Goal: Task Accomplishment & Management: Complete application form

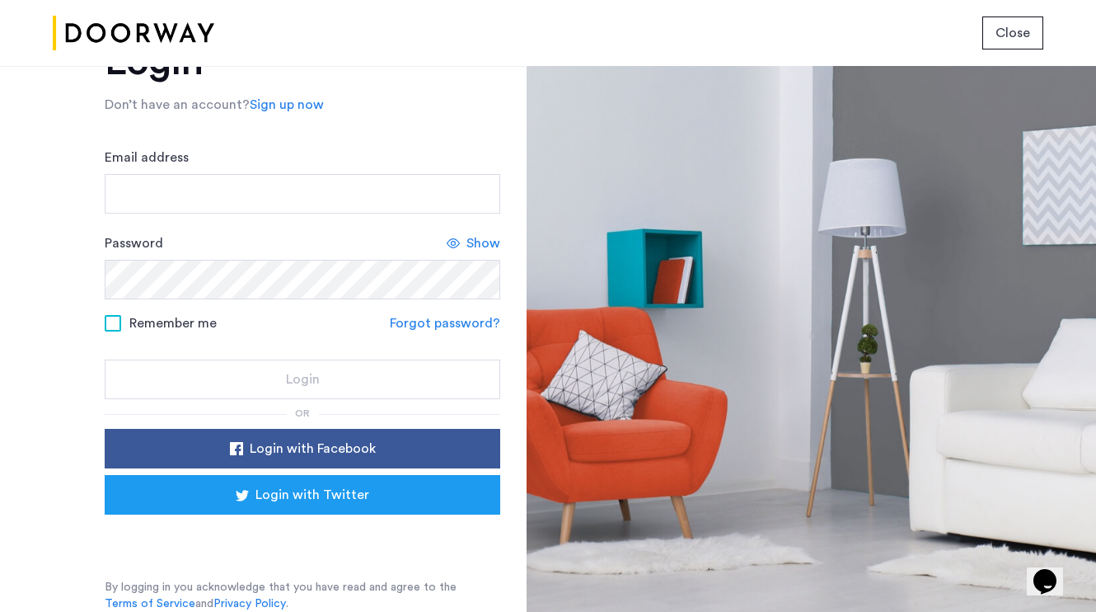
click at [326, 534] on div "Sign in with Google. Opens in new tab" at bounding box center [303, 537] width 330 height 36
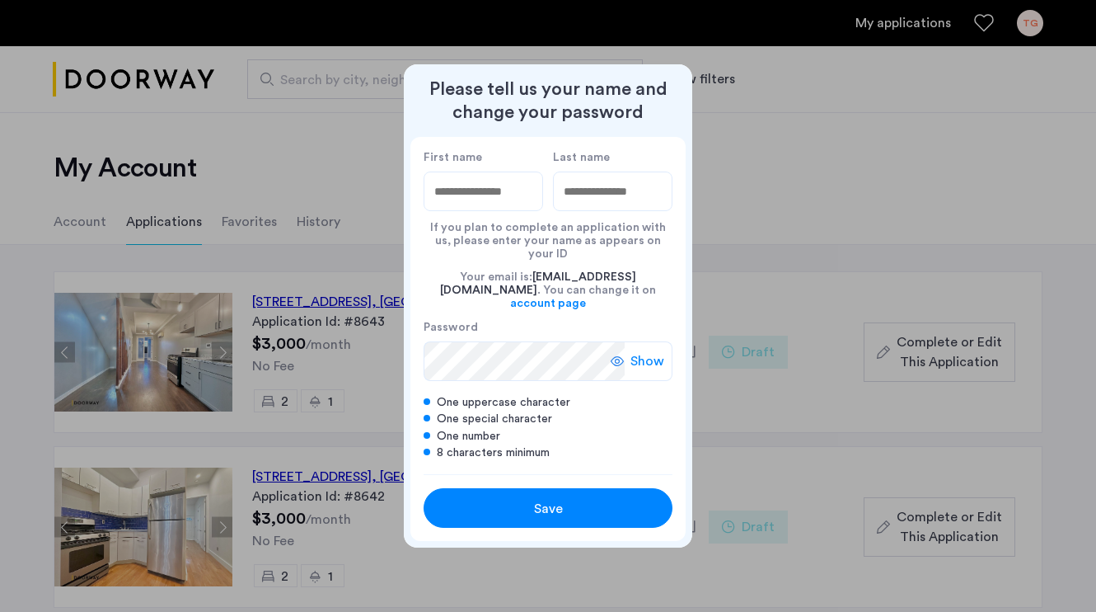
click at [498, 511] on button "Save" at bounding box center [548, 508] width 249 height 40
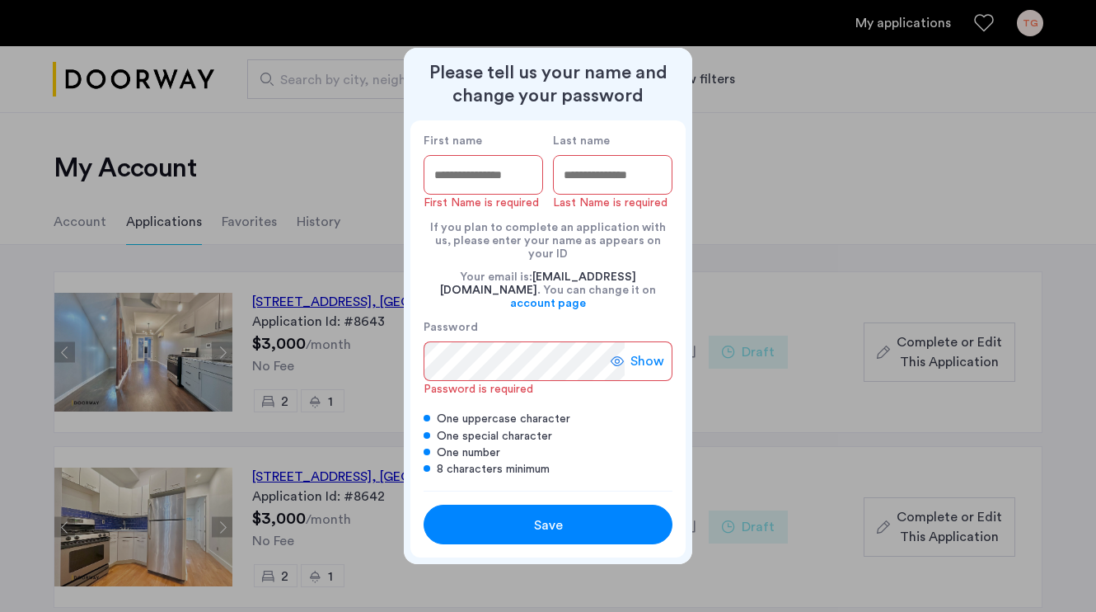
click at [502, 174] on input "First name" at bounding box center [484, 175] width 120 height 40
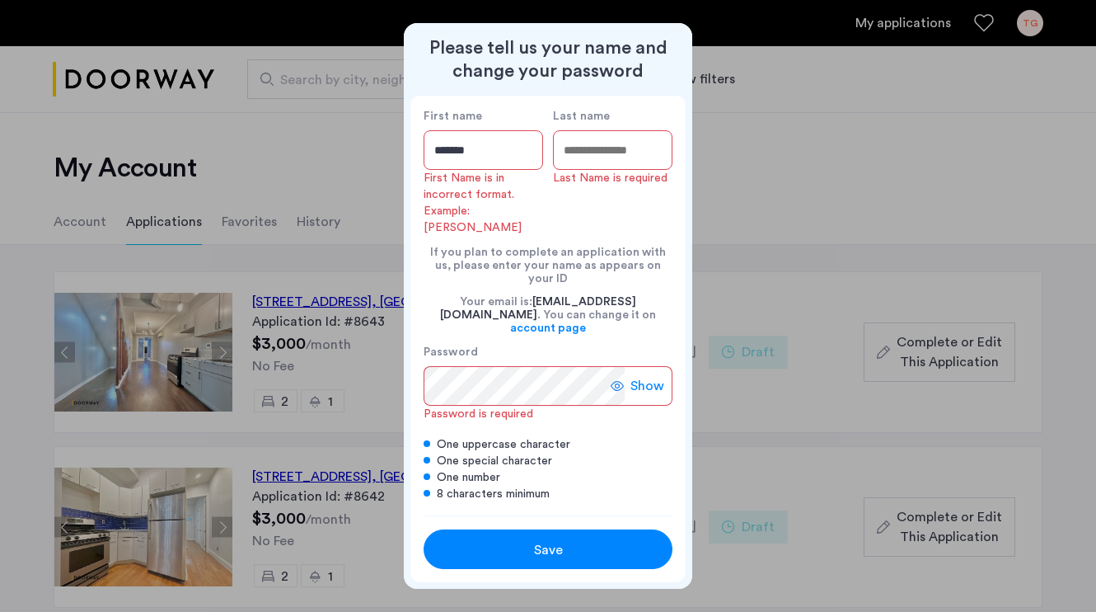
type input "******"
click at [607, 170] on input "Last name" at bounding box center [613, 150] width 120 height 40
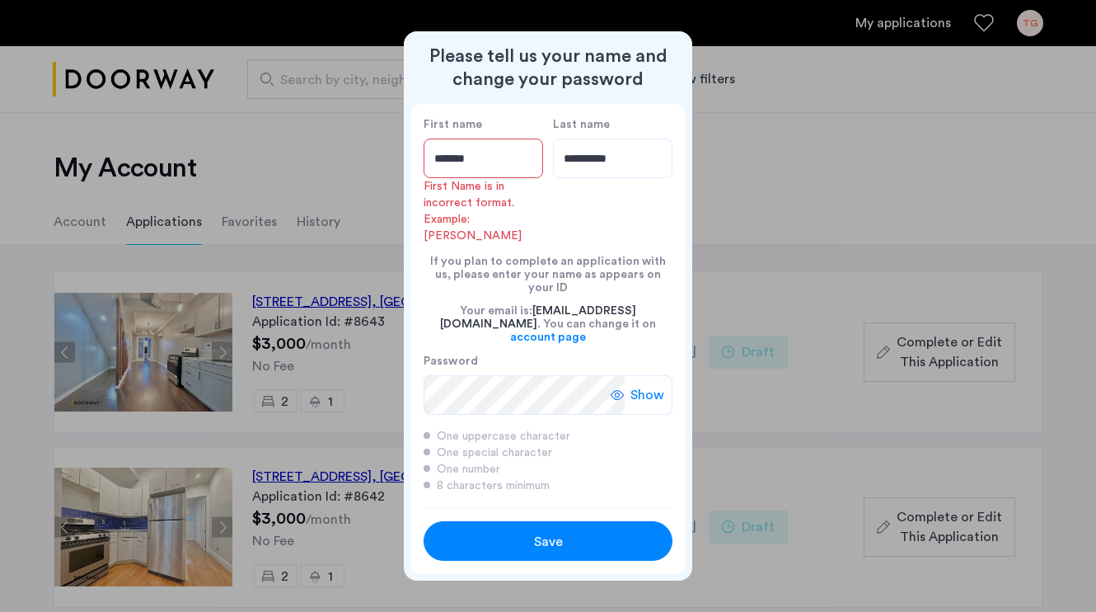
click at [624, 388] on icon at bounding box center [617, 394] width 13 height 13
click at [634, 178] on input "**********" at bounding box center [613, 158] width 120 height 40
type input "*"
type input "*********"
click at [498, 176] on input "******" at bounding box center [484, 158] width 120 height 40
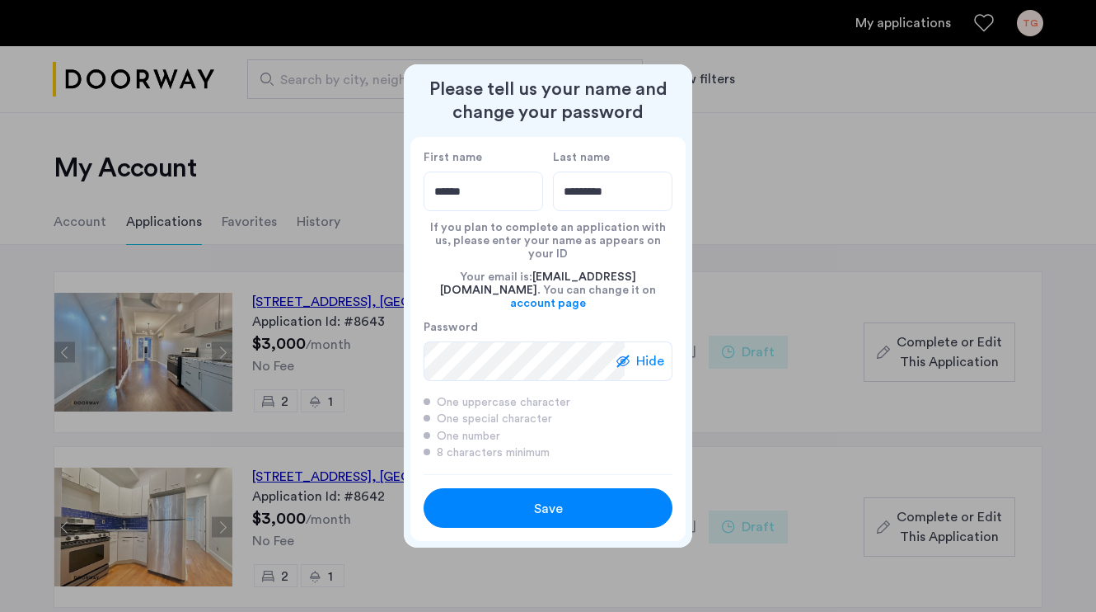
type input "******"
click at [463, 503] on button "Save" at bounding box center [548, 508] width 249 height 40
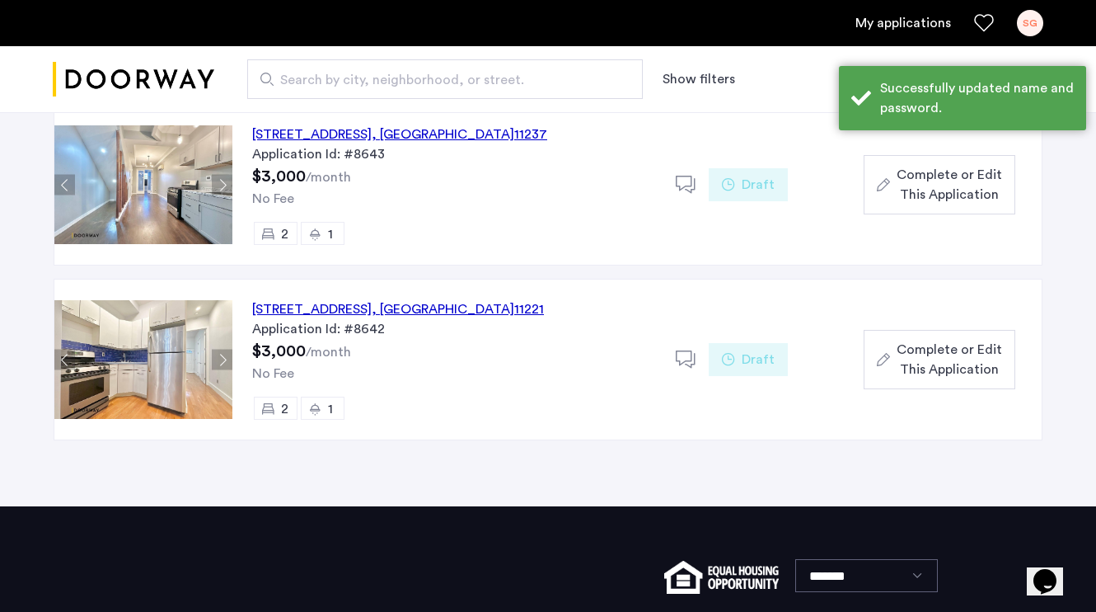
scroll to position [170, 0]
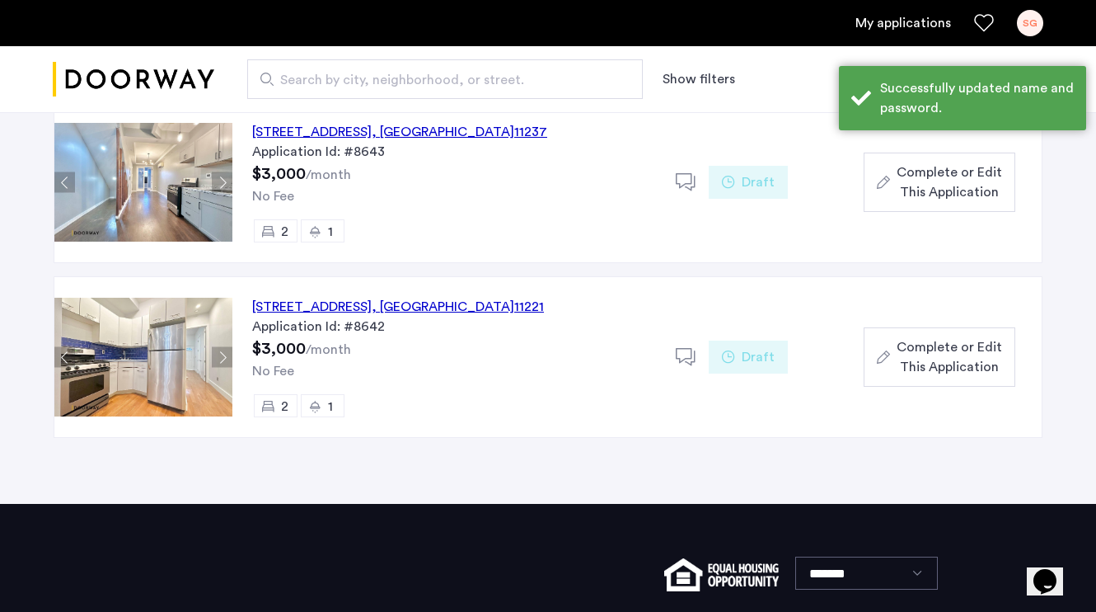
click at [970, 368] on span "Complete or Edit This Application" at bounding box center [949, 357] width 105 height 40
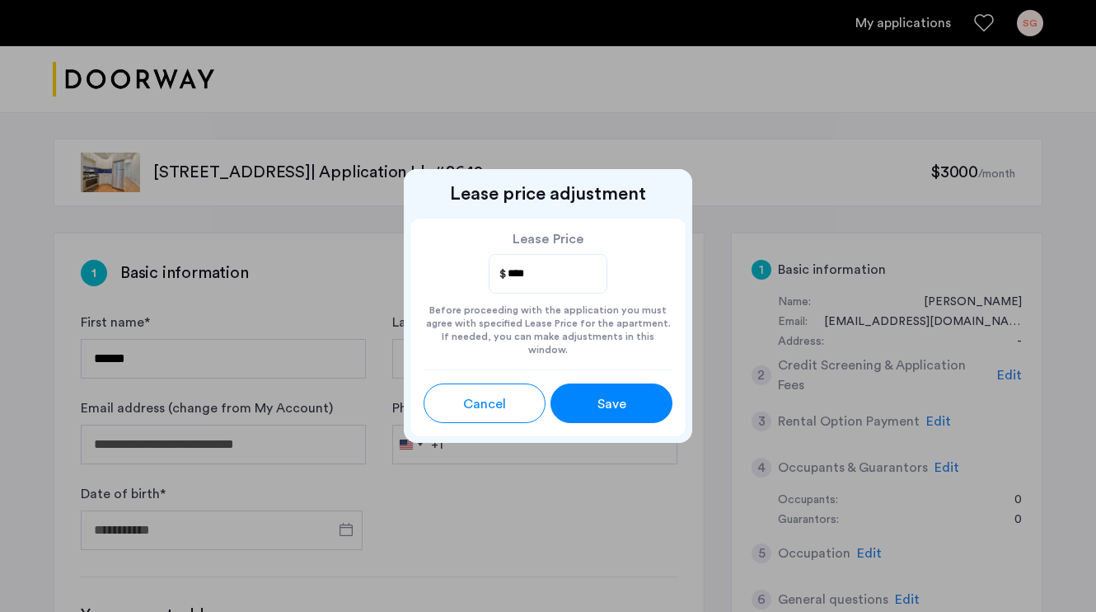
click at [590, 409] on button "Save" at bounding box center [612, 403] width 122 height 40
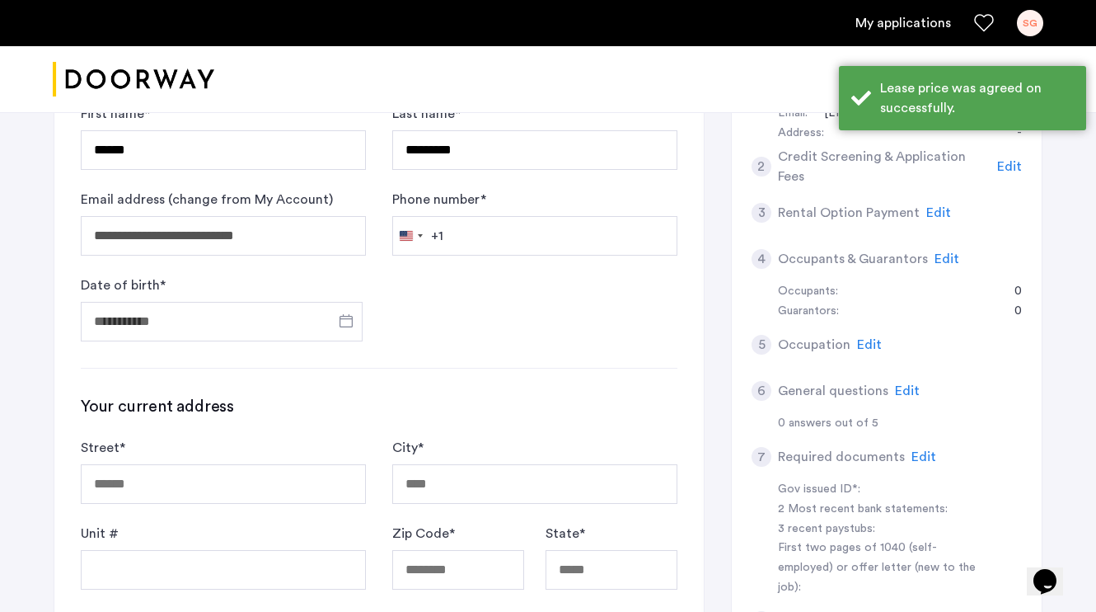
scroll to position [165, 0]
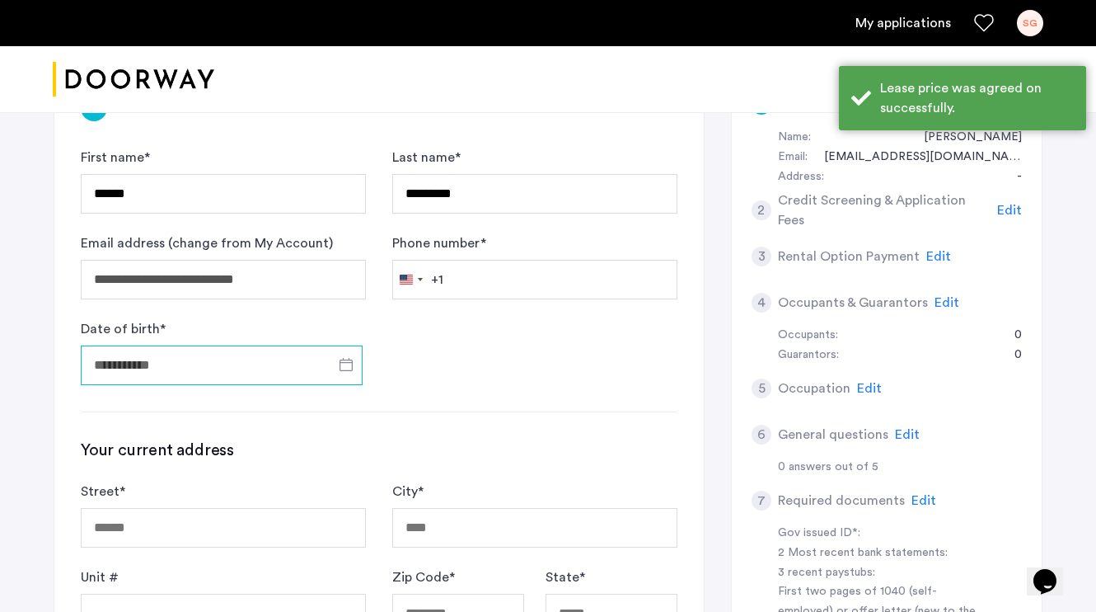
click at [190, 350] on input "Date of birth *" at bounding box center [222, 365] width 282 height 40
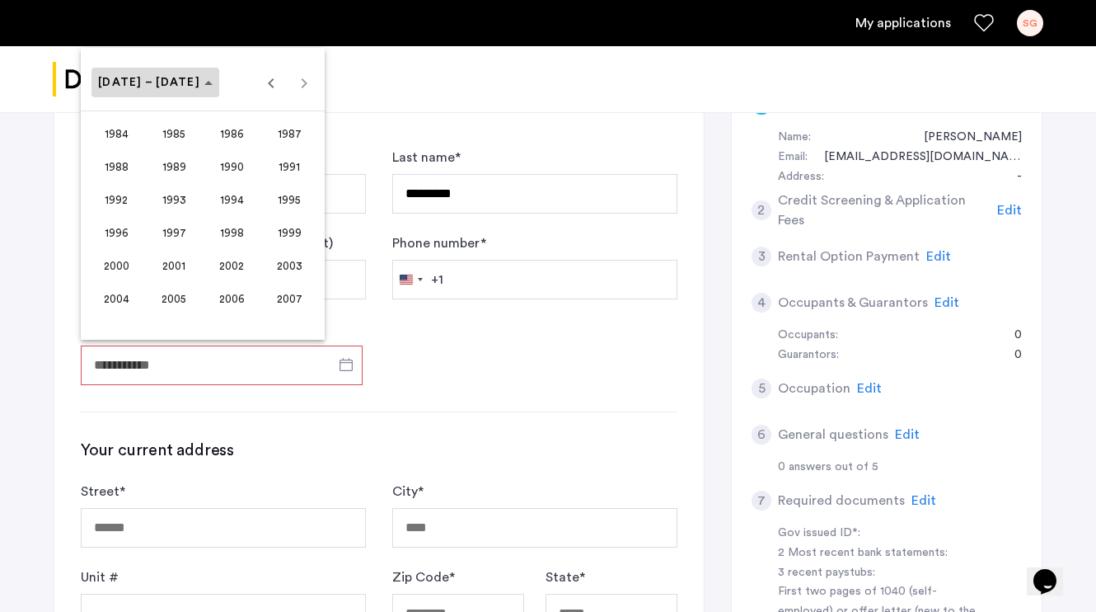
click at [174, 81] on span "[DATE] – [DATE]" at bounding box center [155, 83] width 115 height 14
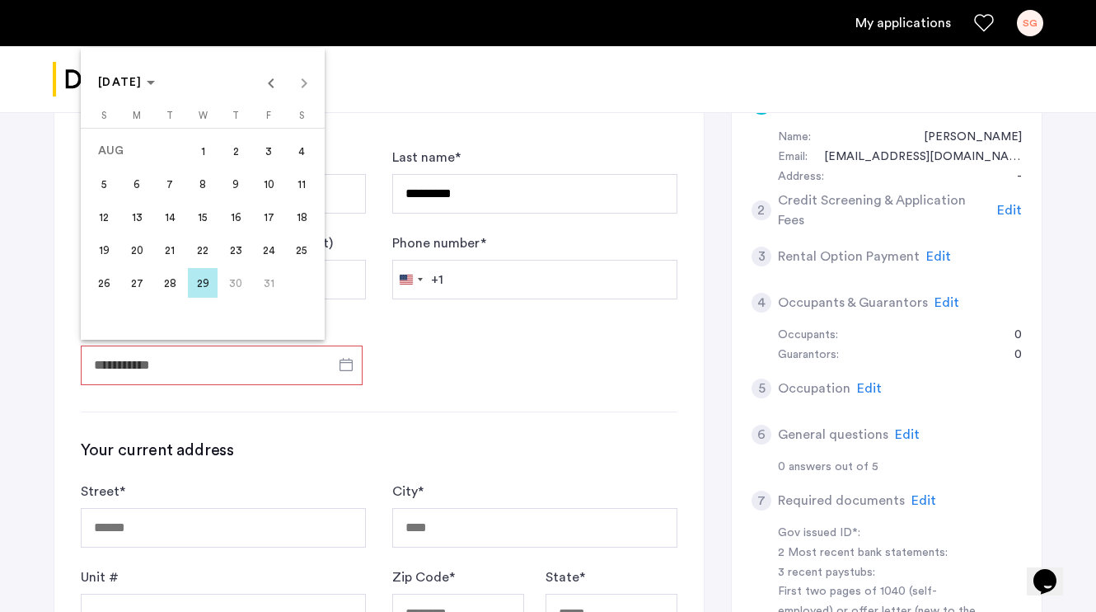
click at [208, 160] on span "1" at bounding box center [203, 151] width 30 height 30
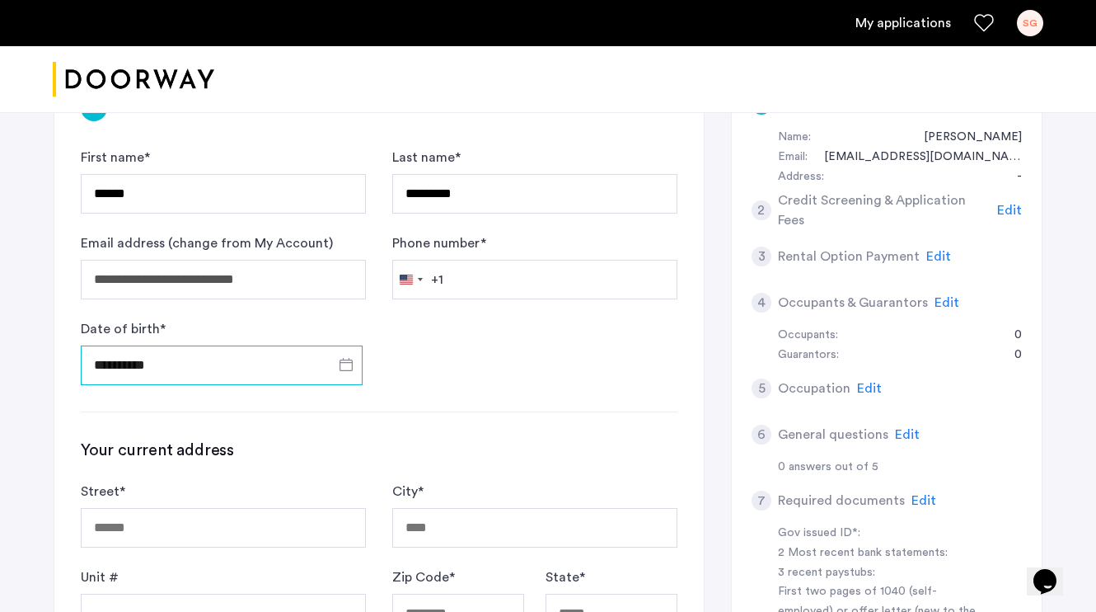
click at [213, 362] on input "**********" at bounding box center [222, 365] width 282 height 40
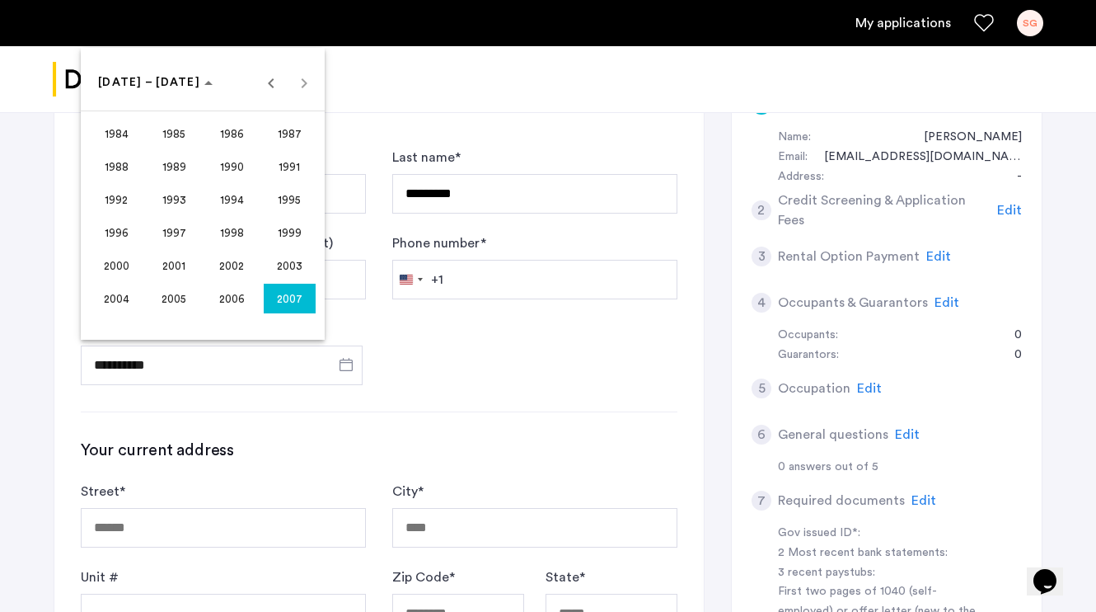
click at [233, 225] on span "1998" at bounding box center [232, 233] width 52 height 30
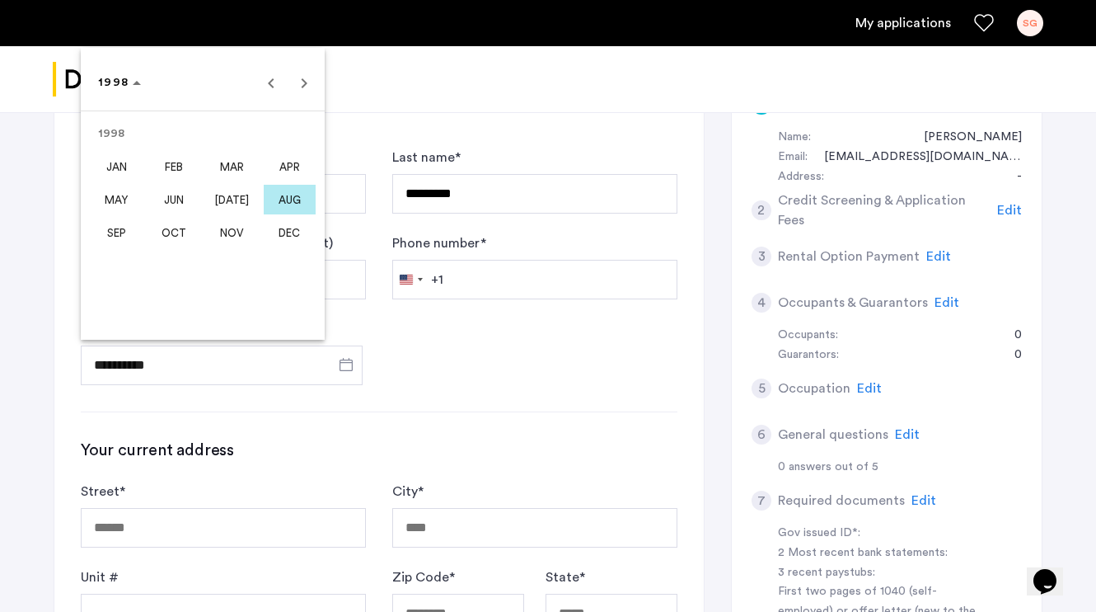
click at [129, 166] on span "JAN" at bounding box center [117, 167] width 52 height 30
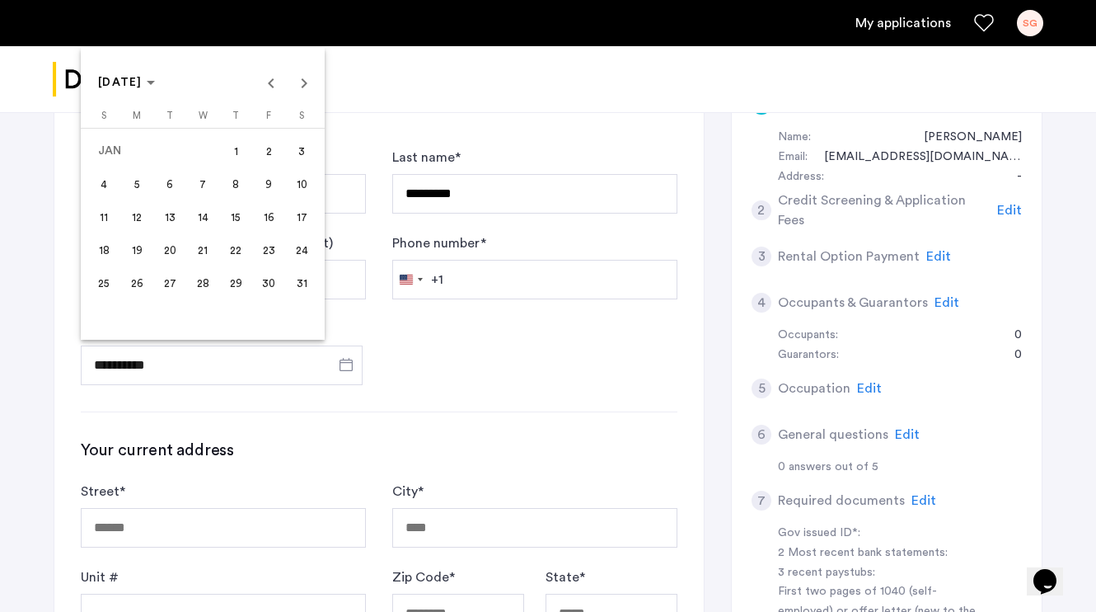
click at [176, 278] on span "27" at bounding box center [170, 283] width 30 height 30
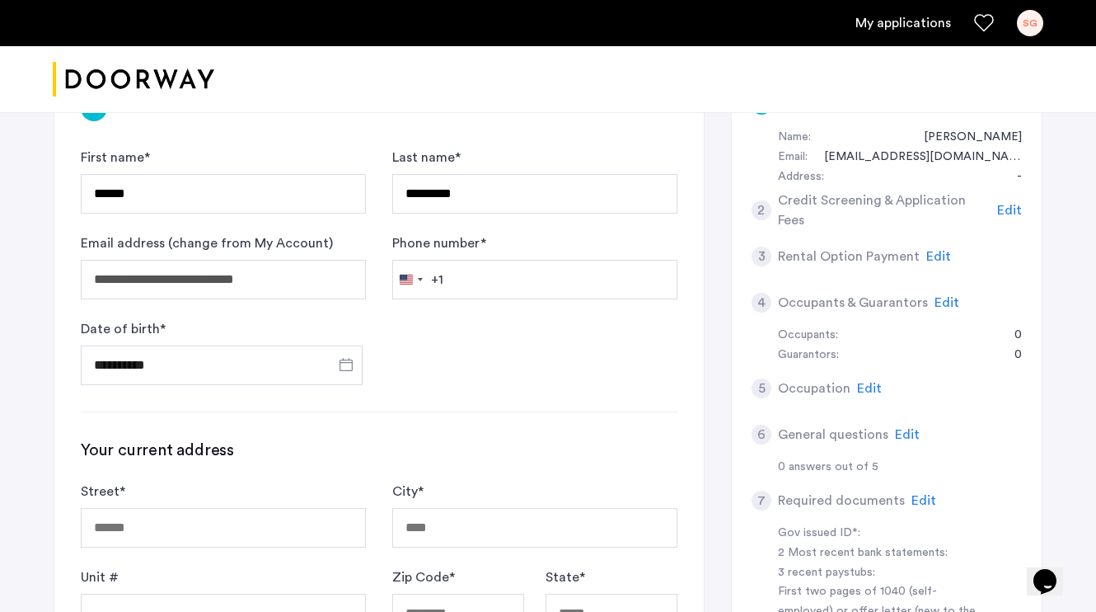
type input "**********"
click at [405, 330] on form "**********" at bounding box center [379, 266] width 597 height 237
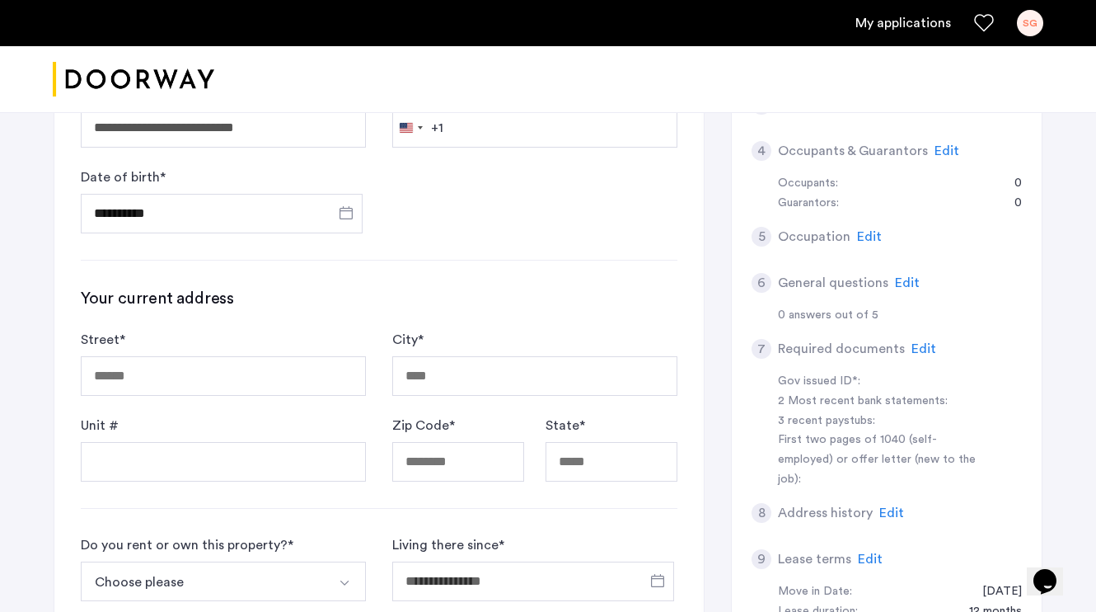
scroll to position [331, 0]
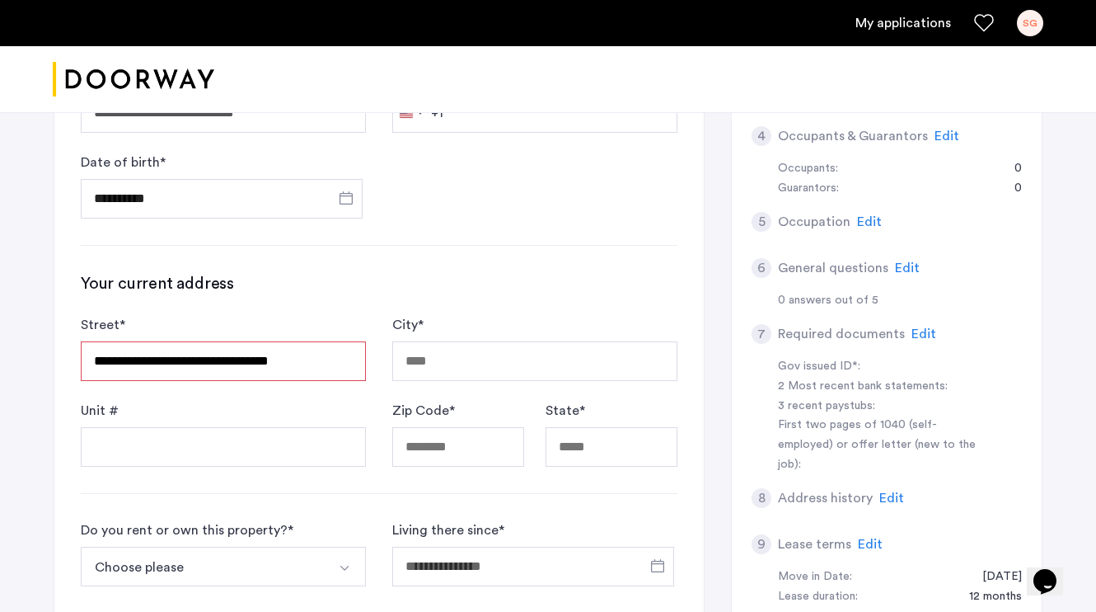
type input "**********"
type input "********"
type input "*****"
type input "**"
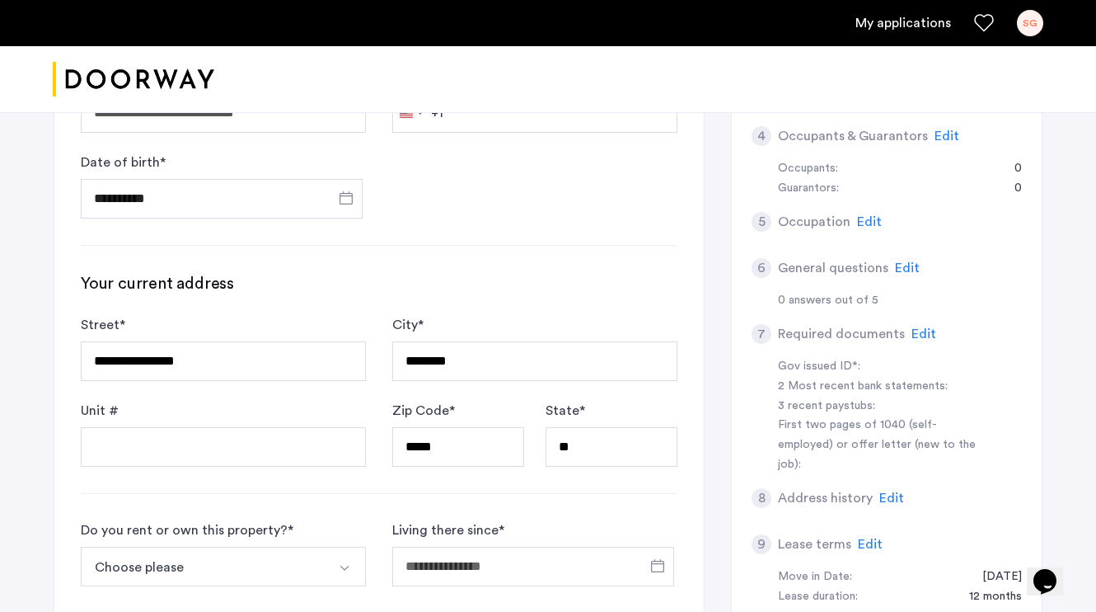
scroll to position [389, 0]
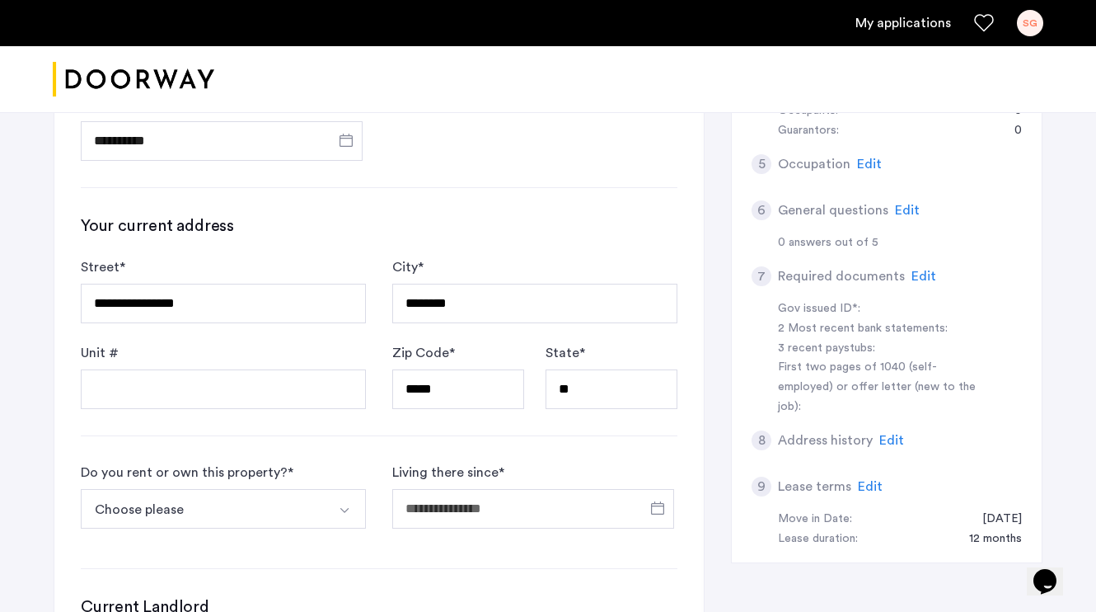
click at [321, 419] on div "**********" at bounding box center [378, 343] width 649 height 998
click at [312, 401] on input "Unit #" at bounding box center [223, 389] width 285 height 40
type input "**"
click at [292, 518] on button "Choose please" at bounding box center [204, 509] width 246 height 40
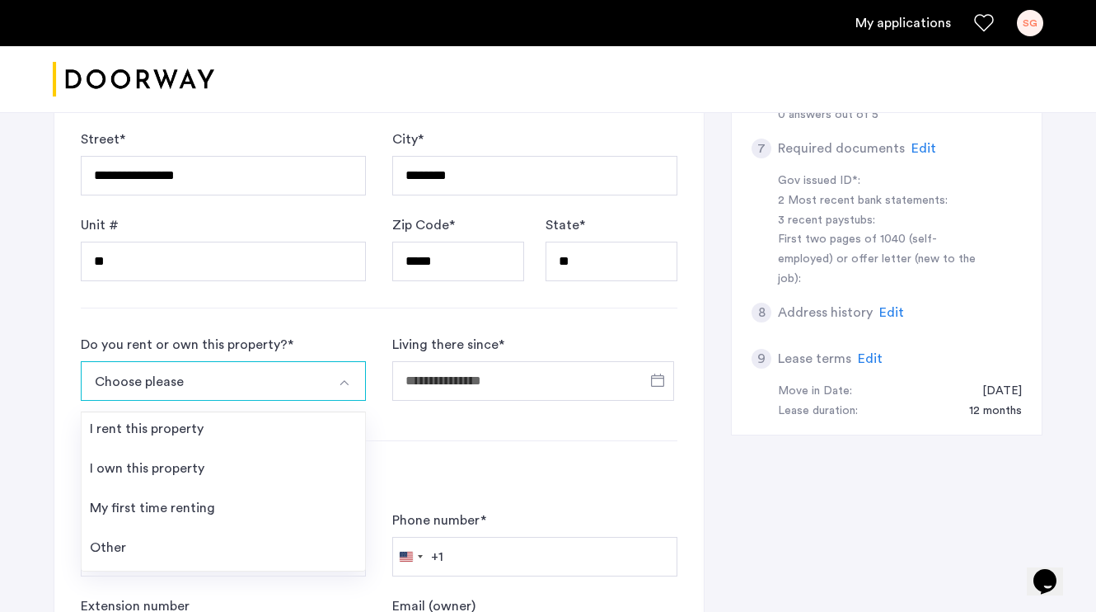
scroll to position [520, 0]
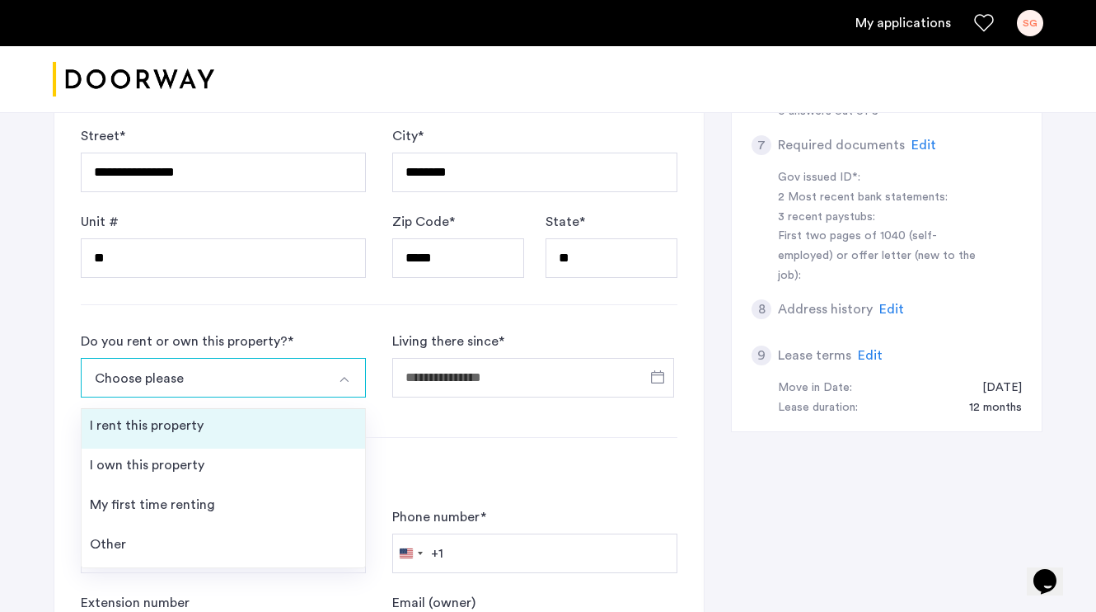
click at [223, 428] on li "I rent this property" at bounding box center [224, 429] width 284 height 40
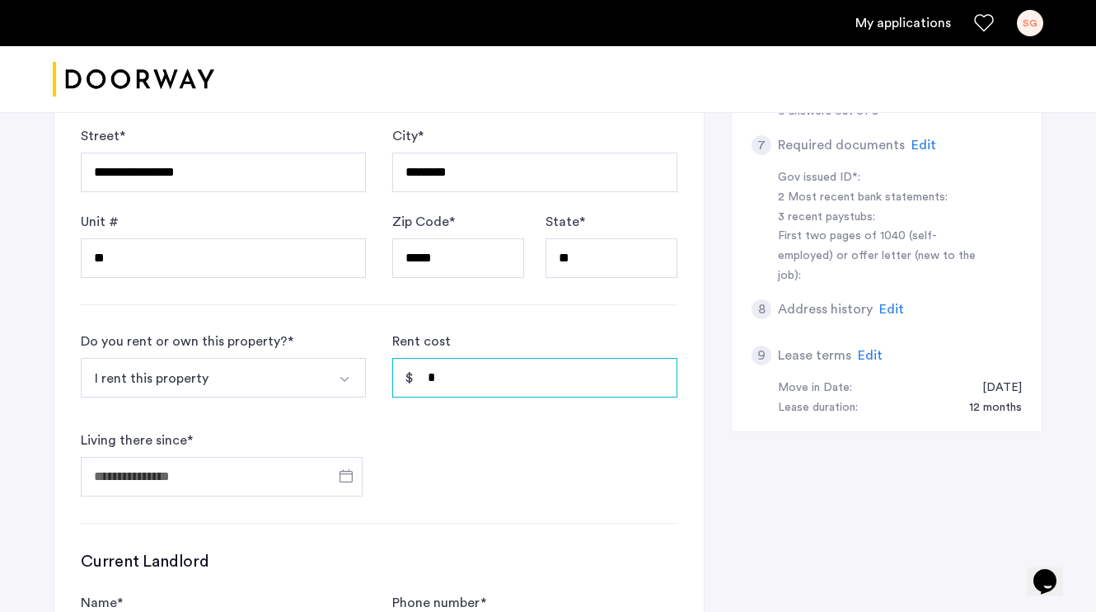
click at [453, 383] on input "*" at bounding box center [534, 378] width 285 height 40
type input "*****"
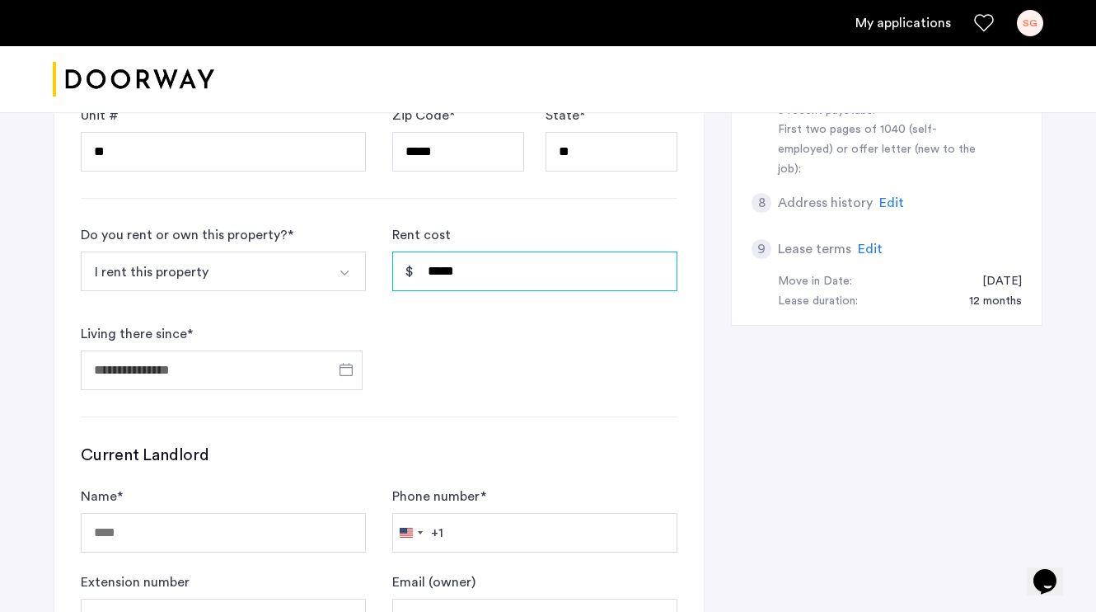
scroll to position [631, 0]
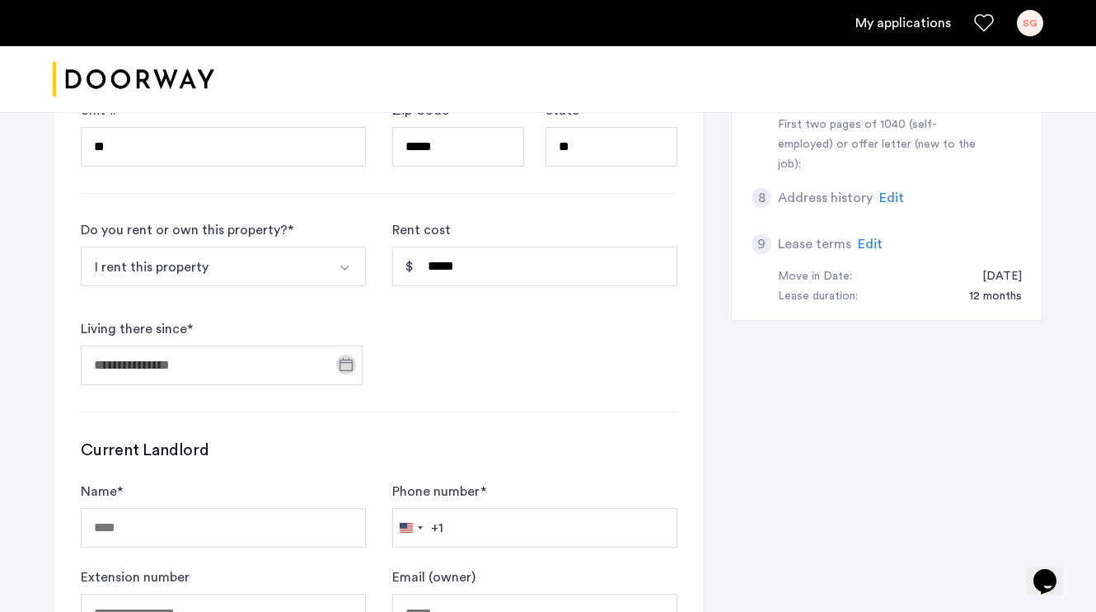
click at [350, 370] on span "Open calendar" at bounding box center [346, 364] width 40 height 40
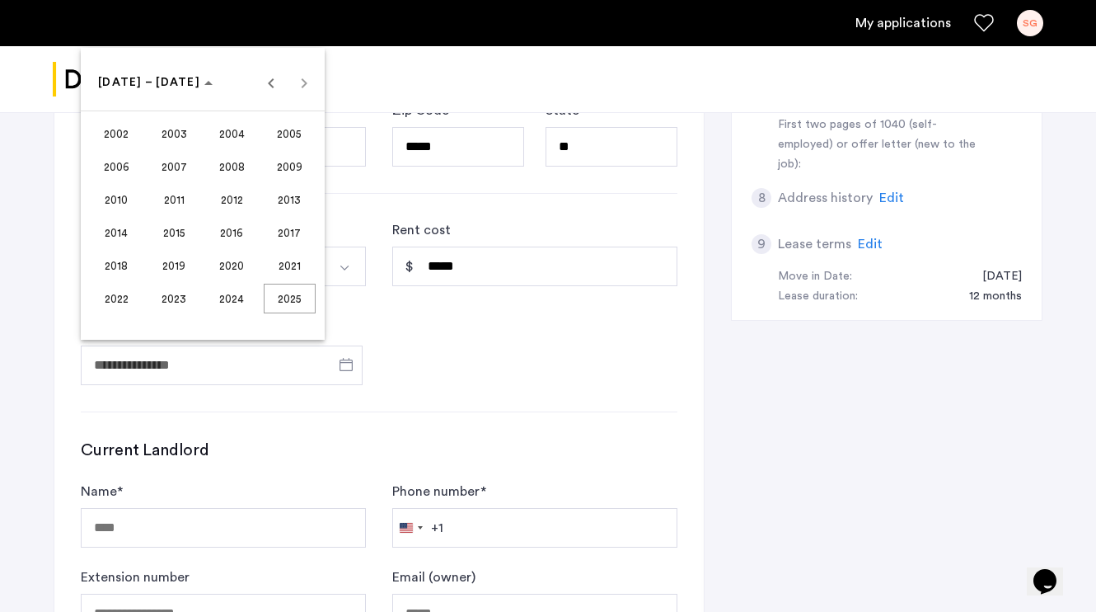
click at [182, 294] on span "2023" at bounding box center [174, 299] width 52 height 30
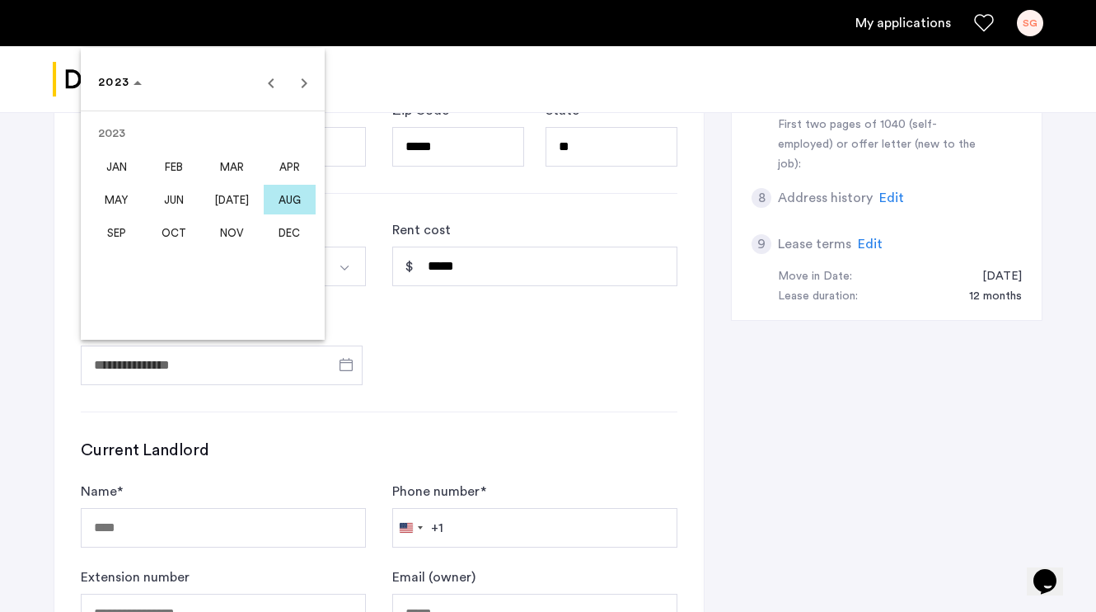
click at [274, 200] on span "AUG" at bounding box center [290, 200] width 52 height 30
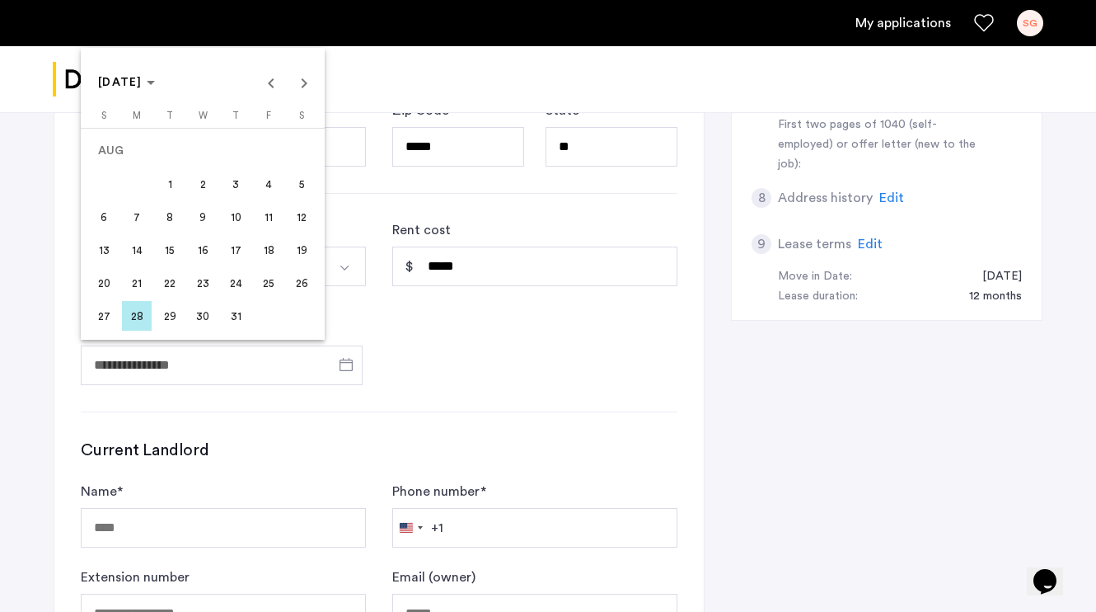
click at [229, 323] on span "31" at bounding box center [236, 316] width 30 height 30
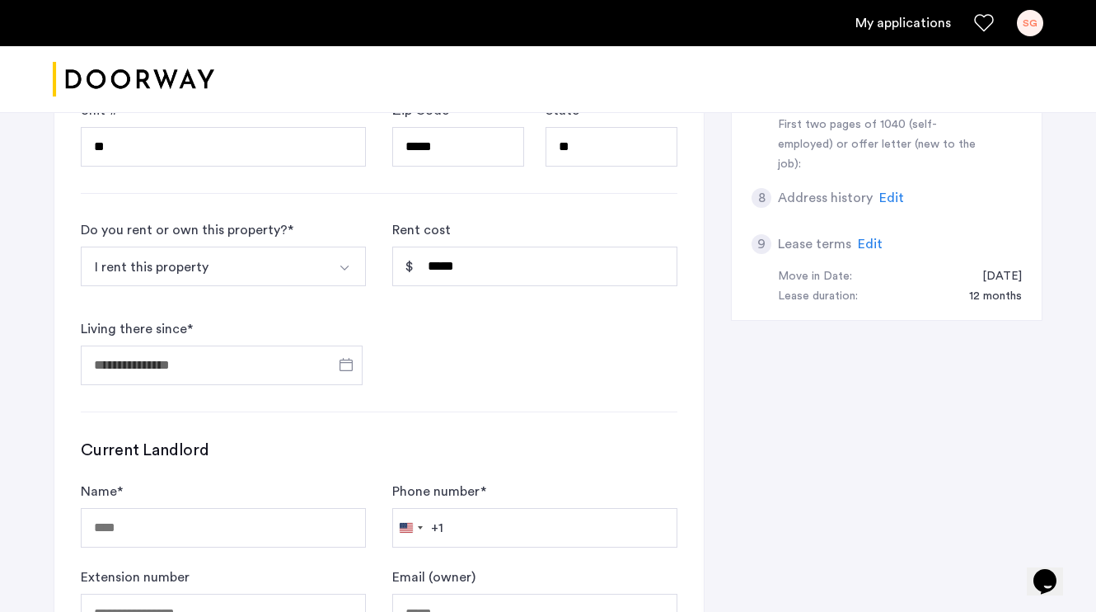
type input "**********"
click at [452, 347] on form "**********" at bounding box center [379, 302] width 597 height 165
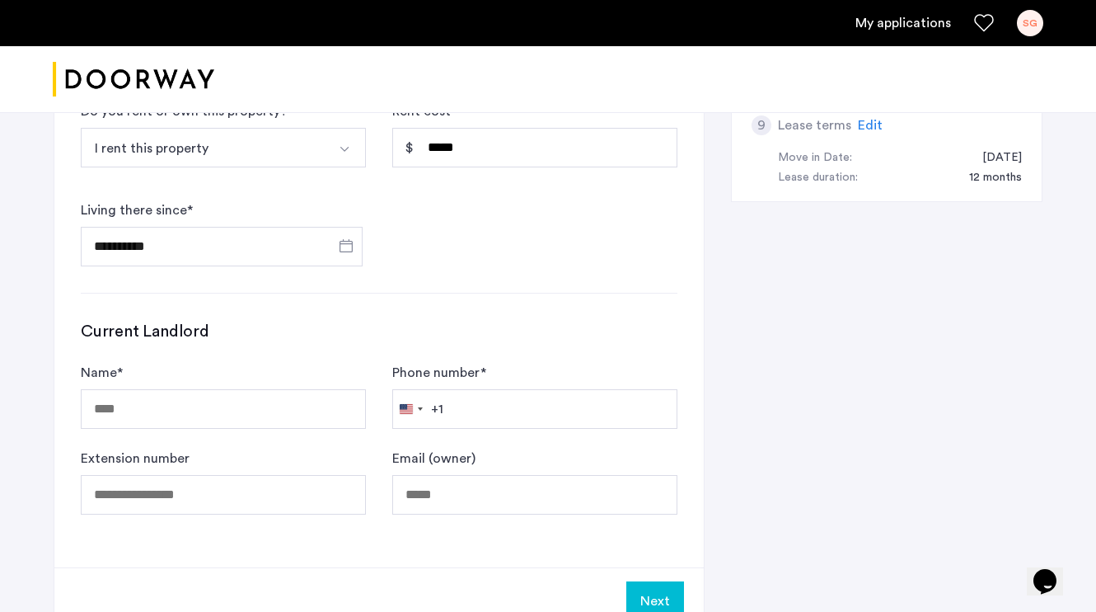
scroll to position [755, 0]
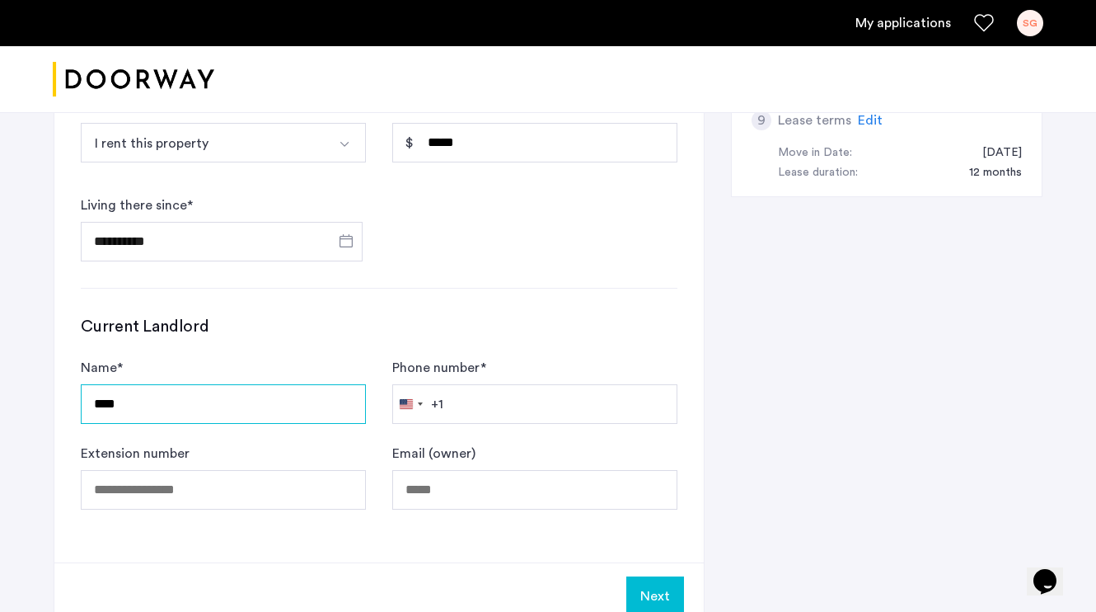
type input "***"
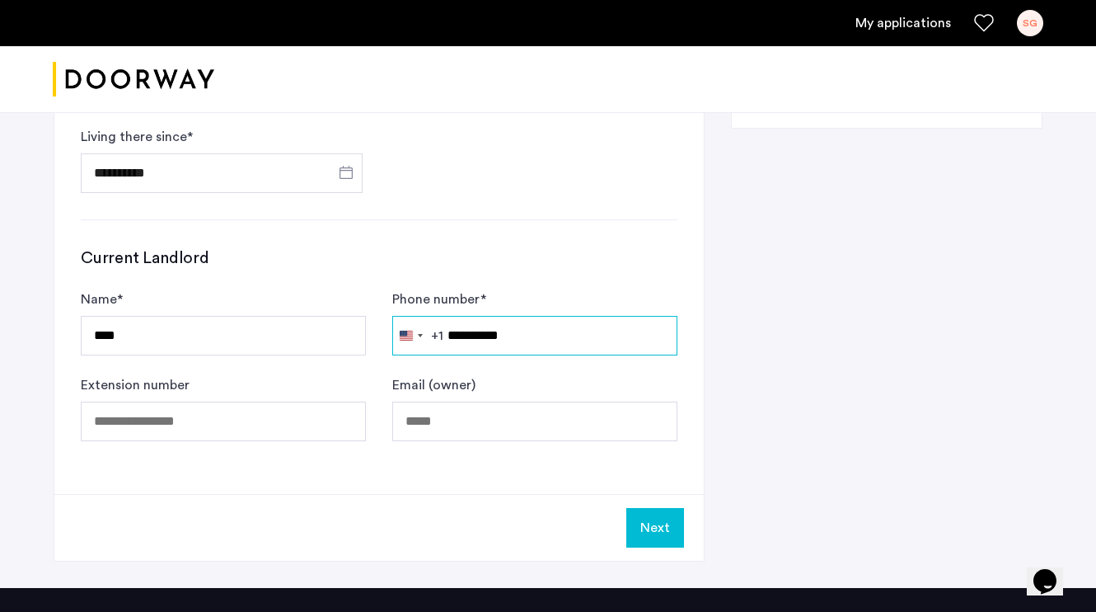
scroll to position [854, 0]
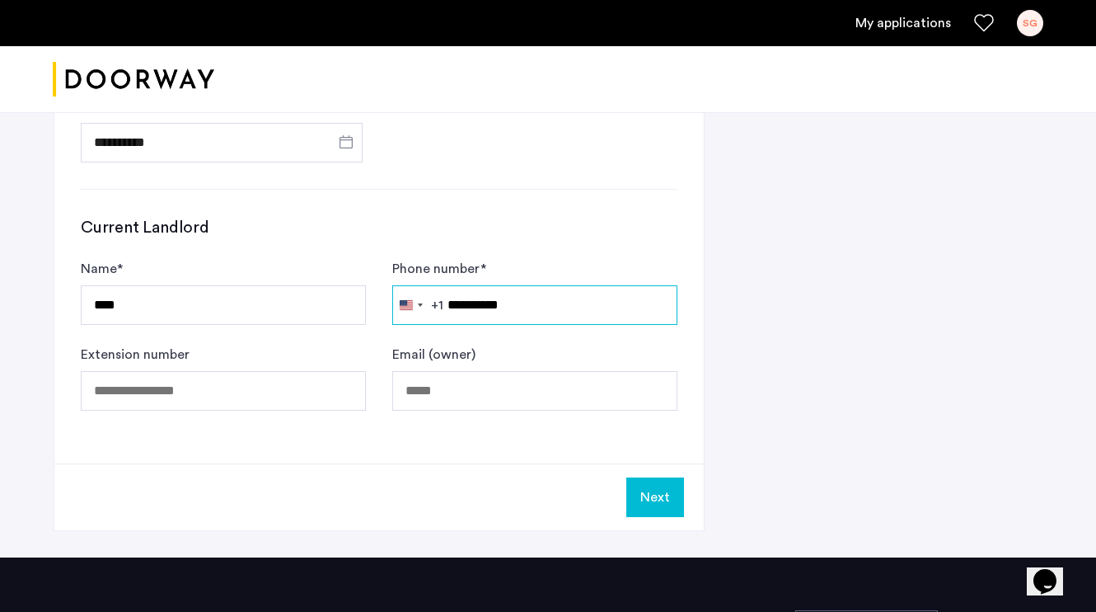
type input "**********"
click at [678, 485] on button "Next" at bounding box center [655, 497] width 58 height 40
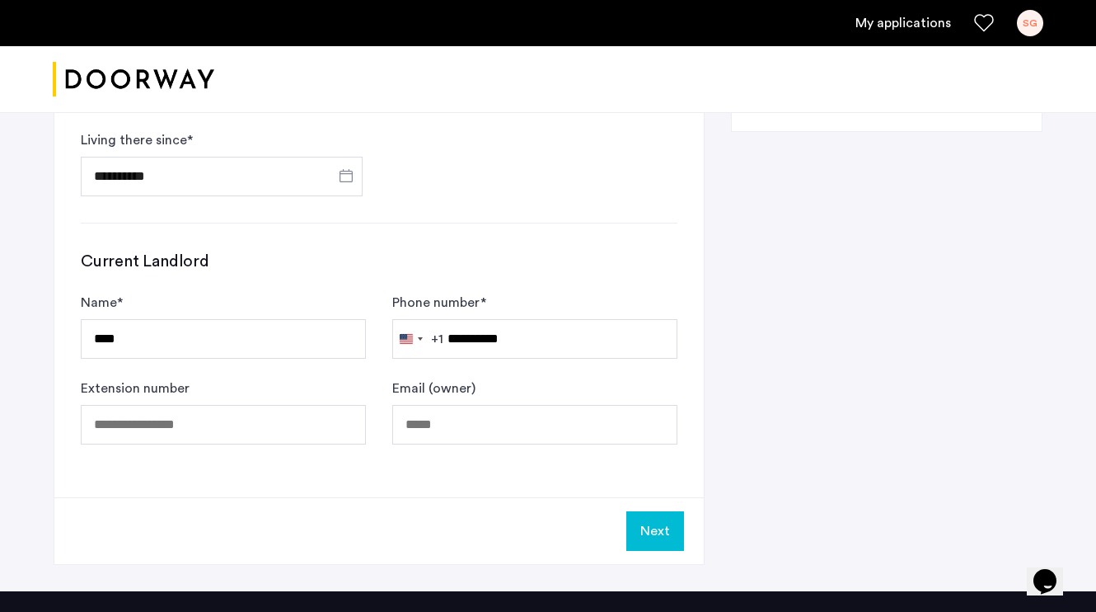
scroll to position [881, 0]
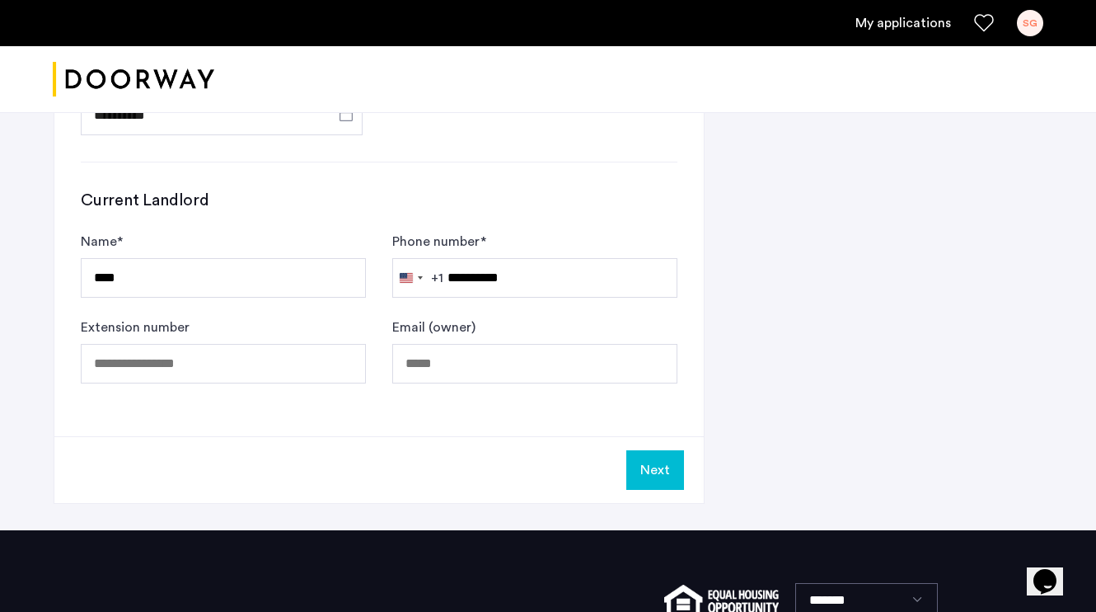
type input "**********"
click at [647, 471] on button "Next" at bounding box center [655, 470] width 58 height 40
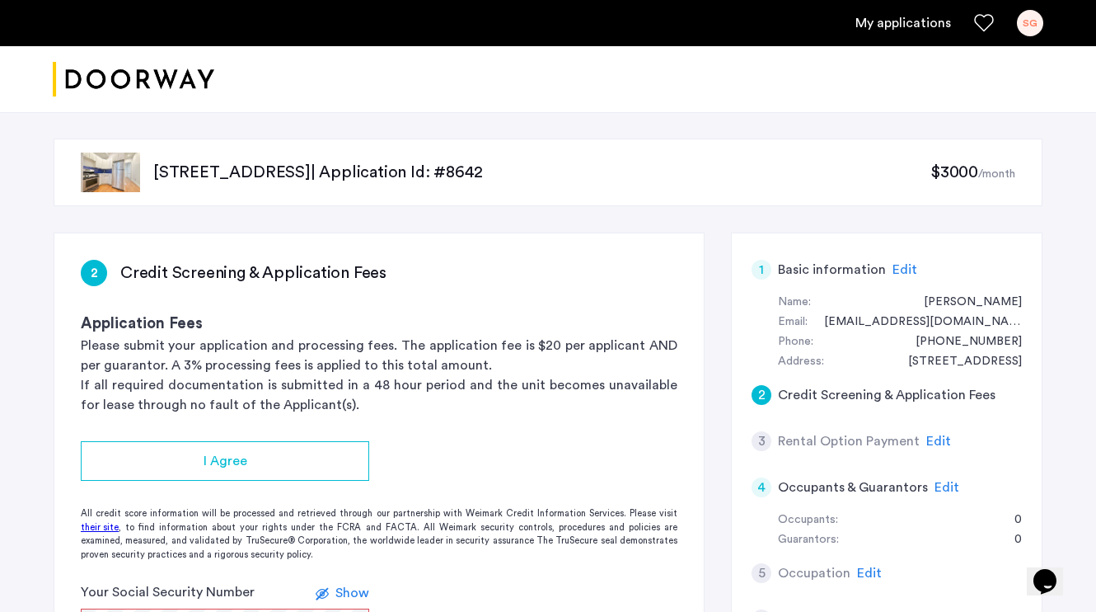
scroll to position [87, 0]
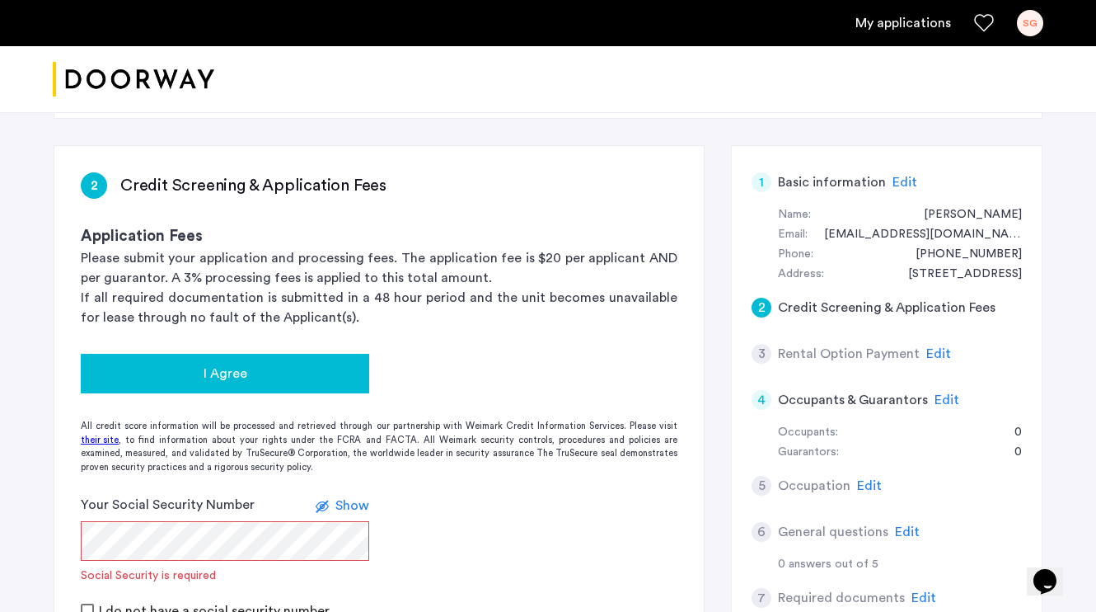
click at [340, 381] on div "I Agree" at bounding box center [225, 373] width 262 height 20
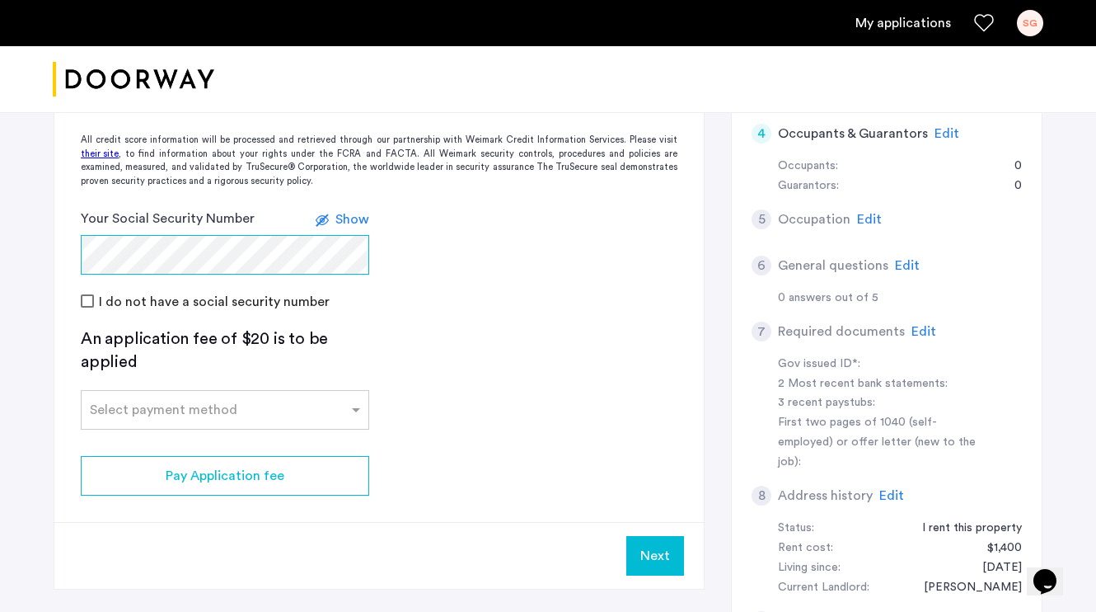
scroll to position [354, 0]
click at [296, 430] on app-credit-screening "2 Credit Screening & Application Fees Application Fees Please submit your appli…" at bounding box center [378, 233] width 649 height 709
click at [309, 417] on div "Select payment method" at bounding box center [225, 409] width 288 height 40
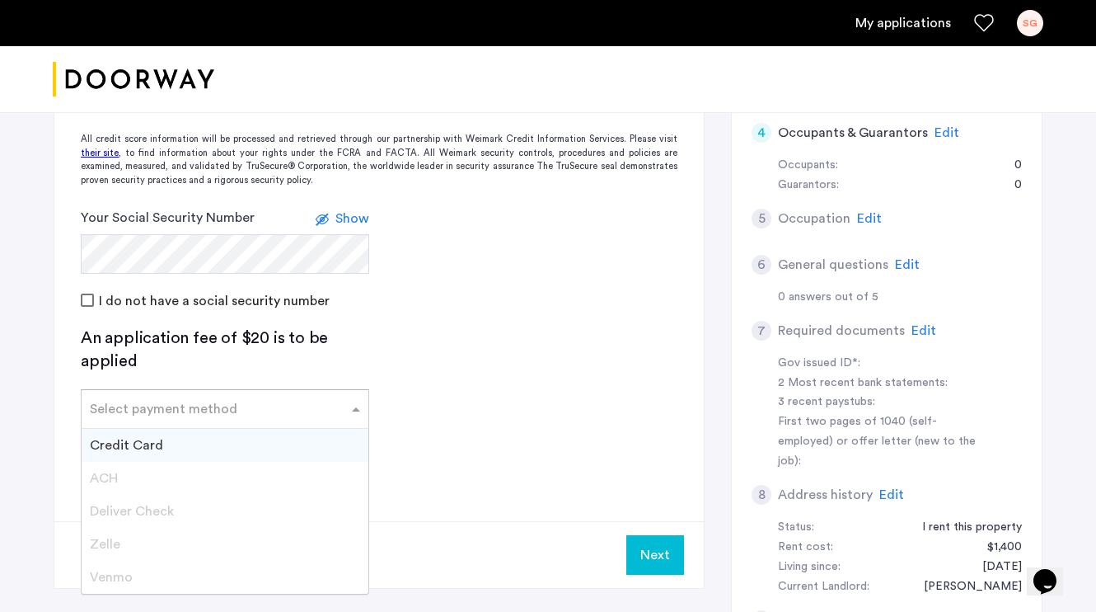
click at [282, 444] on div "Credit Card" at bounding box center [225, 445] width 287 height 33
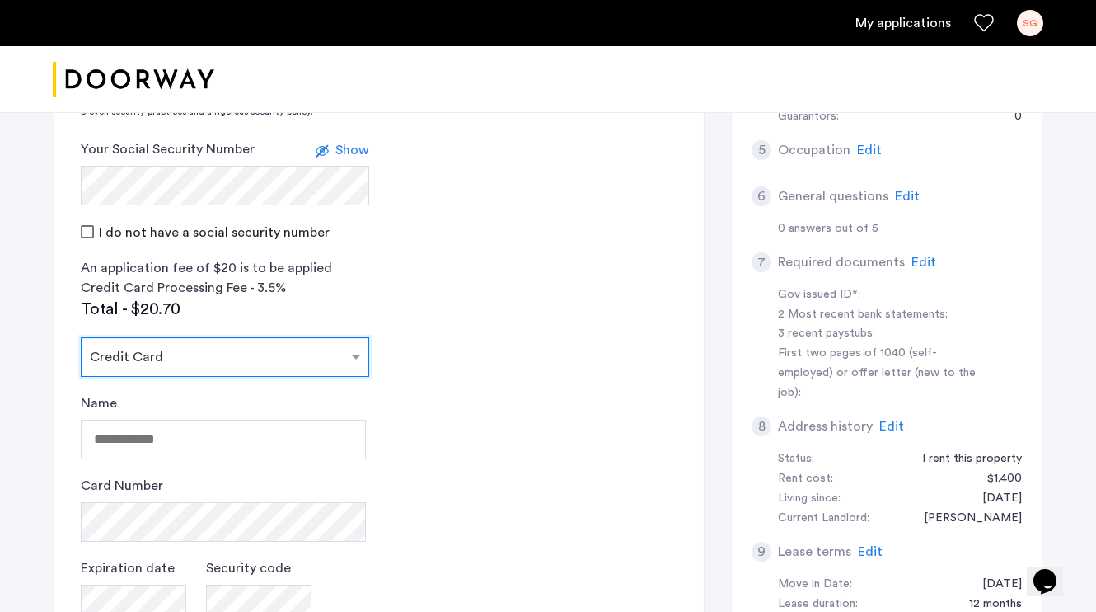
scroll to position [445, 0]
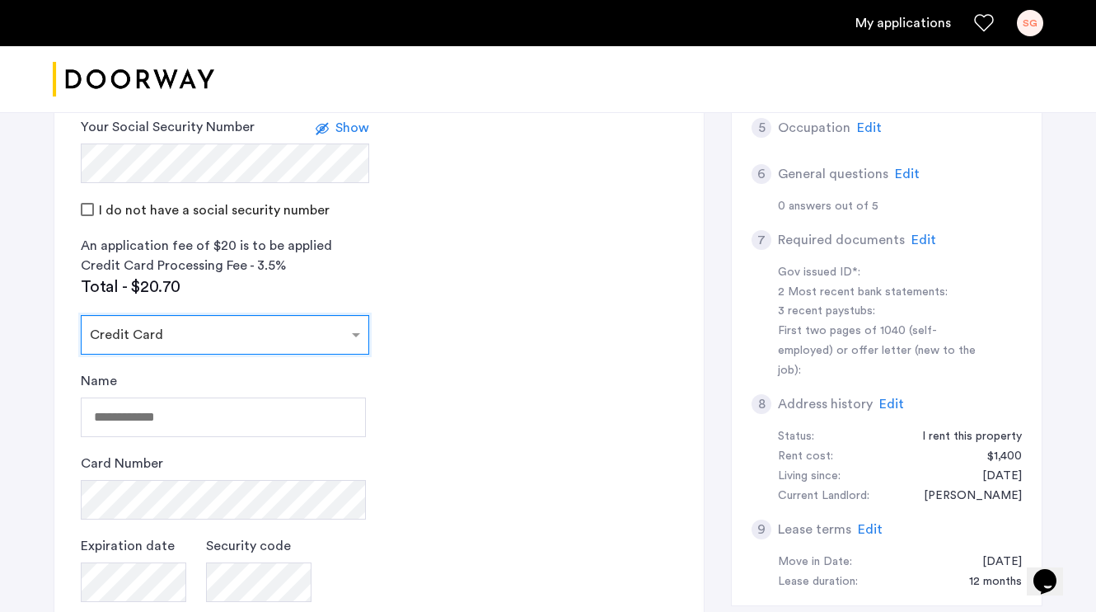
click at [300, 340] on div "Select payment method × Credit Card" at bounding box center [215, 335] width 266 height 20
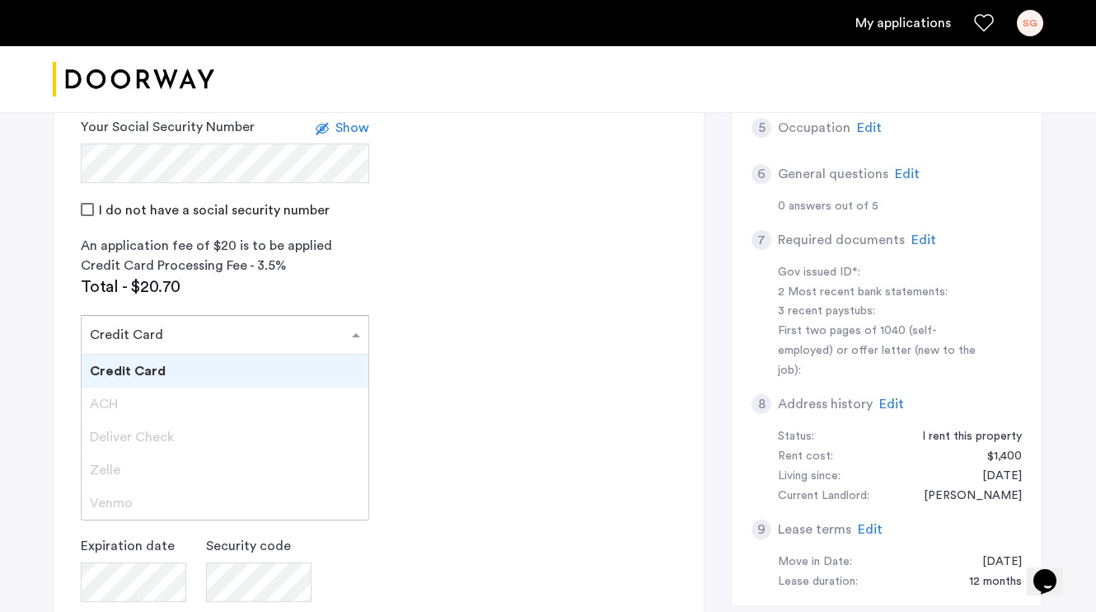
click at [571, 362] on app-credit-screening "2 Credit Screening & Application Fees Application Fees Please submit your appli…" at bounding box center [378, 290] width 649 height 1005
click at [291, 342] on div "Select payment method × Credit Card" at bounding box center [215, 335] width 266 height 20
click at [157, 494] on div "Venmo" at bounding box center [225, 502] width 287 height 33
click at [148, 459] on div "Zelle" at bounding box center [225, 469] width 287 height 33
click at [433, 356] on app-credit-screening "2 Credit Screening & Application Fees Application Fees Please submit your appli…" at bounding box center [378, 290] width 649 height 1005
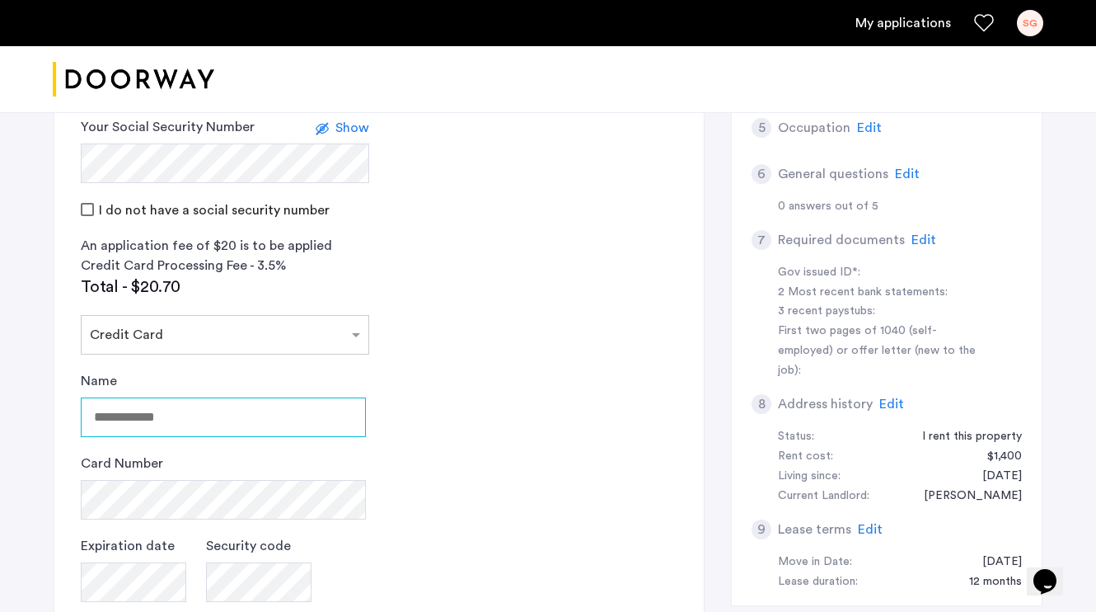
click at [254, 411] on input "Name" at bounding box center [223, 417] width 285 height 40
type input "**********"
click at [306, 472] on div "Card Number" at bounding box center [223, 486] width 285 height 66
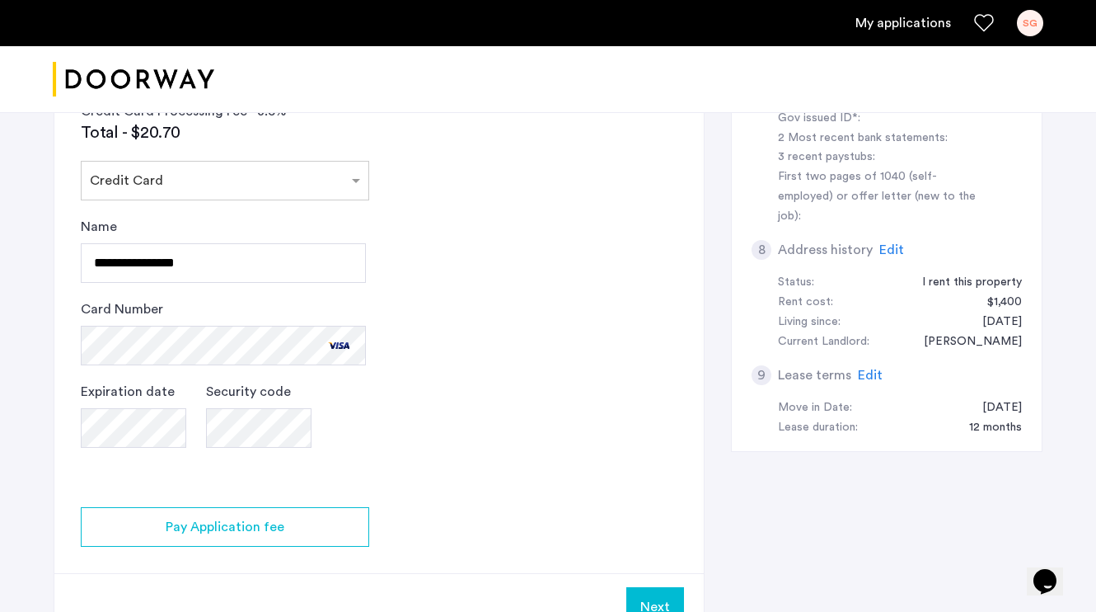
scroll to position [624, 0]
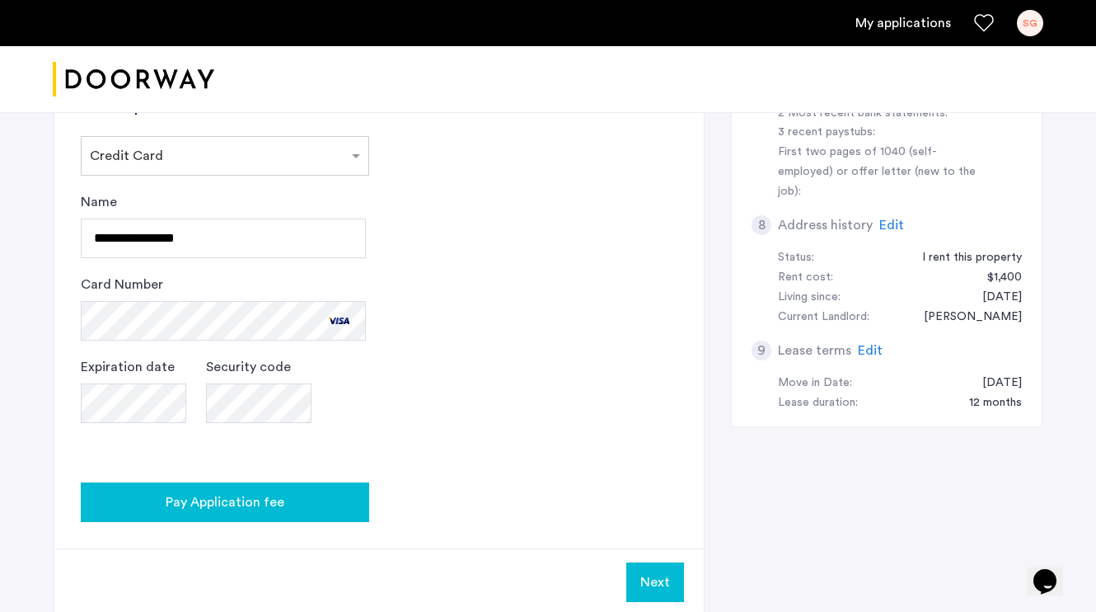
click at [312, 505] on div "Pay Application fee" at bounding box center [225, 502] width 262 height 20
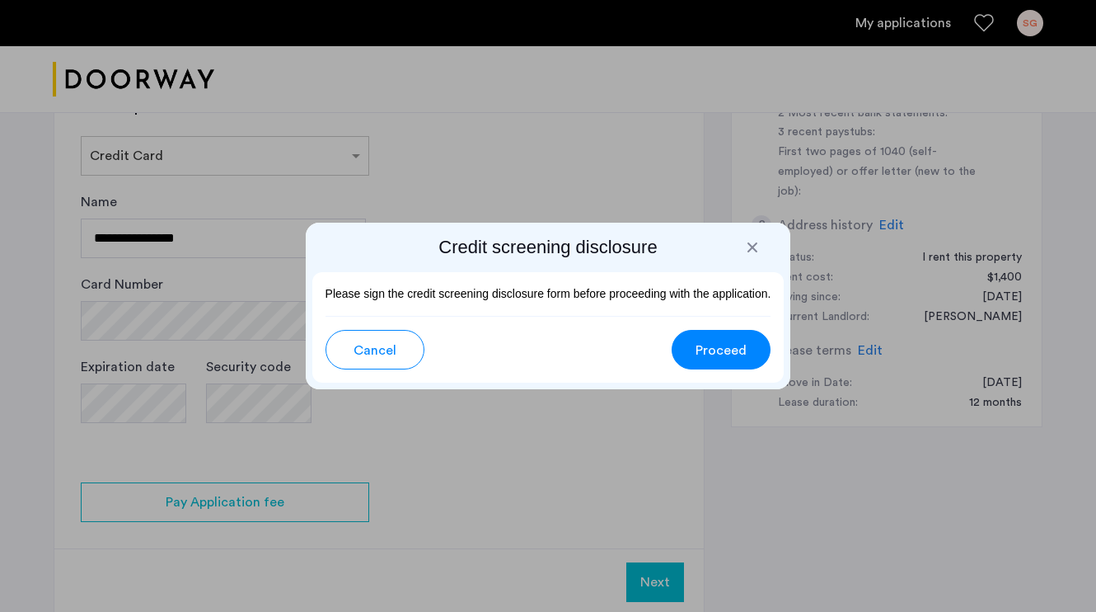
click at [712, 352] on span "Proceed" at bounding box center [721, 350] width 51 height 20
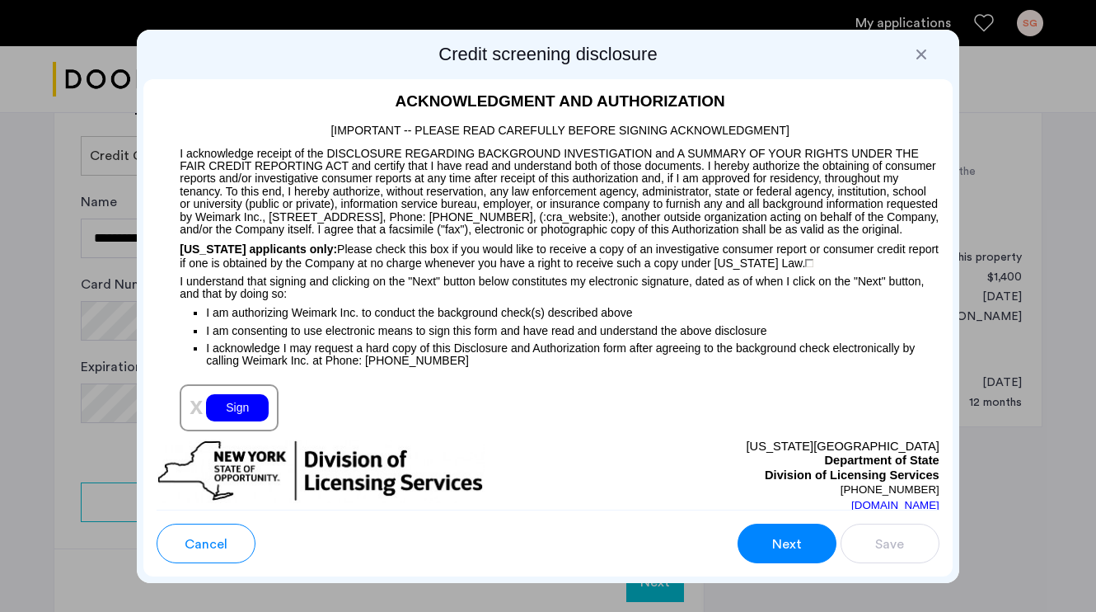
scroll to position [1865, 0]
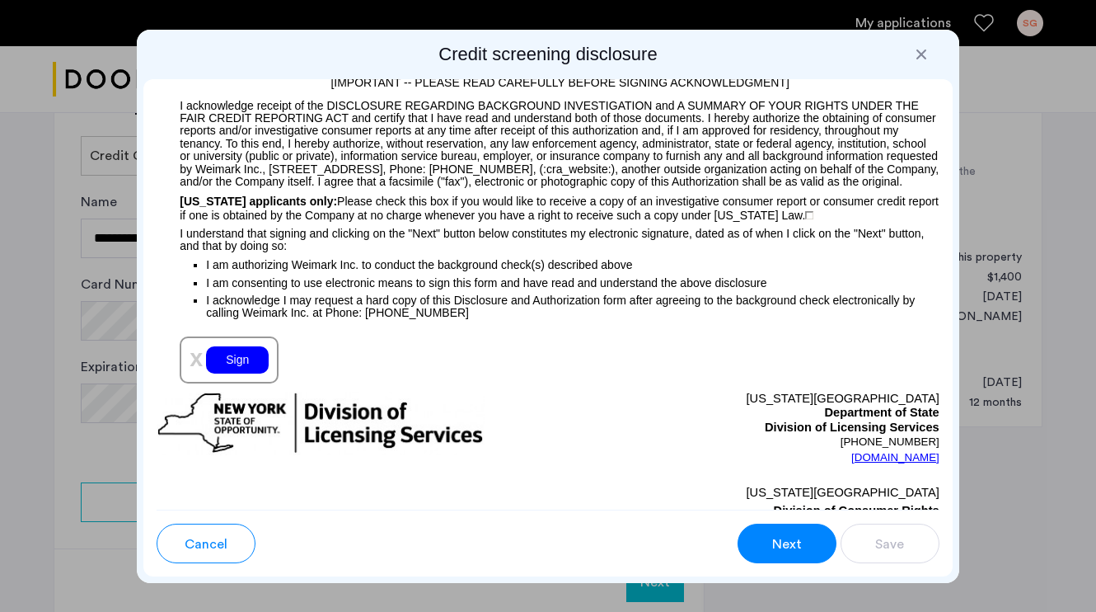
click at [242, 348] on div "x Sign" at bounding box center [229, 359] width 99 height 47
click at [237, 359] on div "Sign" at bounding box center [237, 359] width 63 height 27
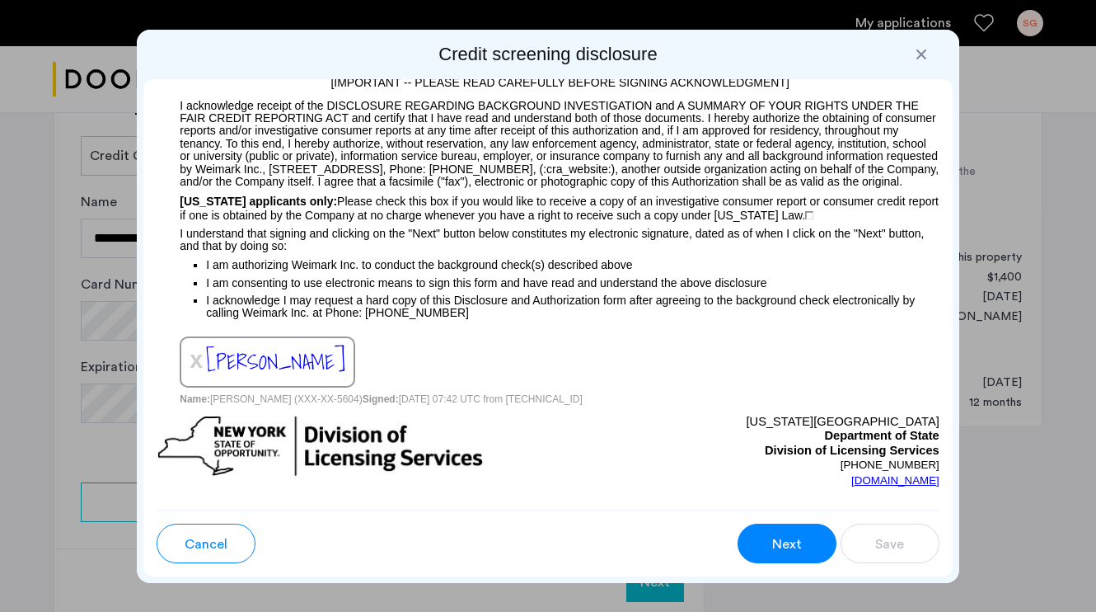
click at [237, 359] on span "[PERSON_NAME]" at bounding box center [275, 361] width 139 height 34
click at [813, 537] on button "Next" at bounding box center [787, 543] width 99 height 40
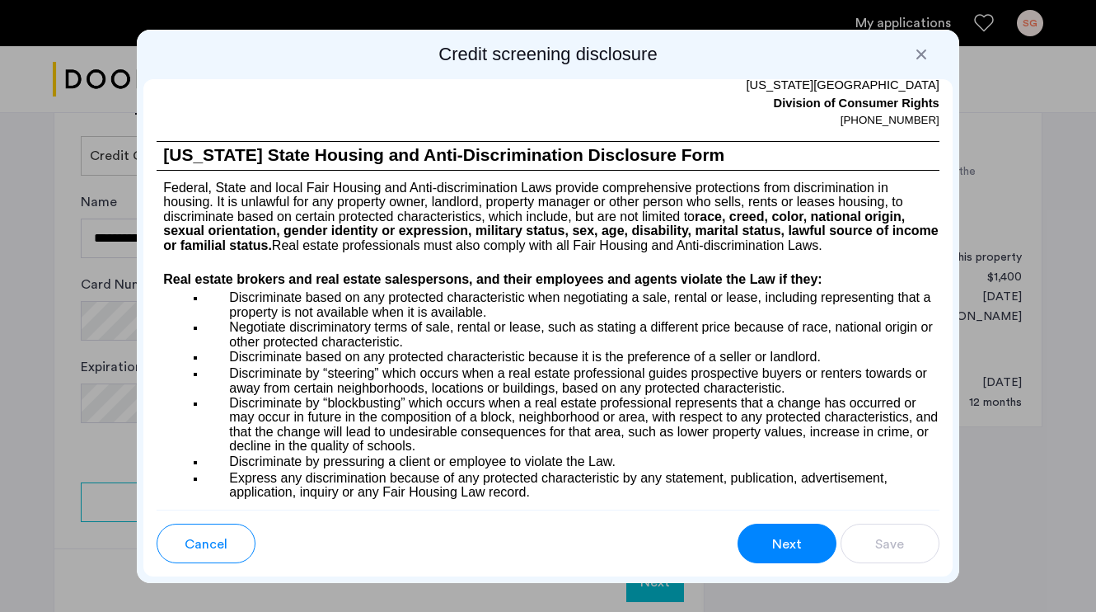
click at [790, 544] on span "Next" at bounding box center [787, 544] width 30 height 20
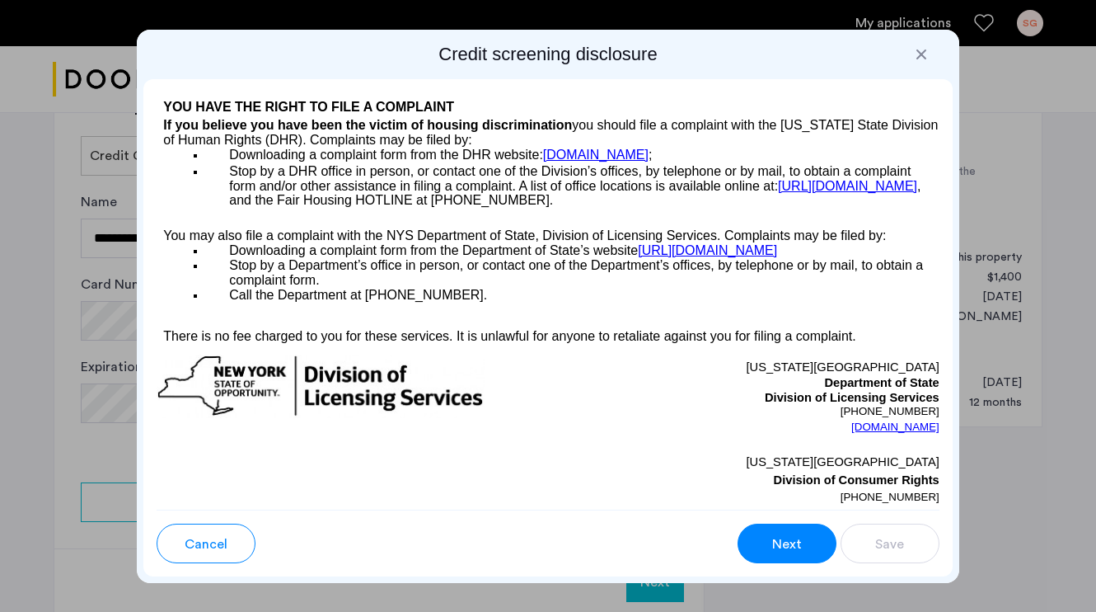
click at [790, 544] on span "Next" at bounding box center [787, 544] width 30 height 20
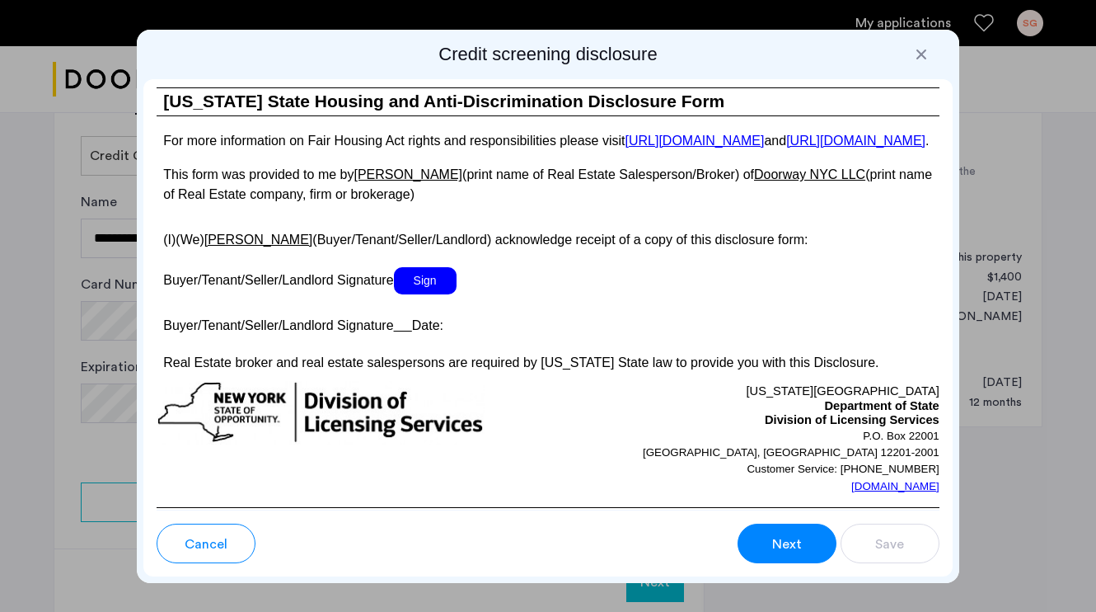
click at [790, 544] on span "Next" at bounding box center [787, 544] width 30 height 20
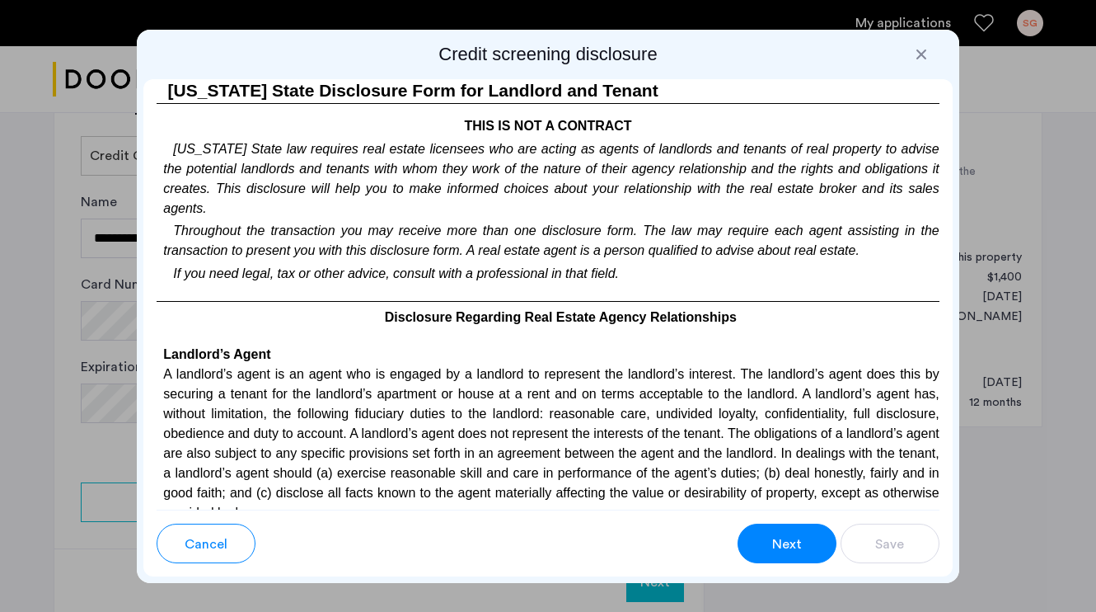
click at [773, 537] on span "Next" at bounding box center [787, 544] width 30 height 20
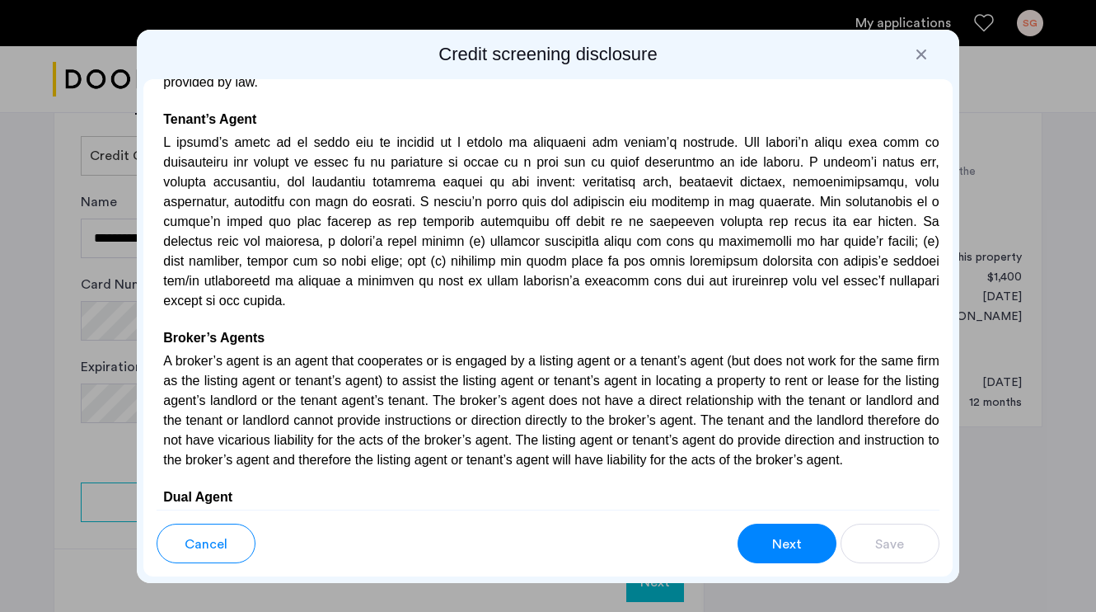
click at [773, 537] on span "Next" at bounding box center [787, 544] width 30 height 20
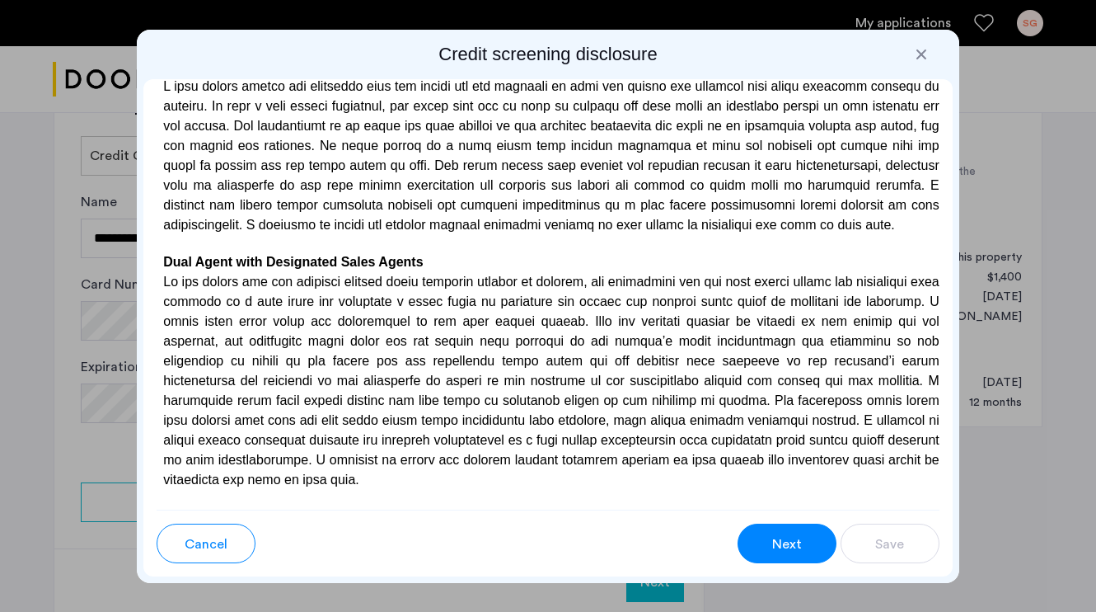
click at [773, 537] on span "Next" at bounding box center [787, 544] width 30 height 20
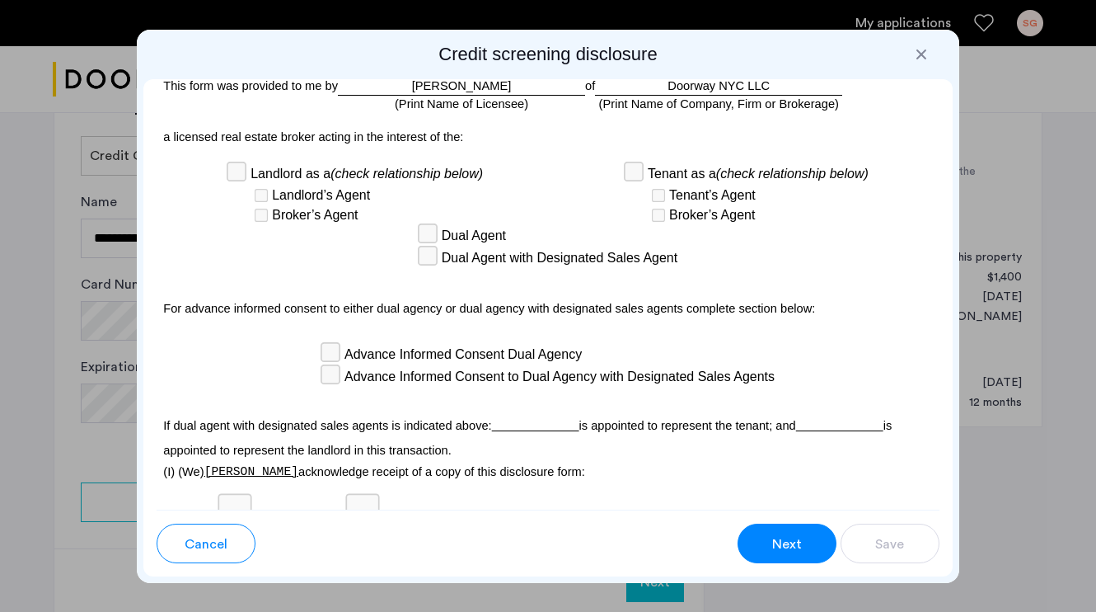
click at [792, 532] on button "Next" at bounding box center [787, 543] width 99 height 40
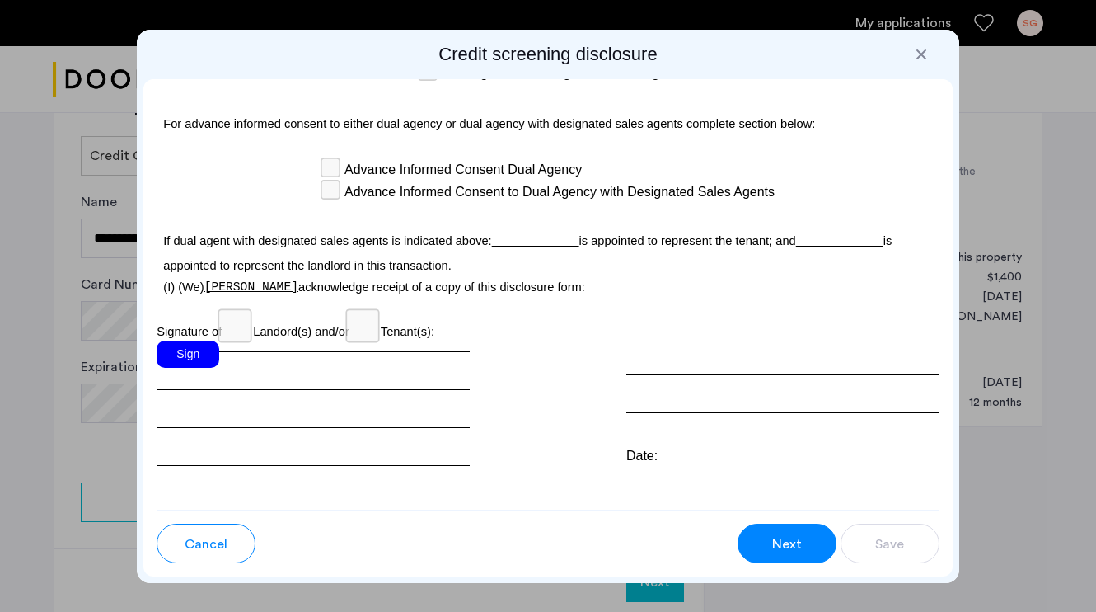
click at [192, 340] on div "Sign" at bounding box center [188, 353] width 63 height 27
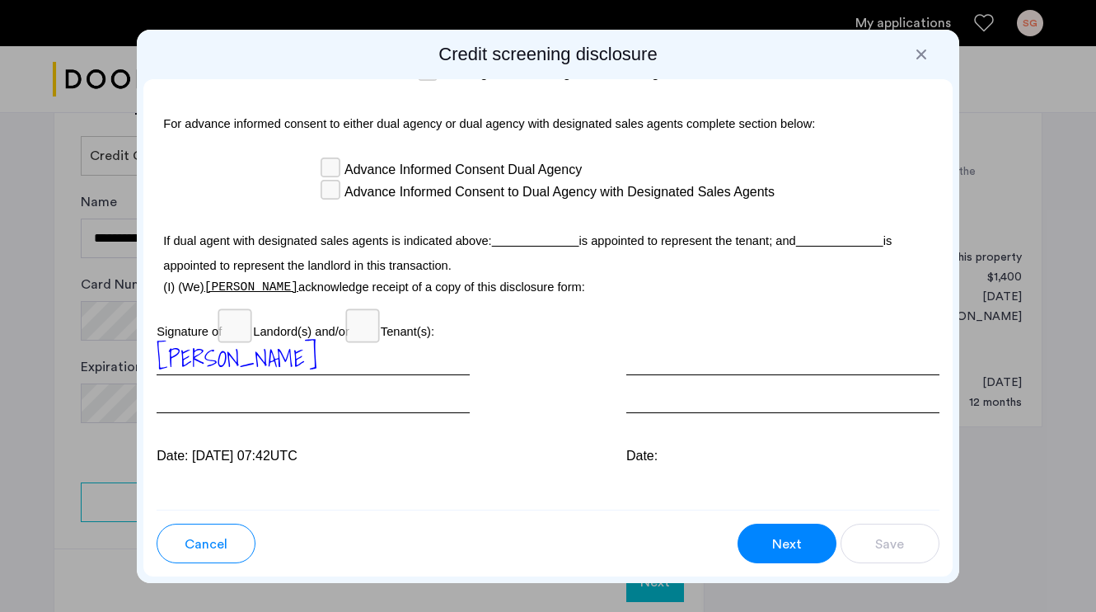
click at [792, 534] on span "Next" at bounding box center [787, 544] width 30 height 20
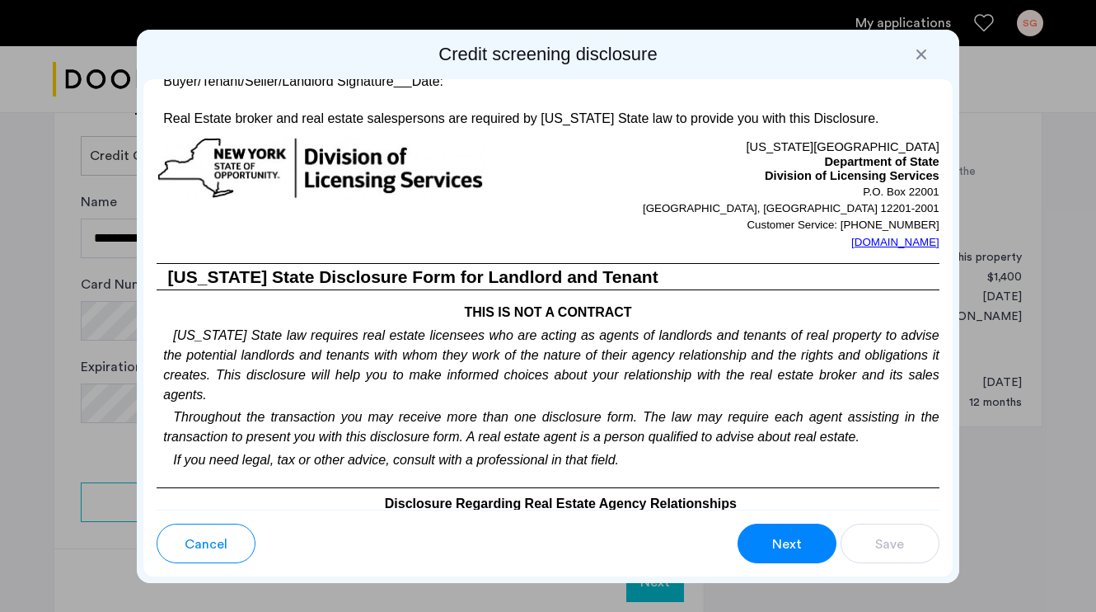
scroll to position [3148, 0]
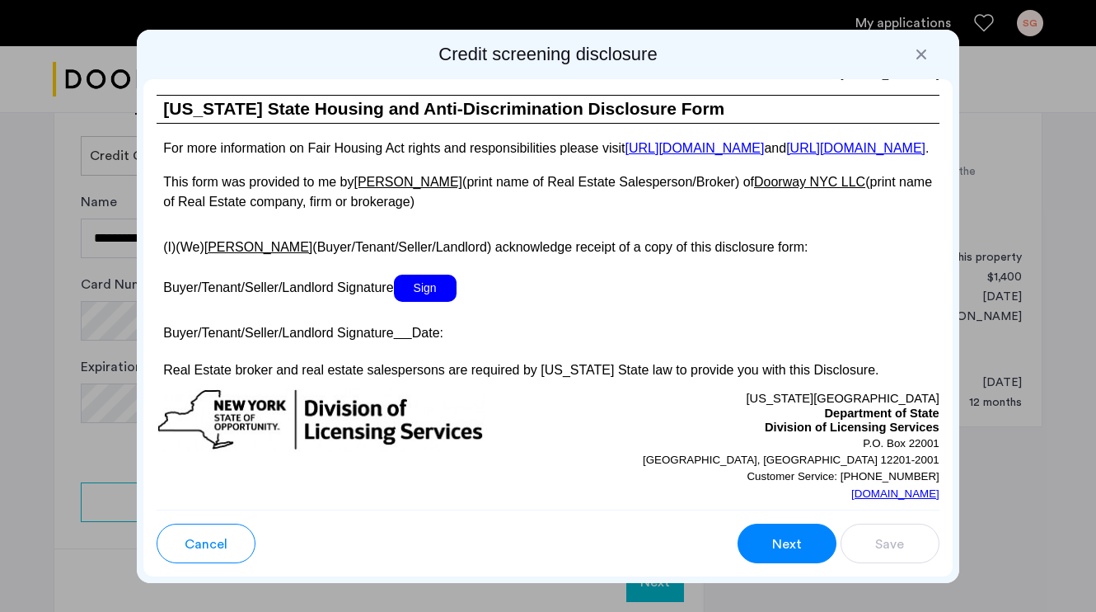
click at [419, 296] on span "Sign" at bounding box center [425, 287] width 63 height 27
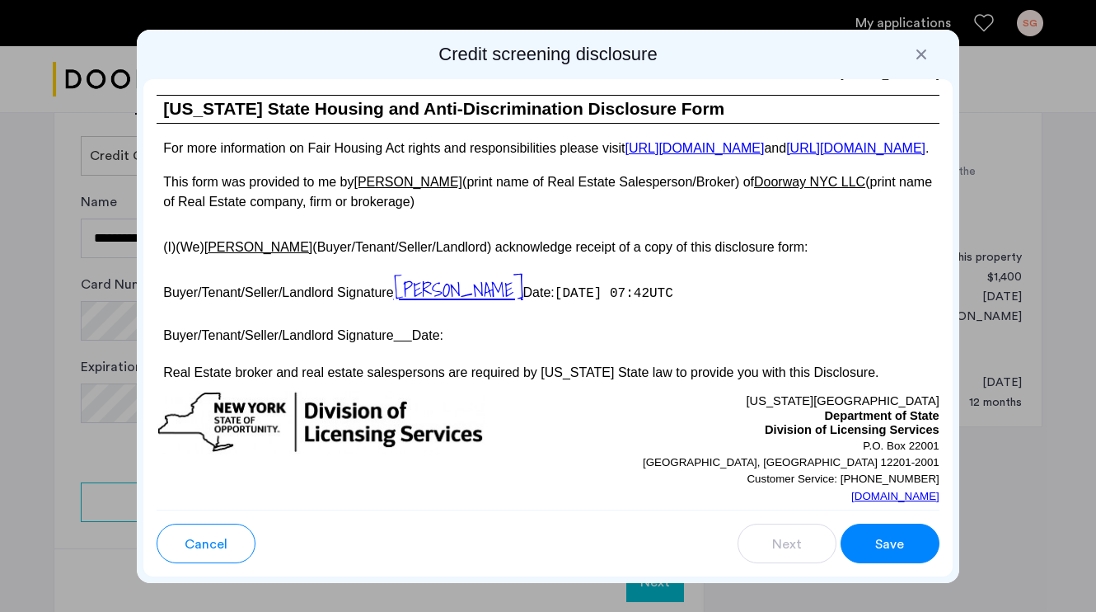
click at [410, 341] on u at bounding box center [403, 335] width 18 height 14
click at [892, 543] on span "Save" at bounding box center [889, 544] width 29 height 20
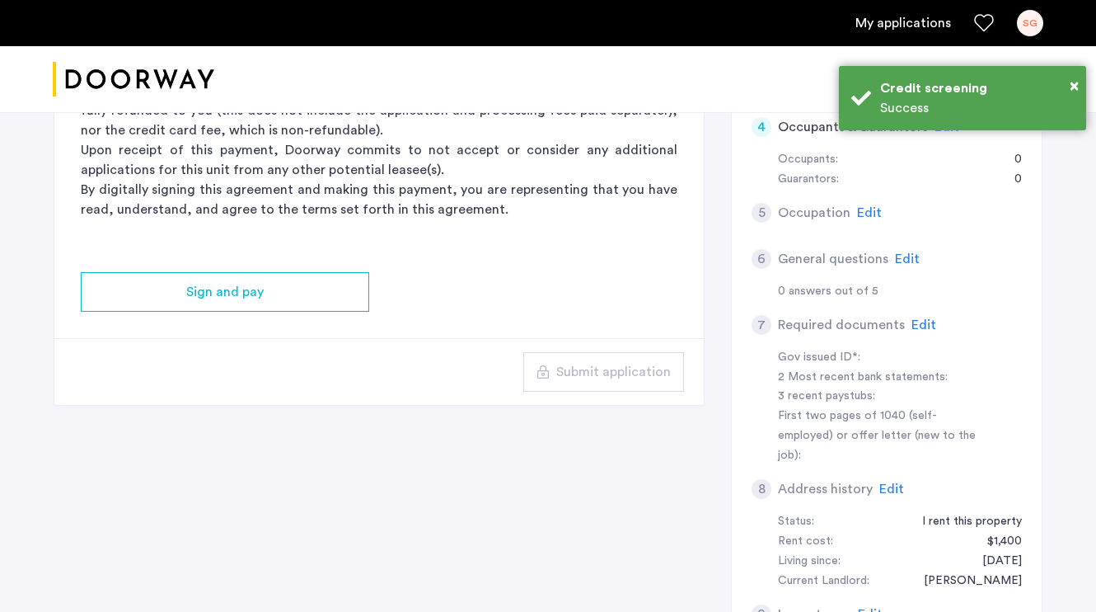
scroll to position [375, 0]
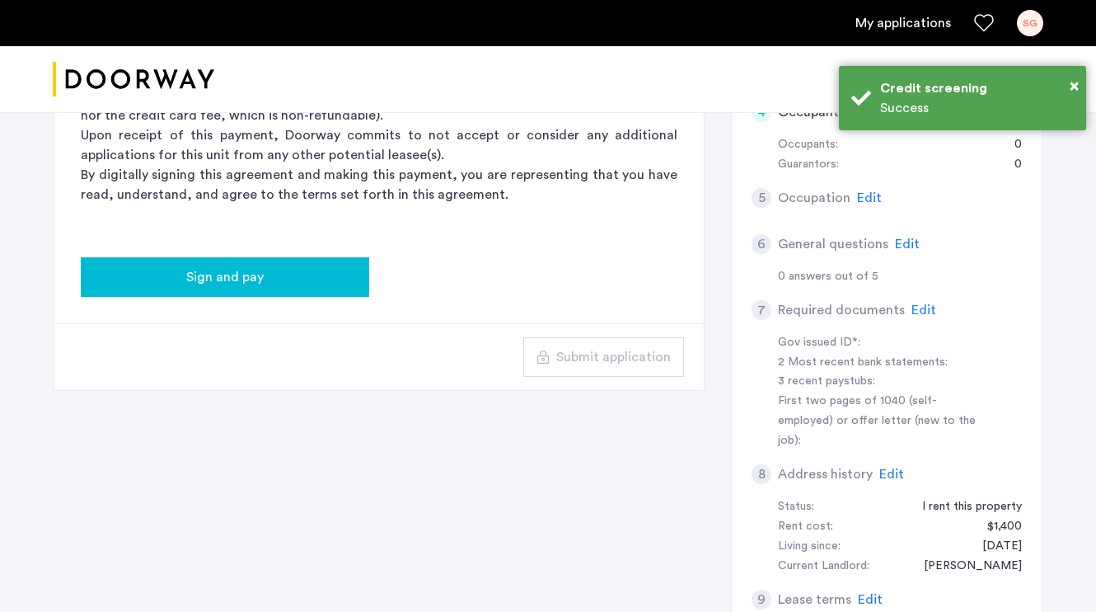
click at [298, 284] on div "Sign and pay" at bounding box center [225, 277] width 262 height 20
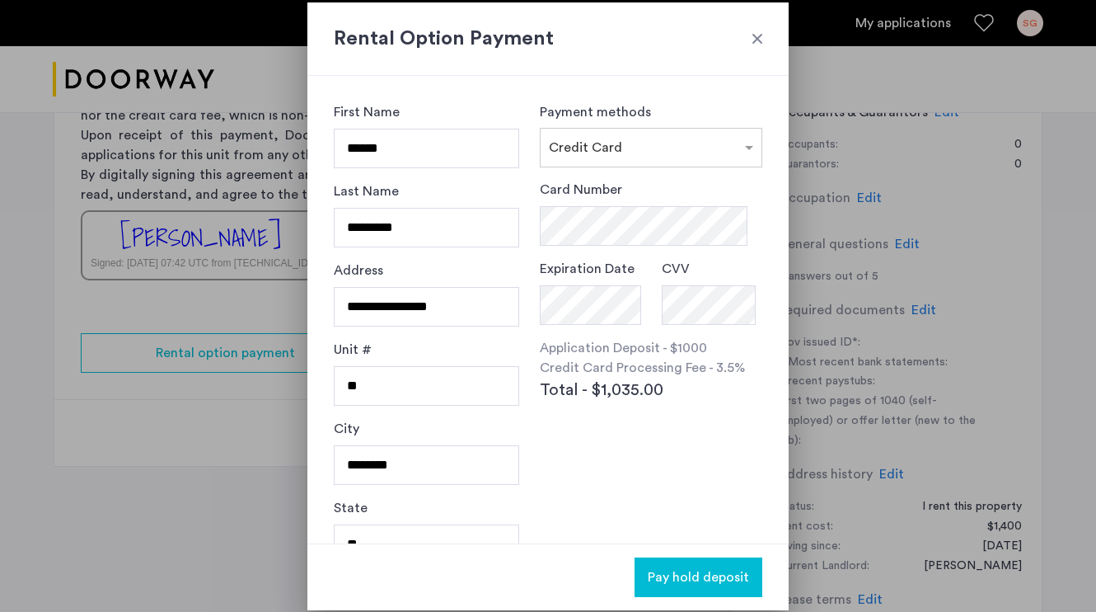
scroll to position [28, 0]
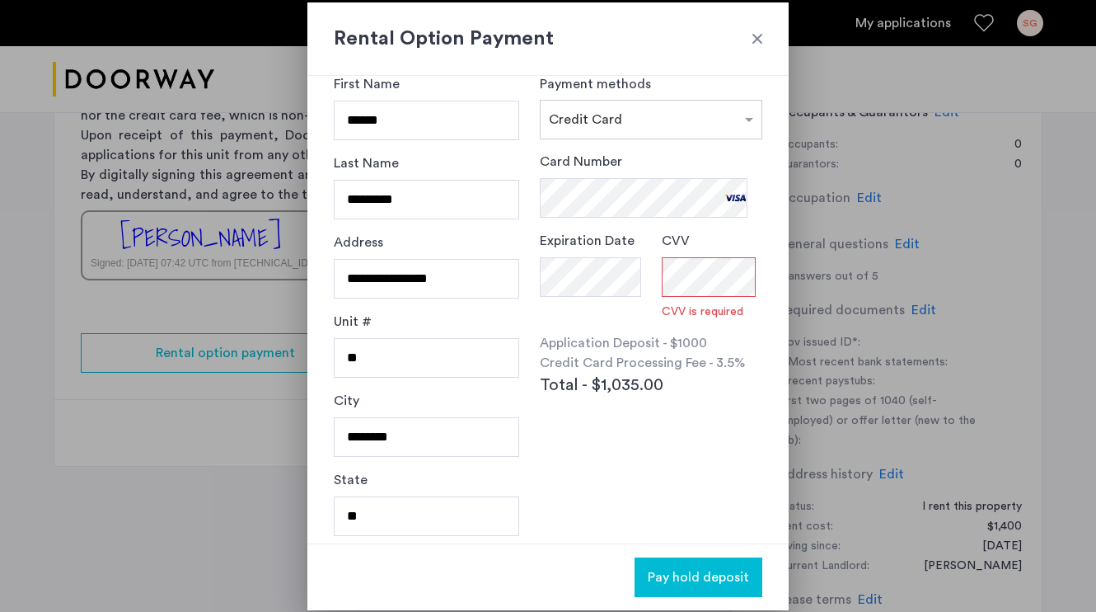
click at [576, 380] on span "Total - $1,035.00" at bounding box center [602, 385] width 124 height 25
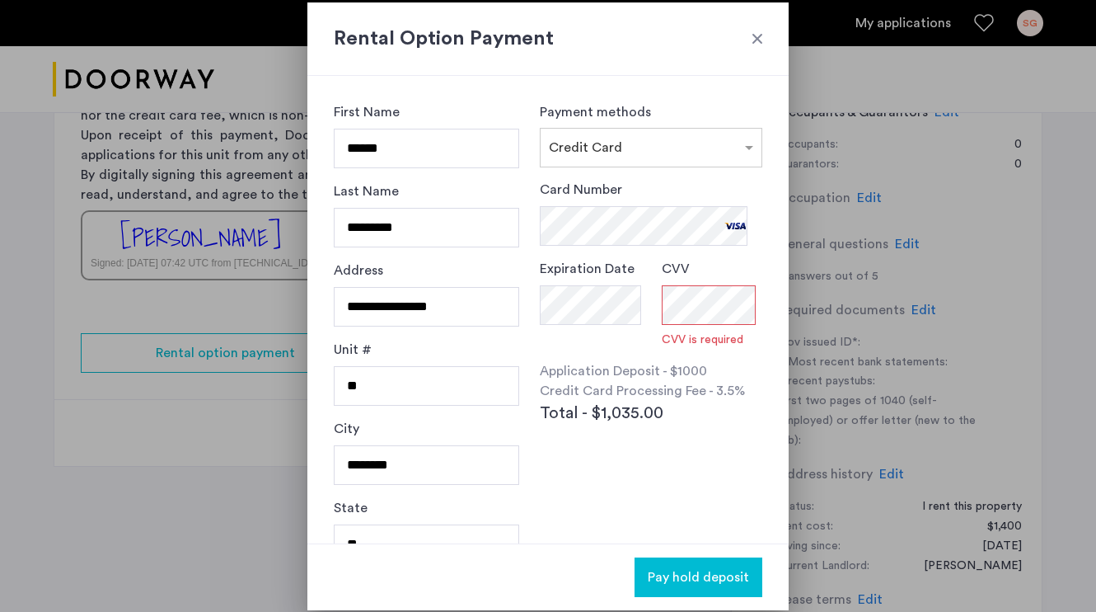
scroll to position [0, 0]
click at [747, 44] on h2 "Rental Option Payment" at bounding box center [548, 39] width 429 height 30
click at [765, 33] on div at bounding box center [757, 38] width 16 height 16
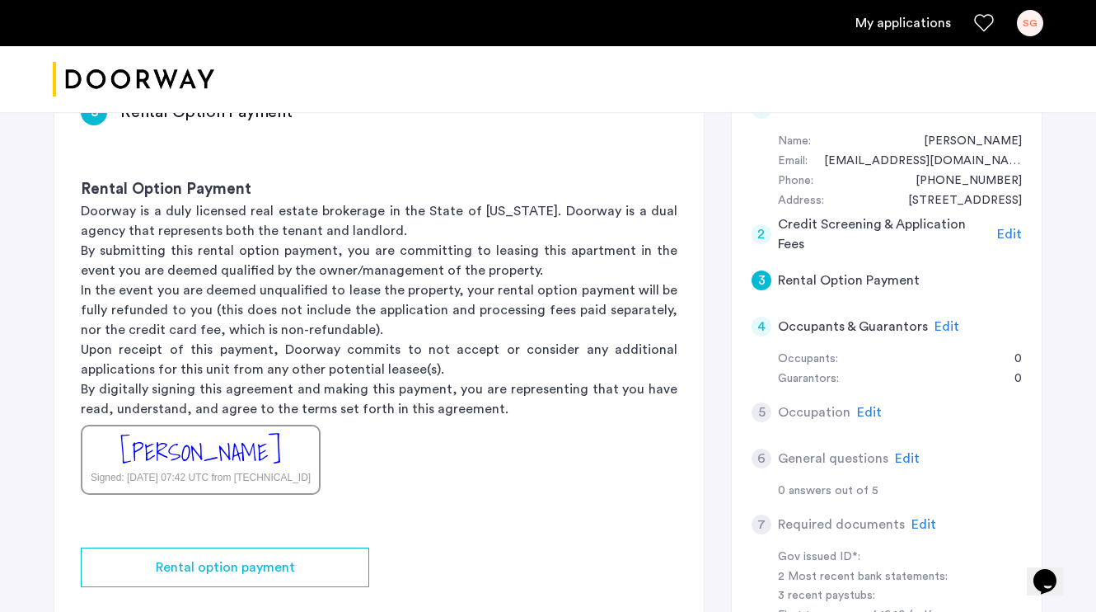
scroll to position [557, 0]
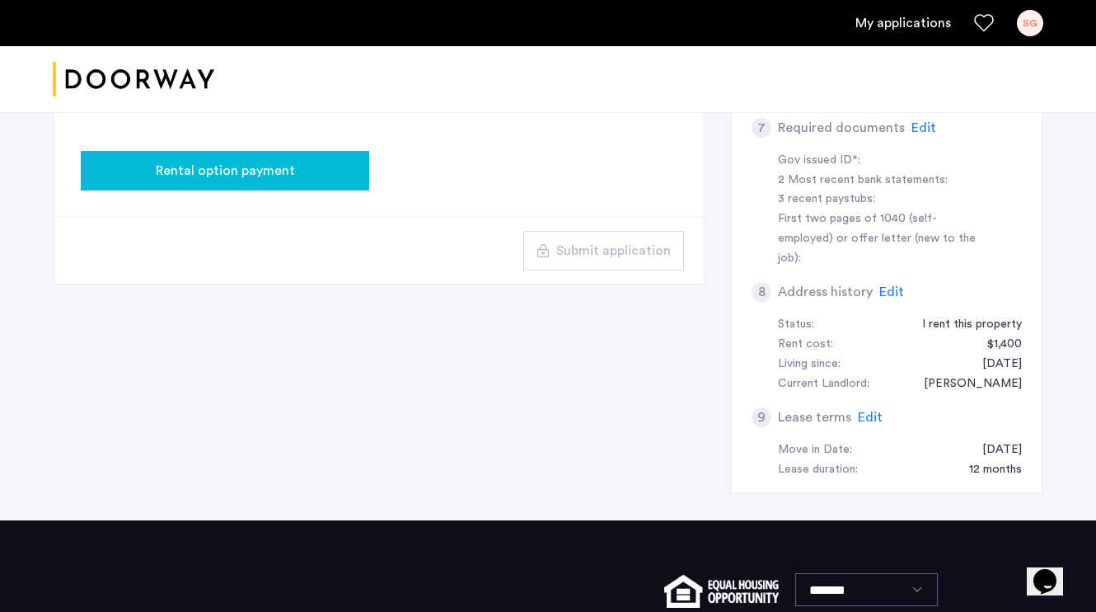
click at [330, 162] on div "Rental option payment" at bounding box center [225, 171] width 262 height 20
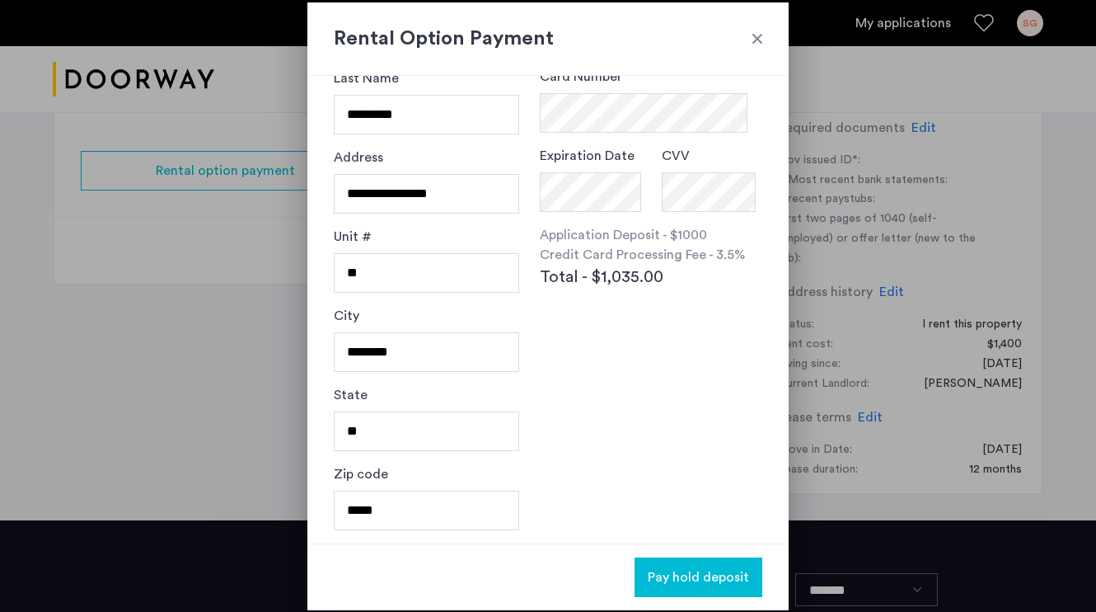
scroll to position [113, 0]
click at [630, 279] on span "Total - $1,035.00" at bounding box center [602, 277] width 124 height 25
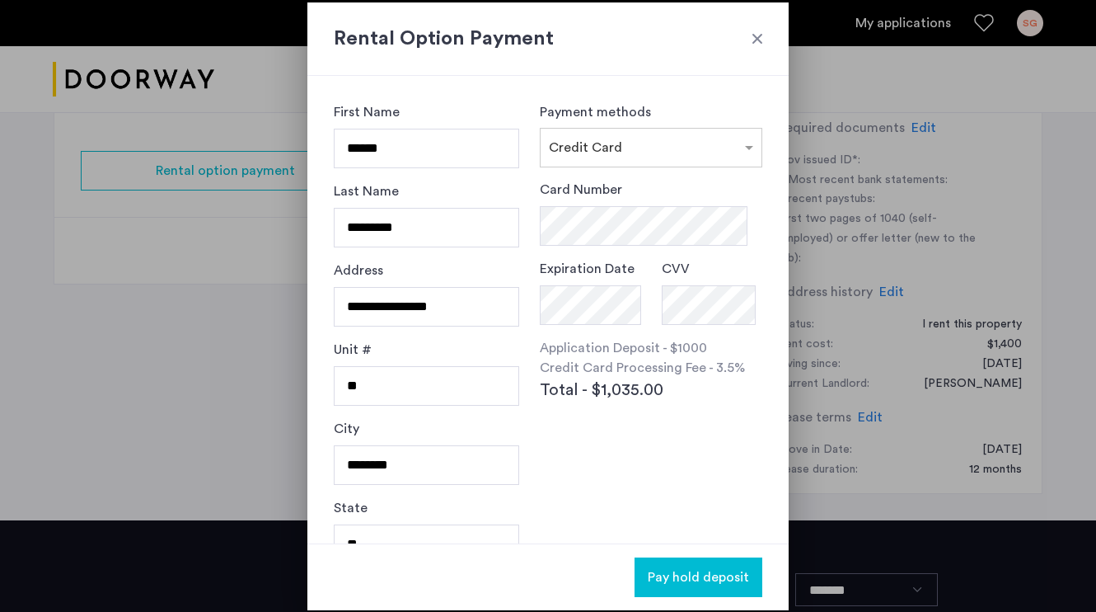
scroll to position [0, 0]
click at [752, 37] on div at bounding box center [757, 38] width 16 height 16
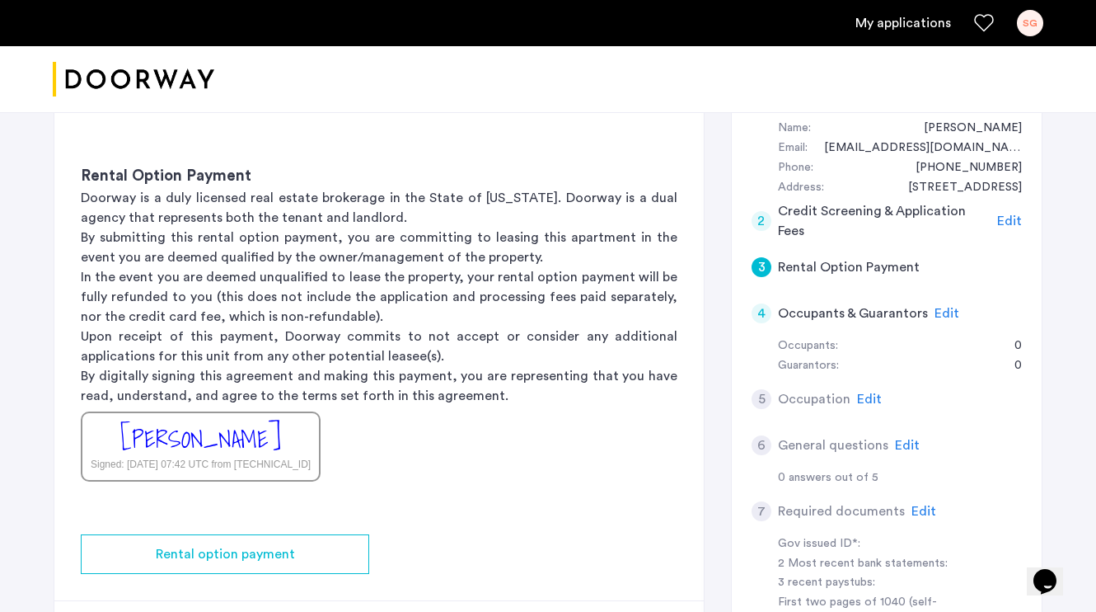
scroll to position [176, 0]
click at [568, 243] on p "By submitting this rental option payment, you are committing to leasing this ap…" at bounding box center [379, 246] width 597 height 40
click at [938, 305] on span "Edit" at bounding box center [947, 311] width 25 height 13
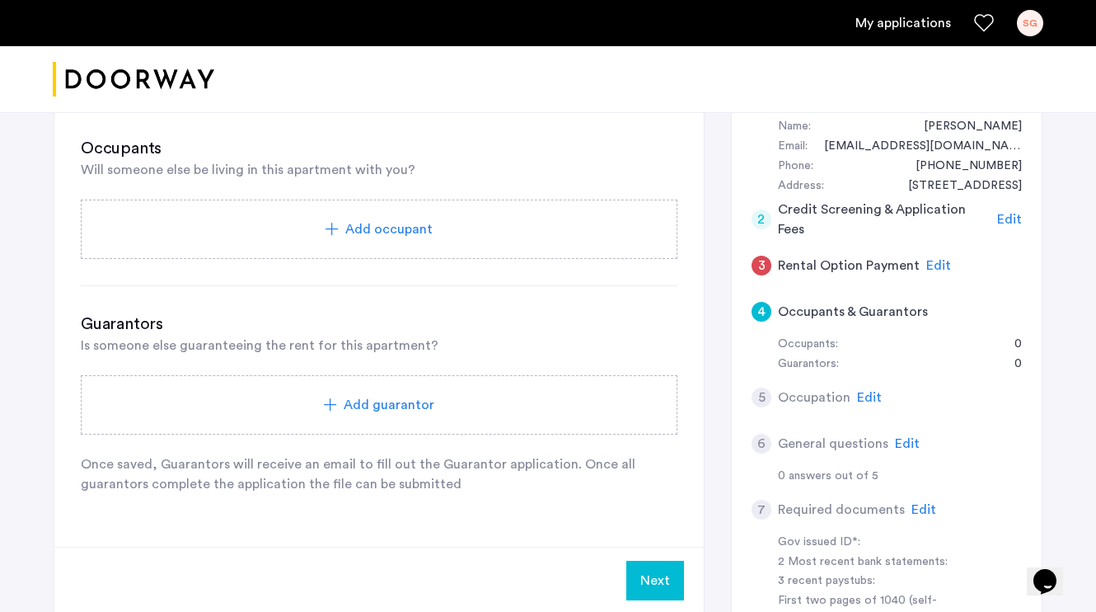
click at [175, 216] on div "Add occupant" at bounding box center [379, 228] width 597 height 59
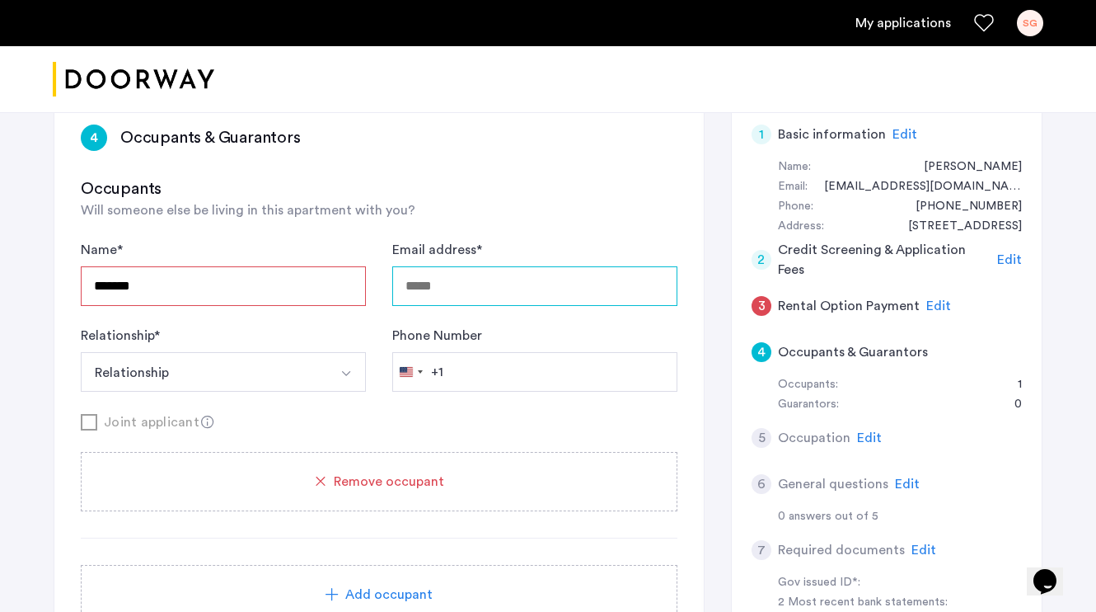
scroll to position [135, 0]
drag, startPoint x: 200, startPoint y: 281, endPoint x: 105, endPoint y: 281, distance: 95.6
click at [105, 281] on input "******" at bounding box center [223, 286] width 285 height 40
type input "*"
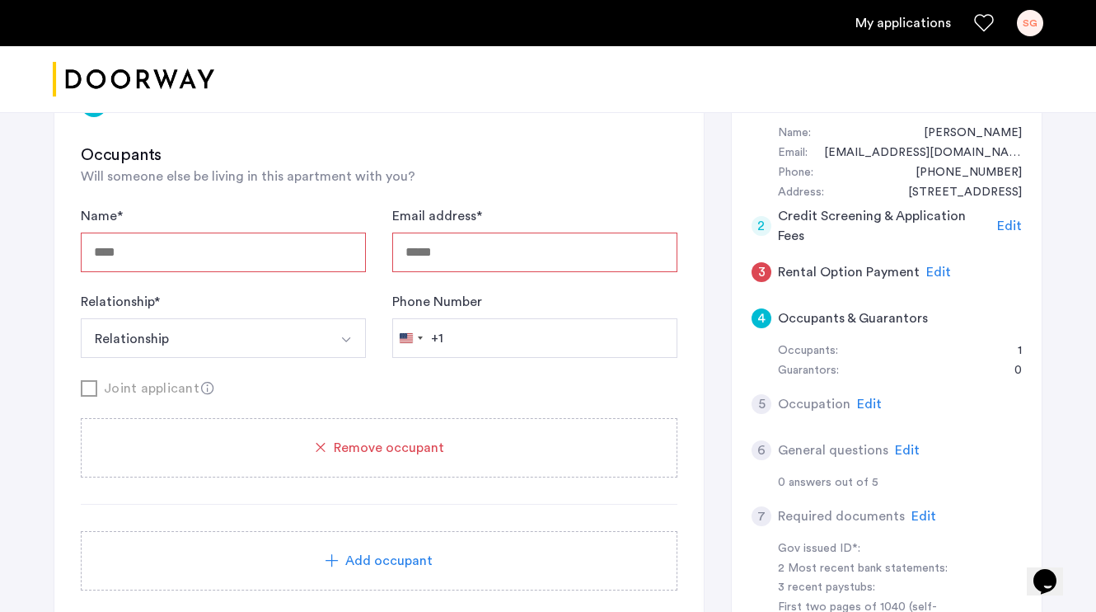
scroll to position [181, 0]
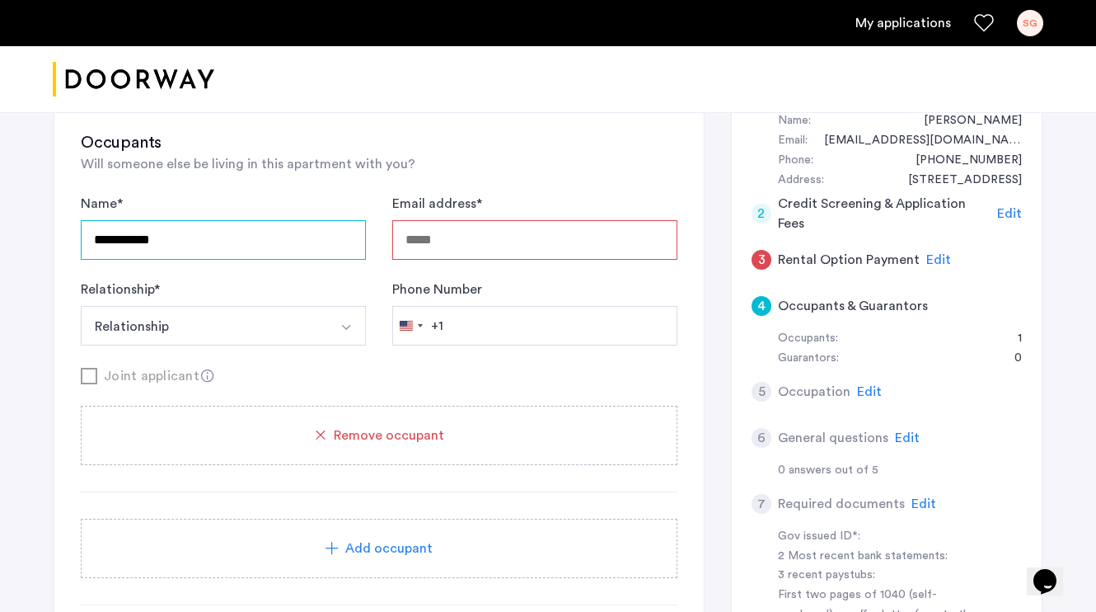
type input "**********"
click at [312, 329] on button "Relationship" at bounding box center [204, 326] width 246 height 40
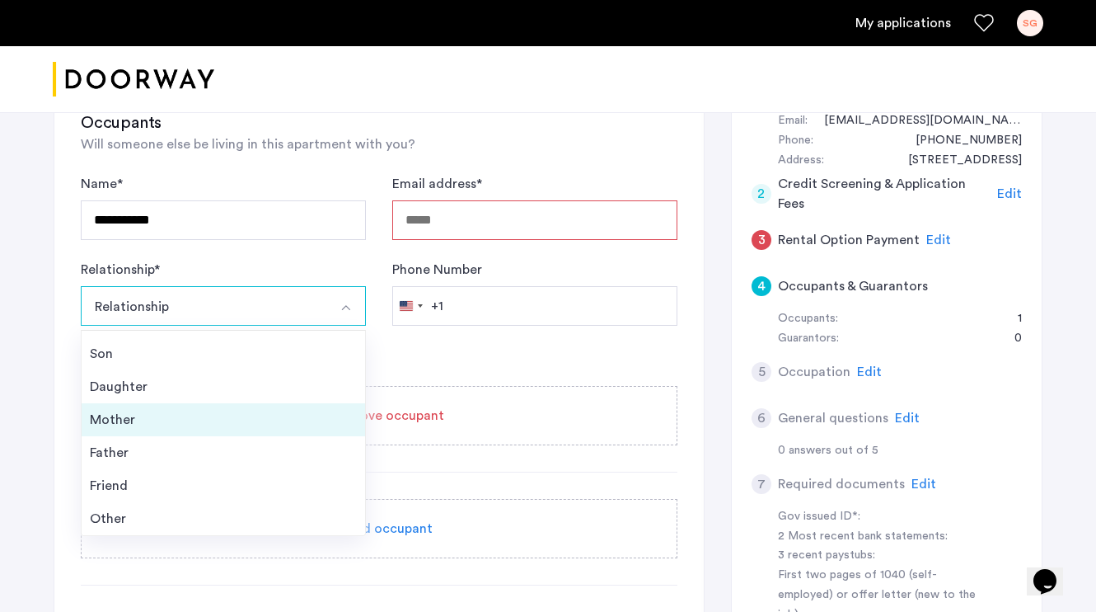
scroll to position [215, 0]
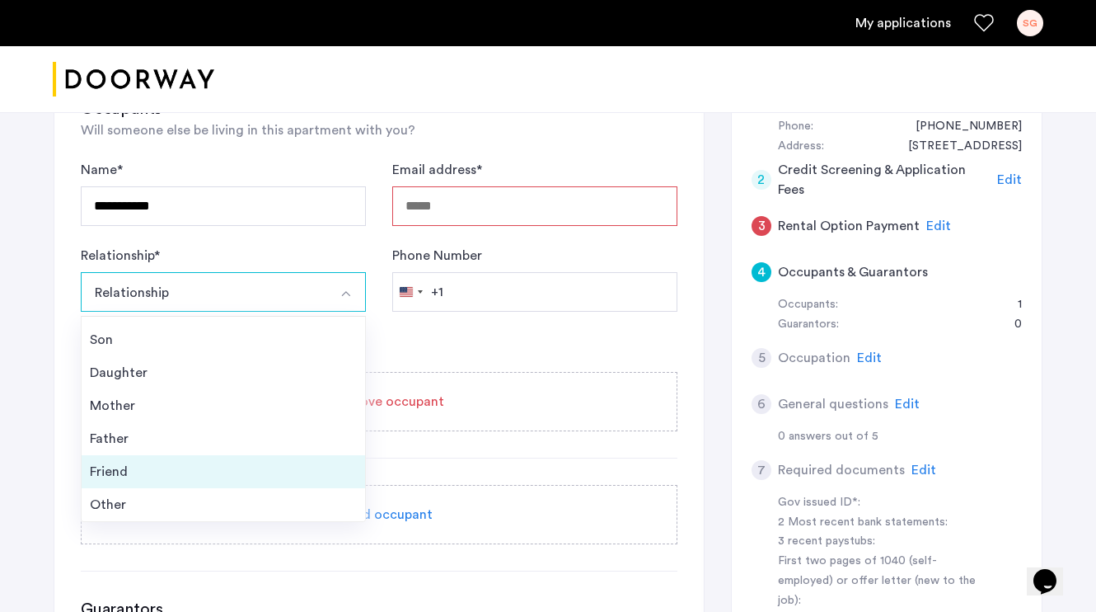
click at [152, 463] on div "Friend" at bounding box center [223, 472] width 267 height 20
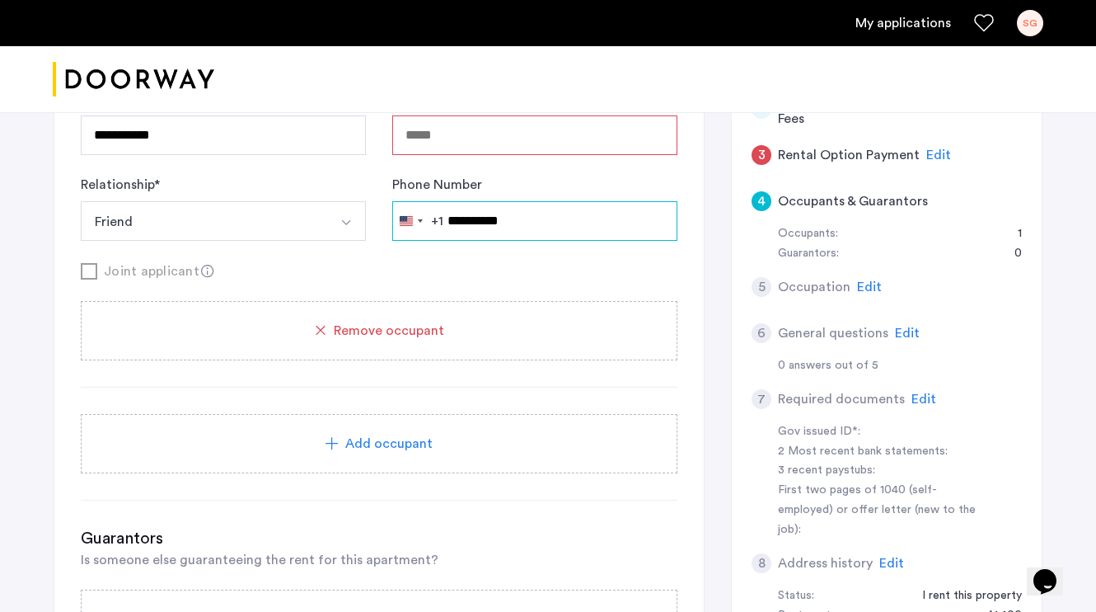
scroll to position [299, 0]
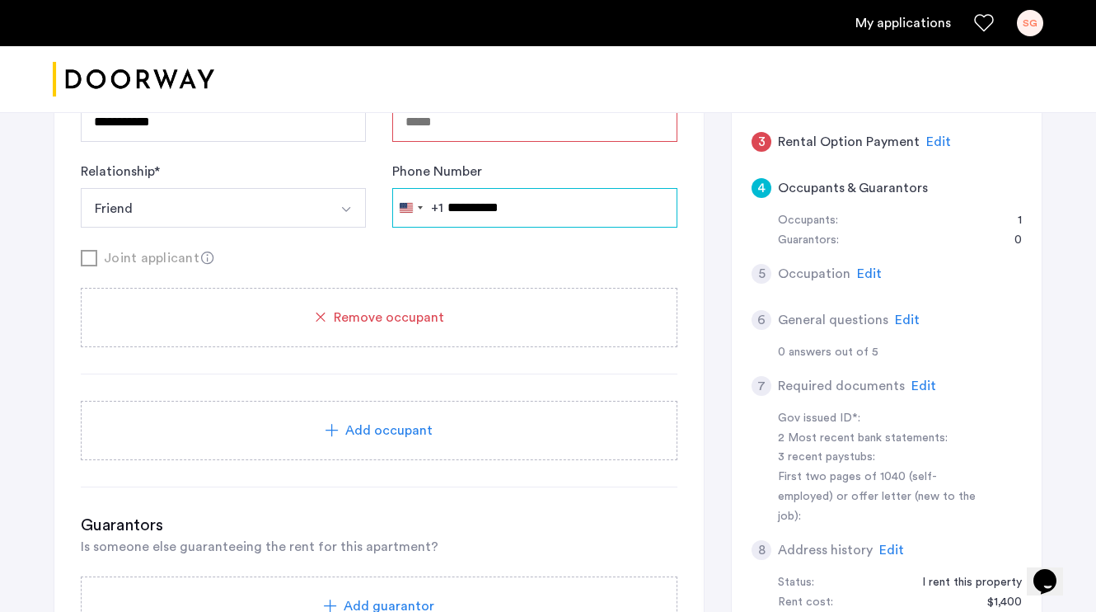
type input "**********"
click at [448, 138] on input "Email address *" at bounding box center [534, 122] width 285 height 40
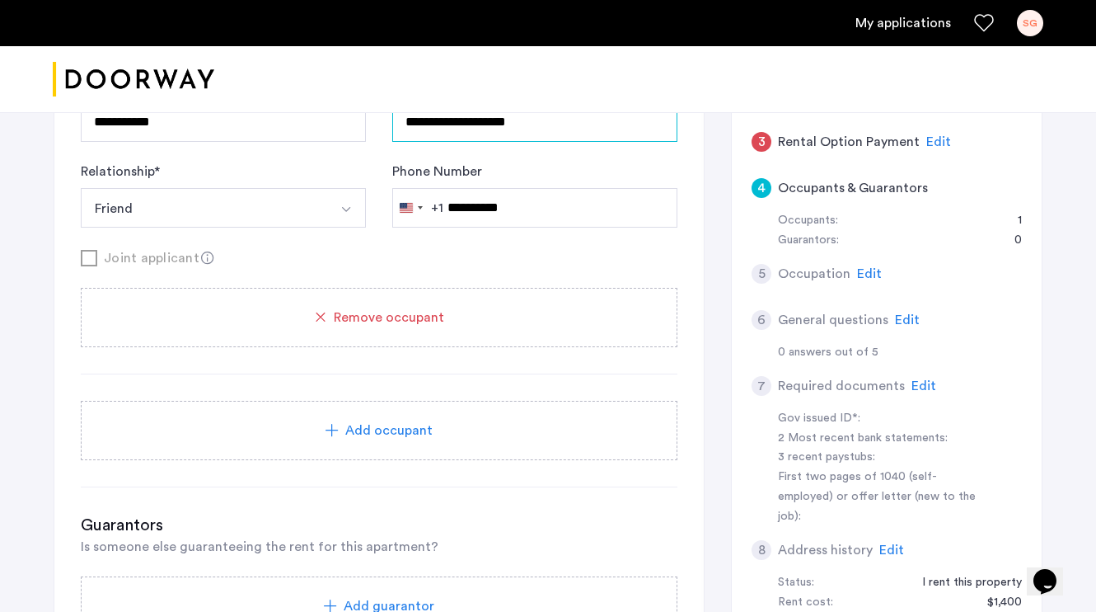
type input "**********"
click at [635, 284] on div "**********" at bounding box center [379, 225] width 597 height 298
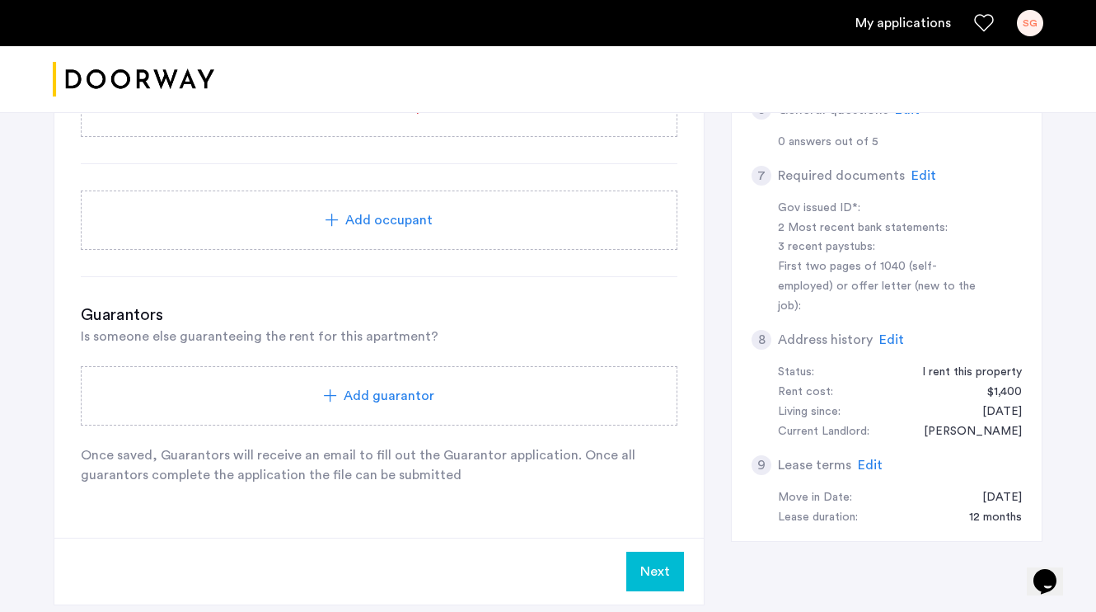
scroll to position [586, 0]
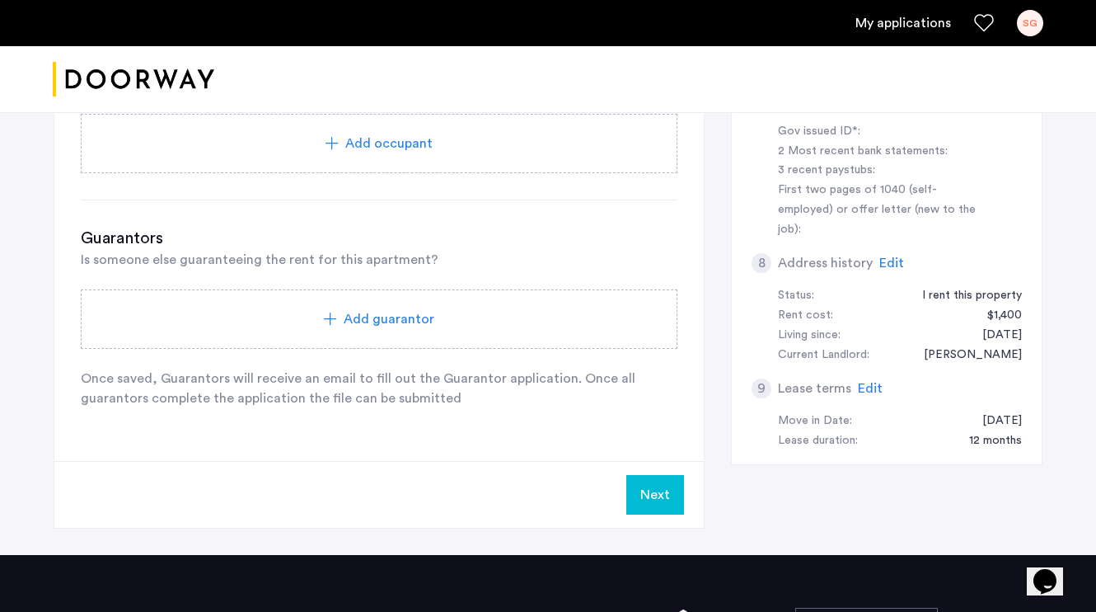
click at [466, 321] on div "Add guarantor" at bounding box center [379, 319] width 557 height 20
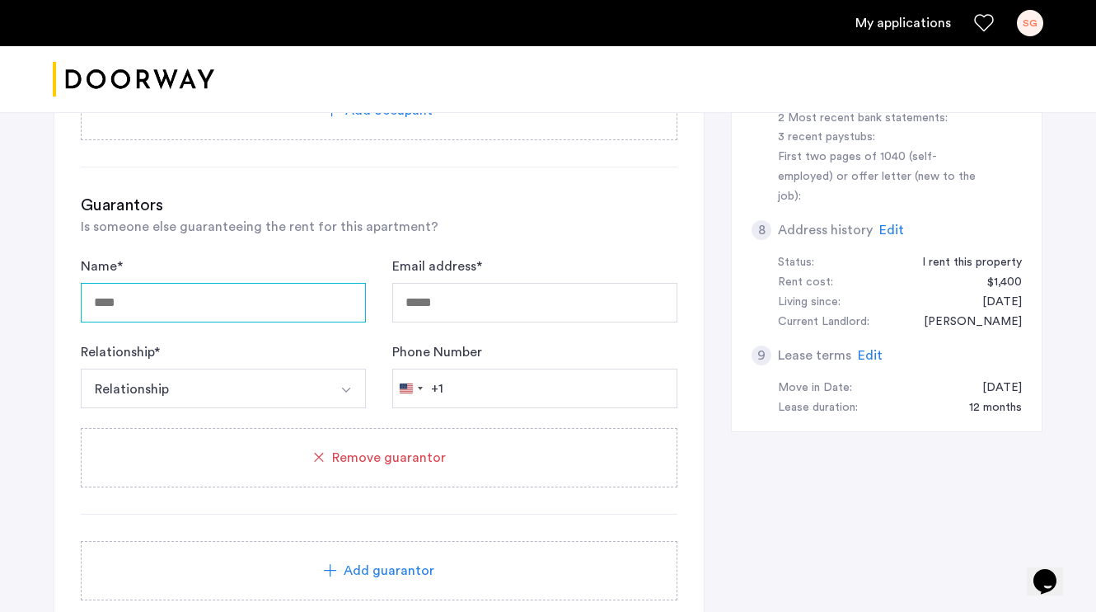
scroll to position [626, 0]
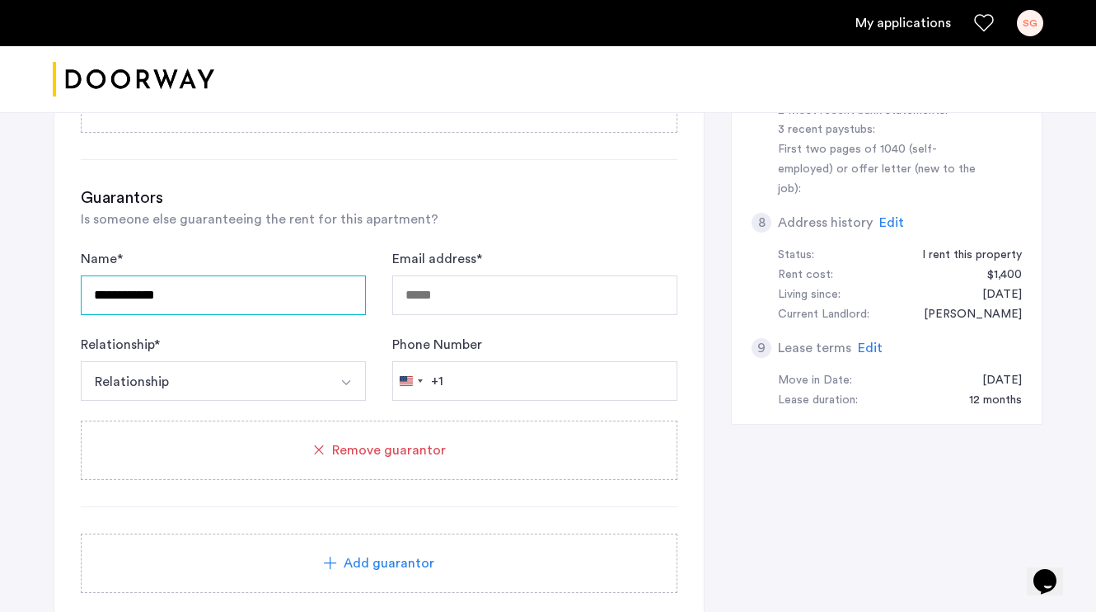
type input "**********"
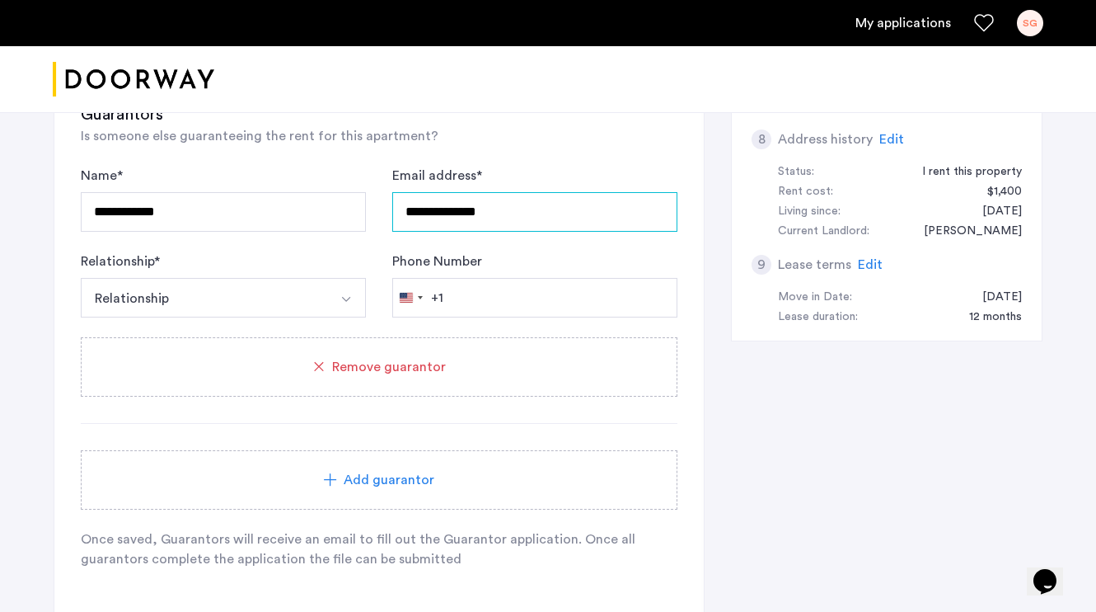
scroll to position [710, 0]
type input "**********"
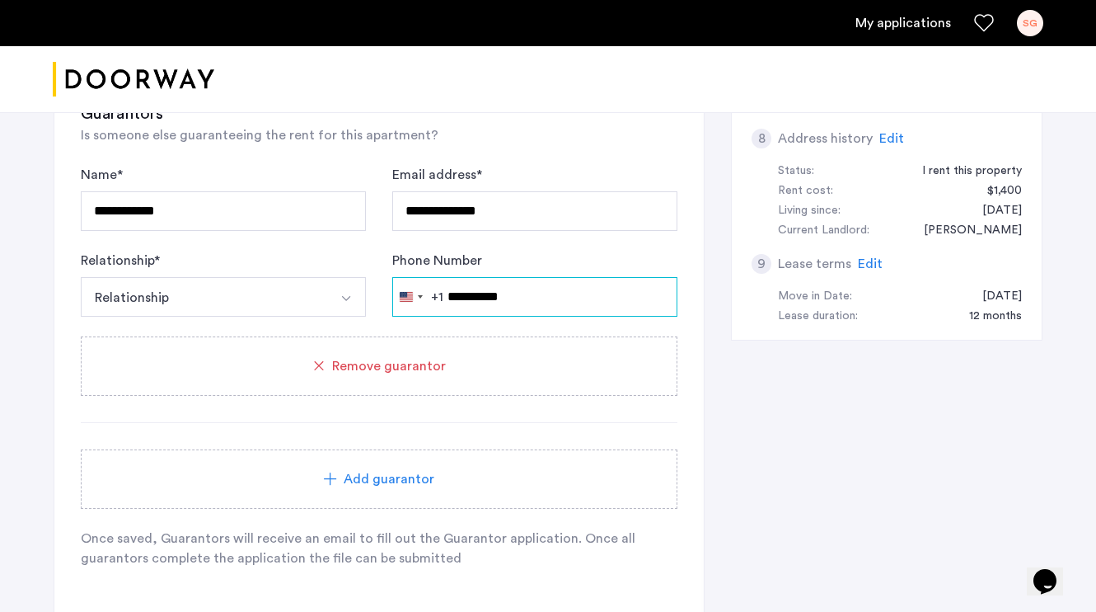
type input "**********"
click at [551, 437] on div "**********" at bounding box center [379, 335] width 597 height 466
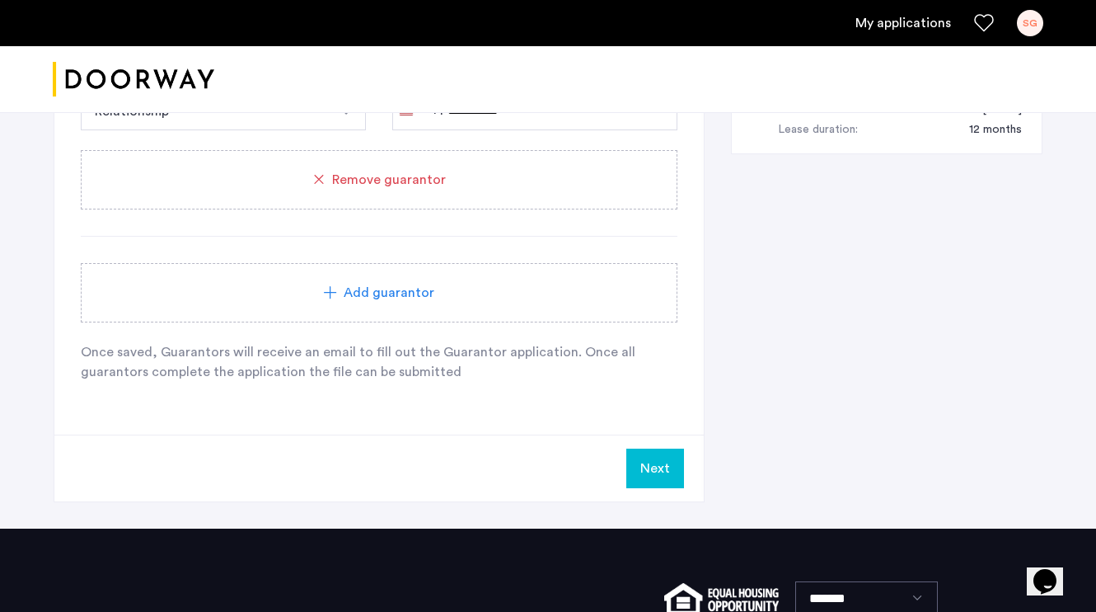
scroll to position [954, 0]
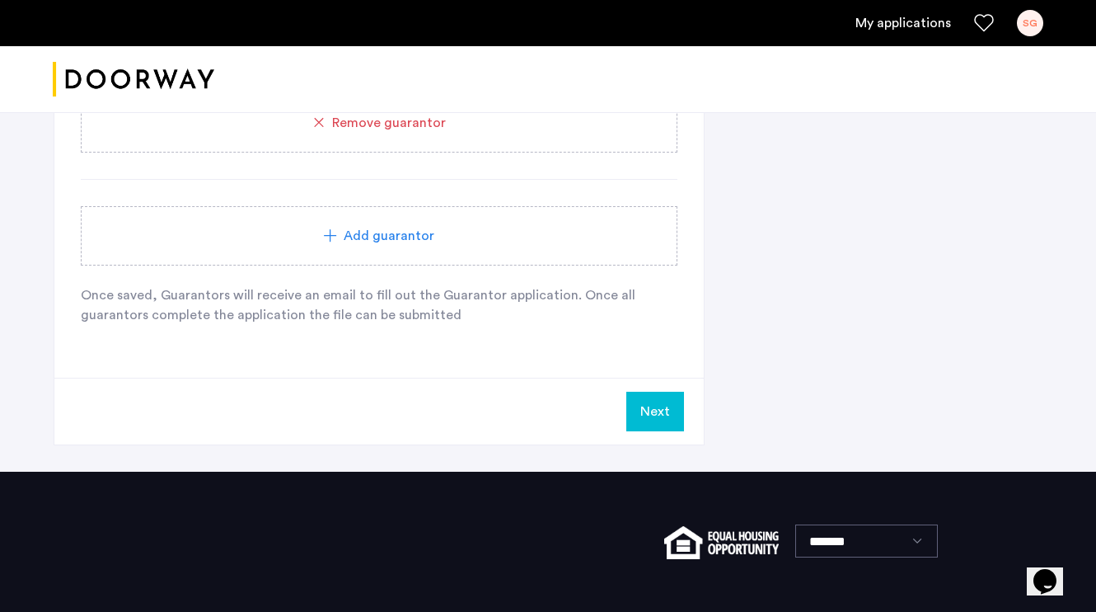
click at [654, 417] on button "Next" at bounding box center [655, 411] width 58 height 40
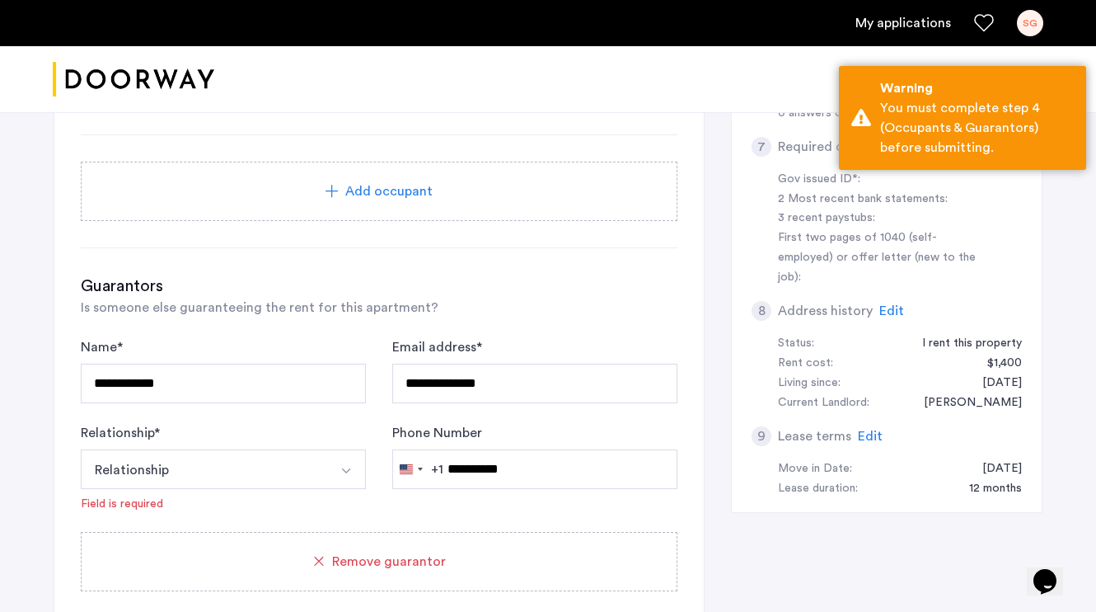
scroll to position [608, 0]
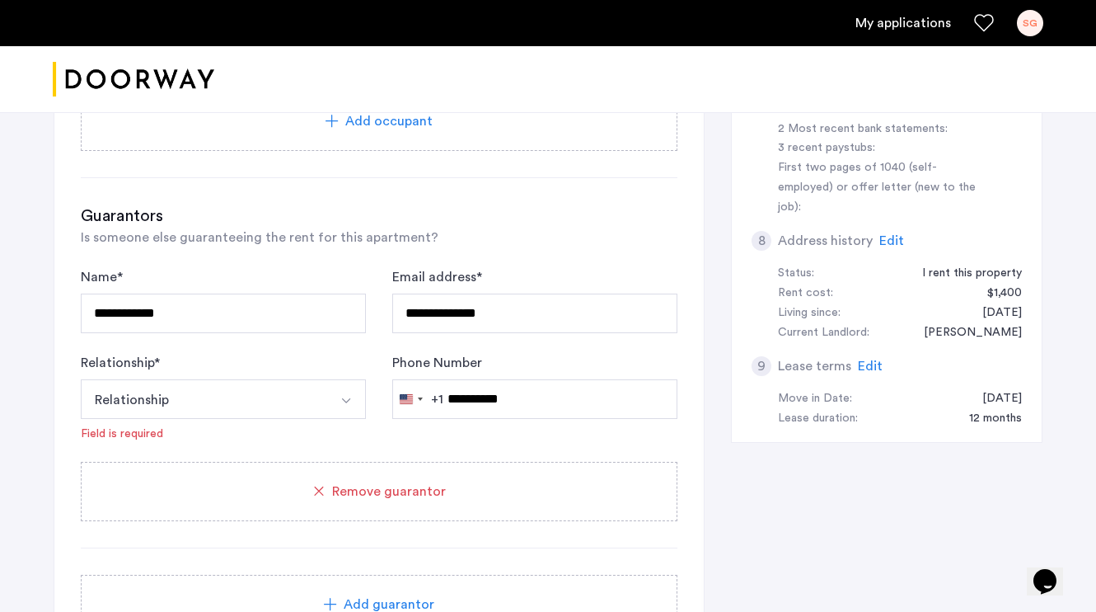
click at [185, 382] on button "Relationship" at bounding box center [204, 399] width 246 height 40
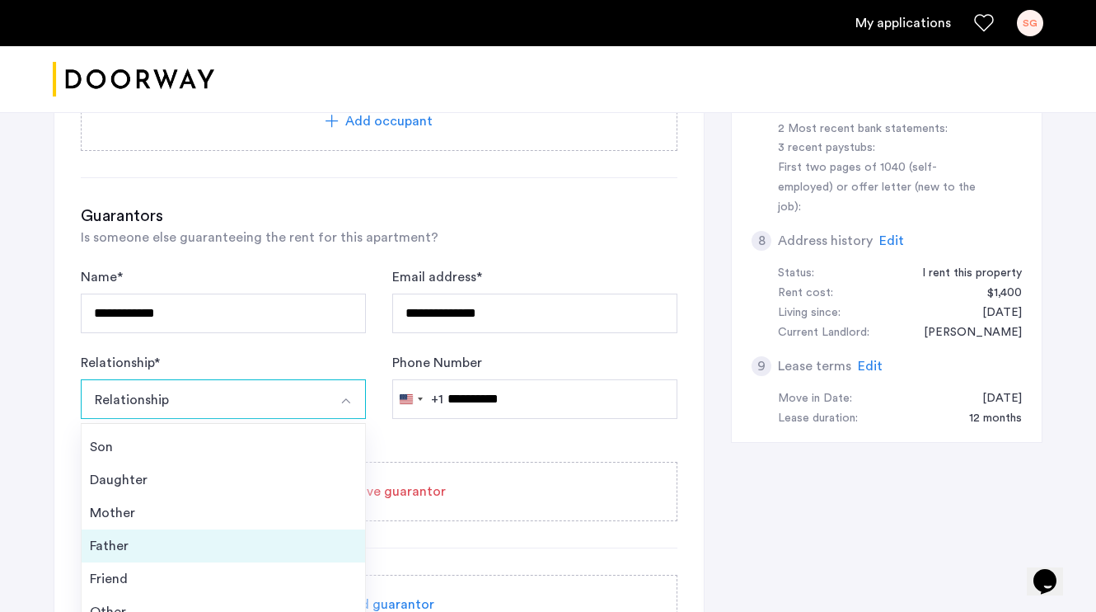
scroll to position [59, 0]
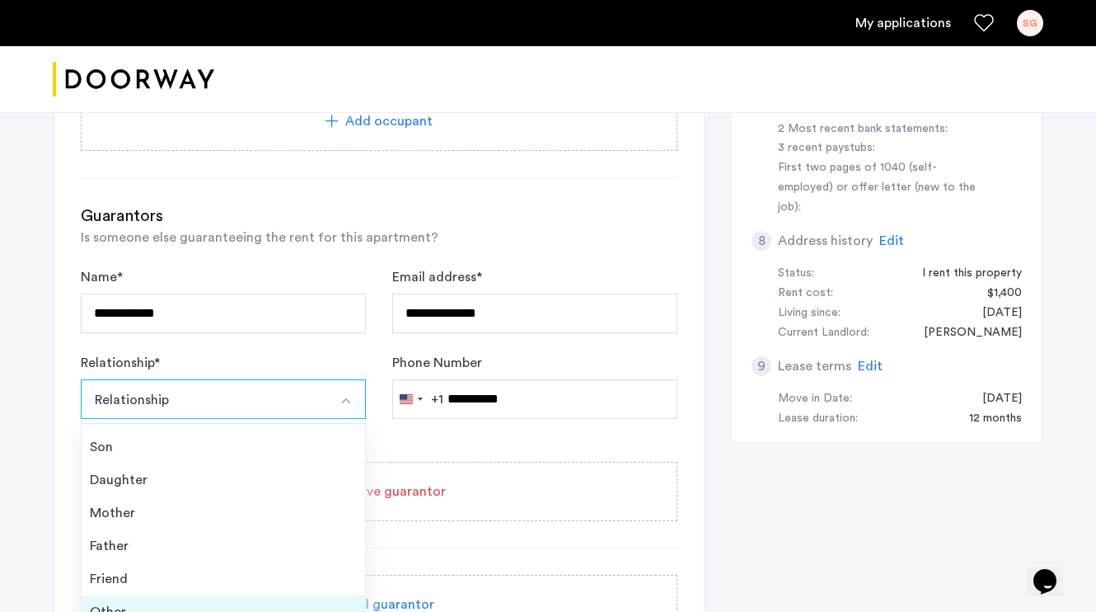
click at [134, 602] on div "Other" at bounding box center [223, 612] width 267 height 20
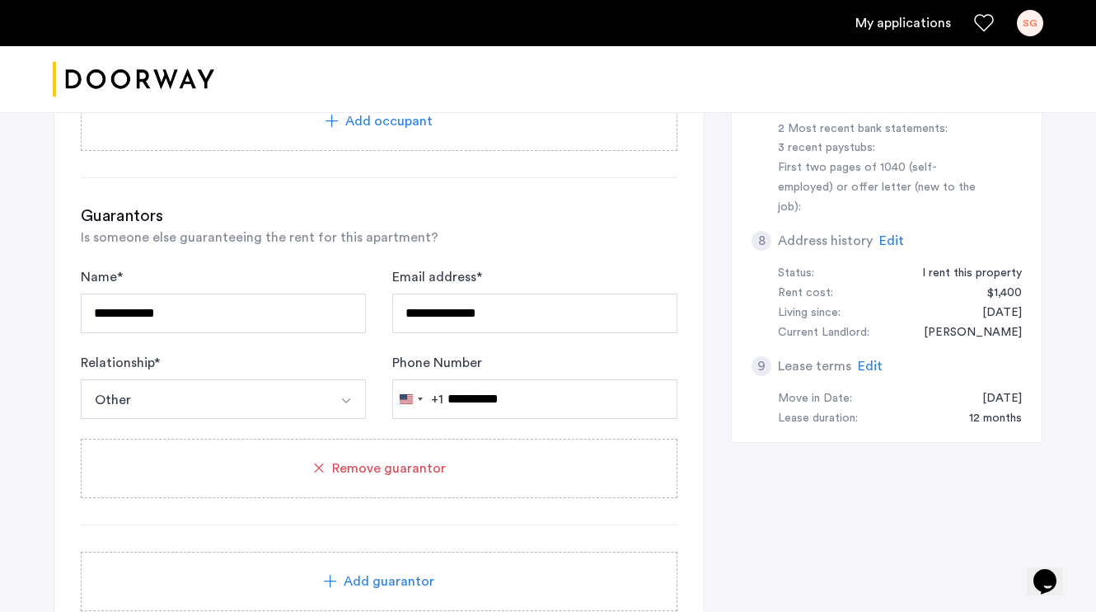
scroll to position [985, 0]
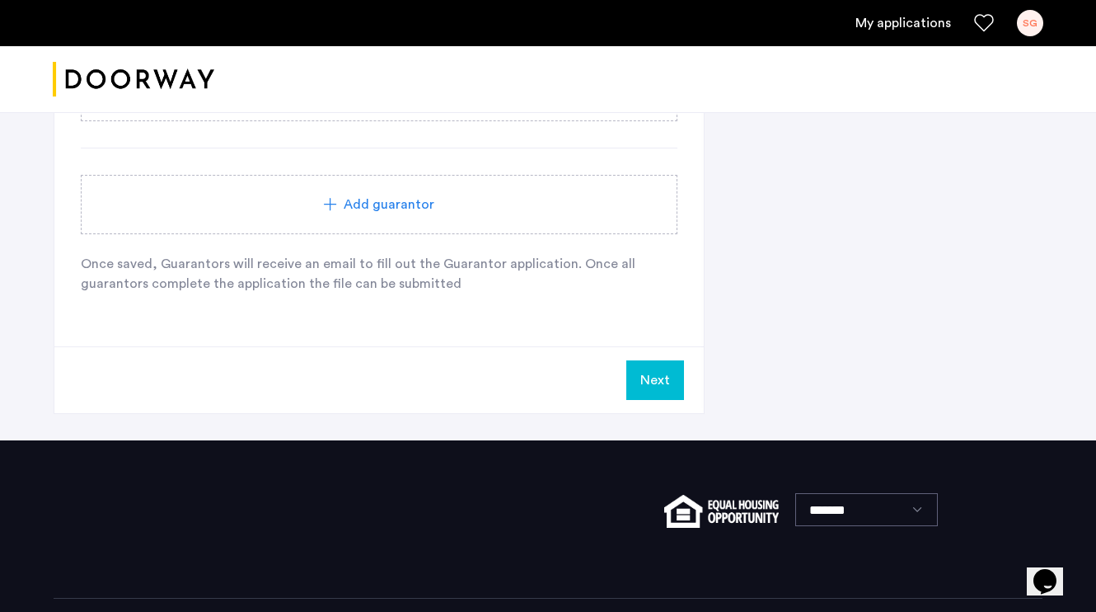
click at [632, 387] on button "Next" at bounding box center [655, 380] width 58 height 40
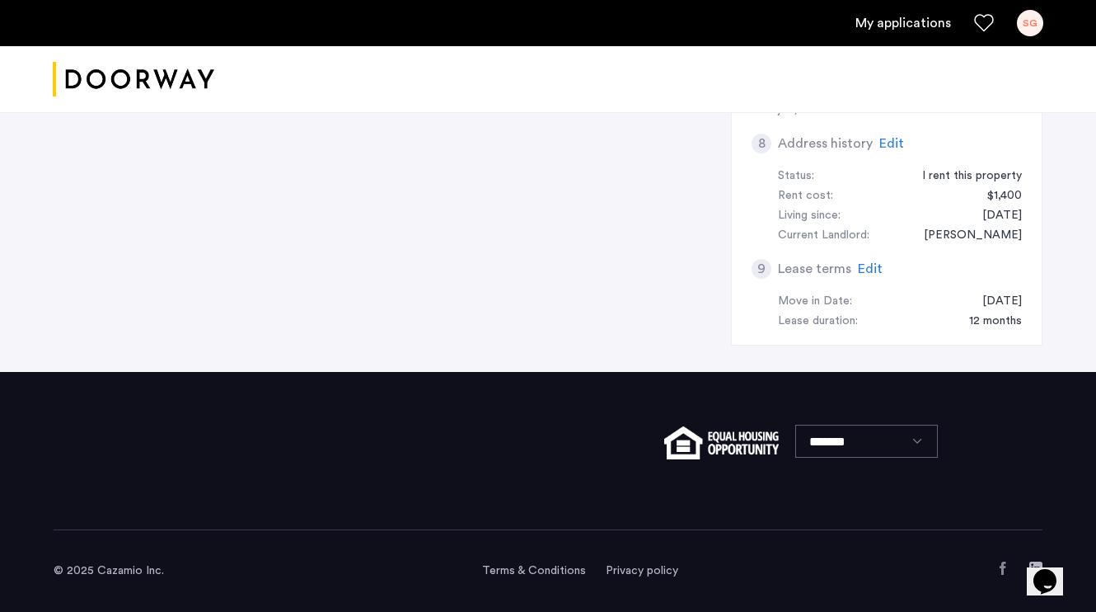
scroll to position [0, 0]
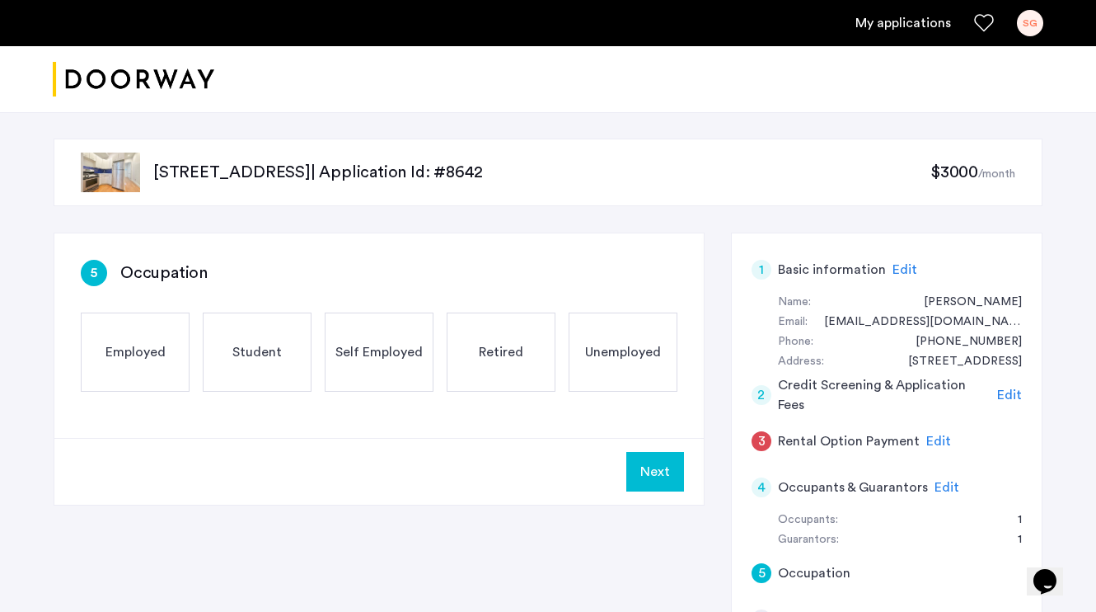
click at [150, 365] on div "Employed" at bounding box center [135, 351] width 109 height 79
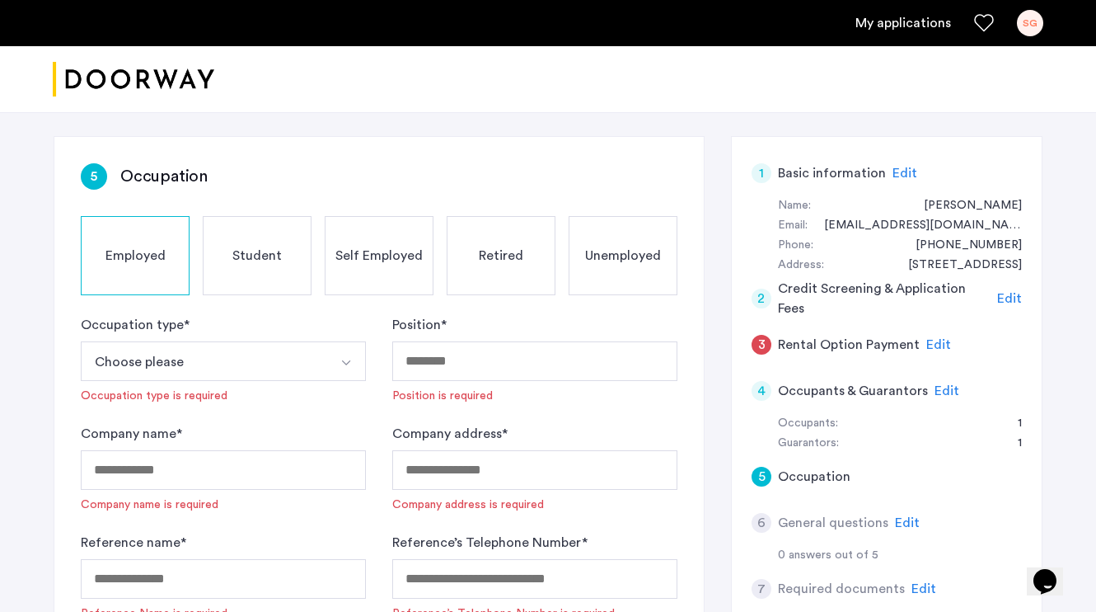
scroll to position [139, 0]
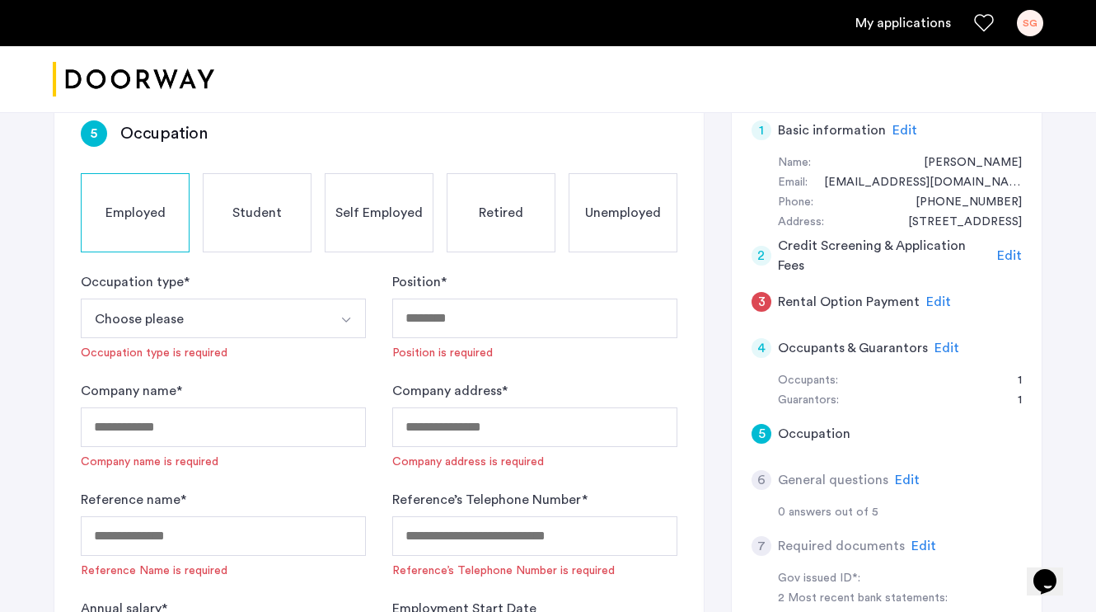
click at [257, 312] on button "Choose please" at bounding box center [204, 318] width 246 height 40
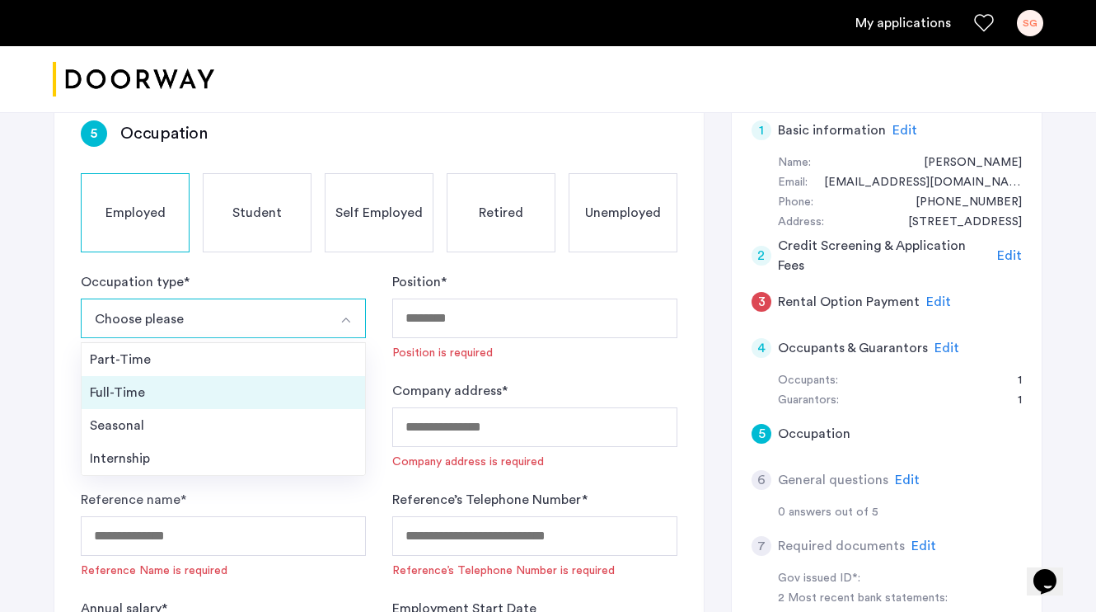
click at [201, 388] on div "Full-Time" at bounding box center [223, 392] width 267 height 20
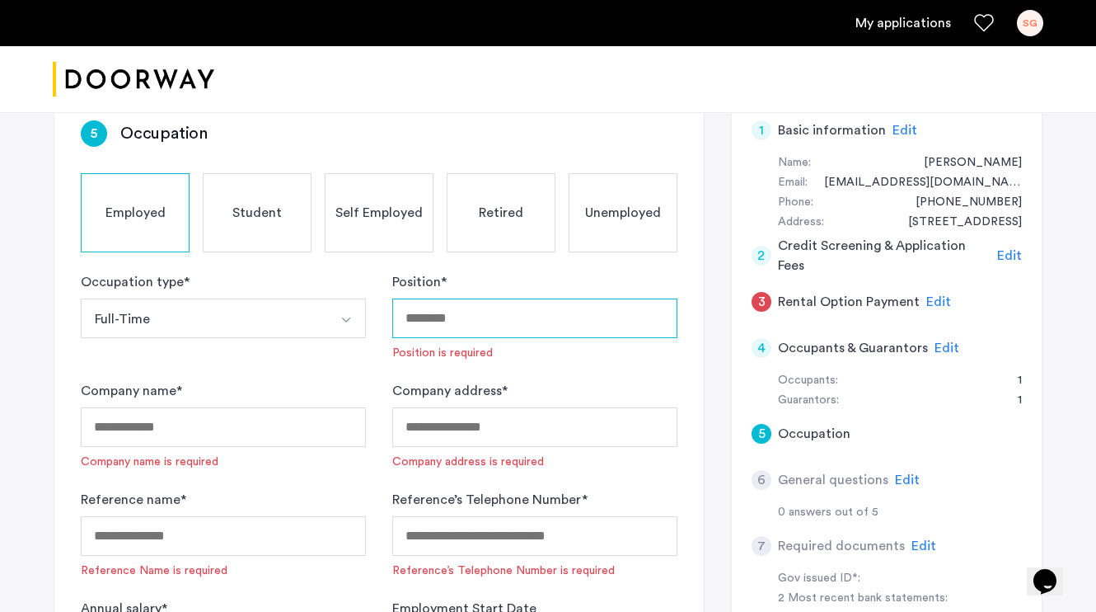
click at [507, 315] on input "Position *" at bounding box center [534, 318] width 285 height 40
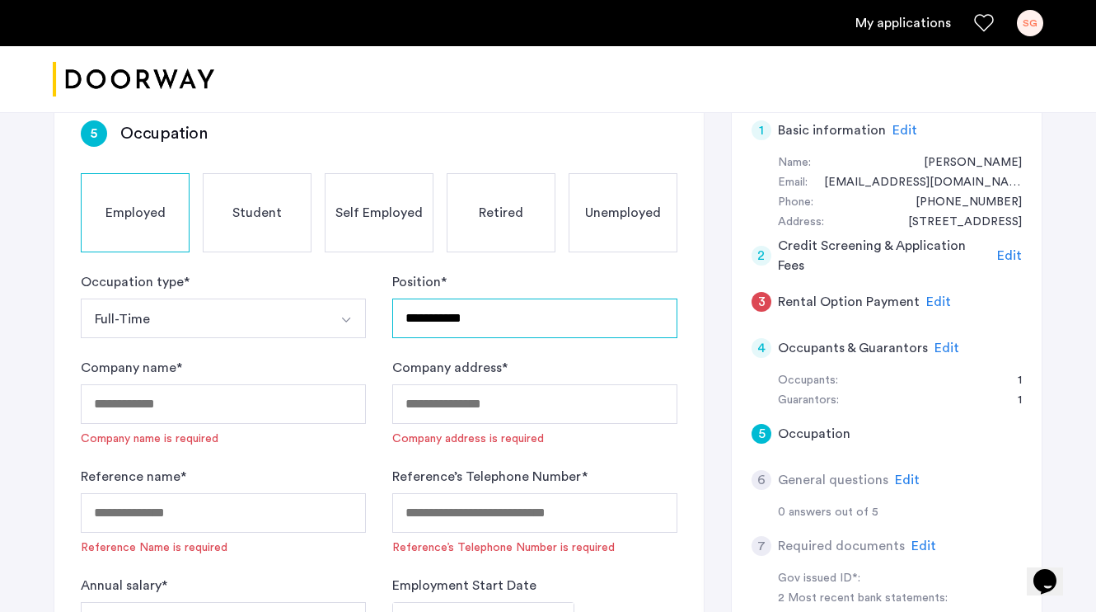
type input "**********"
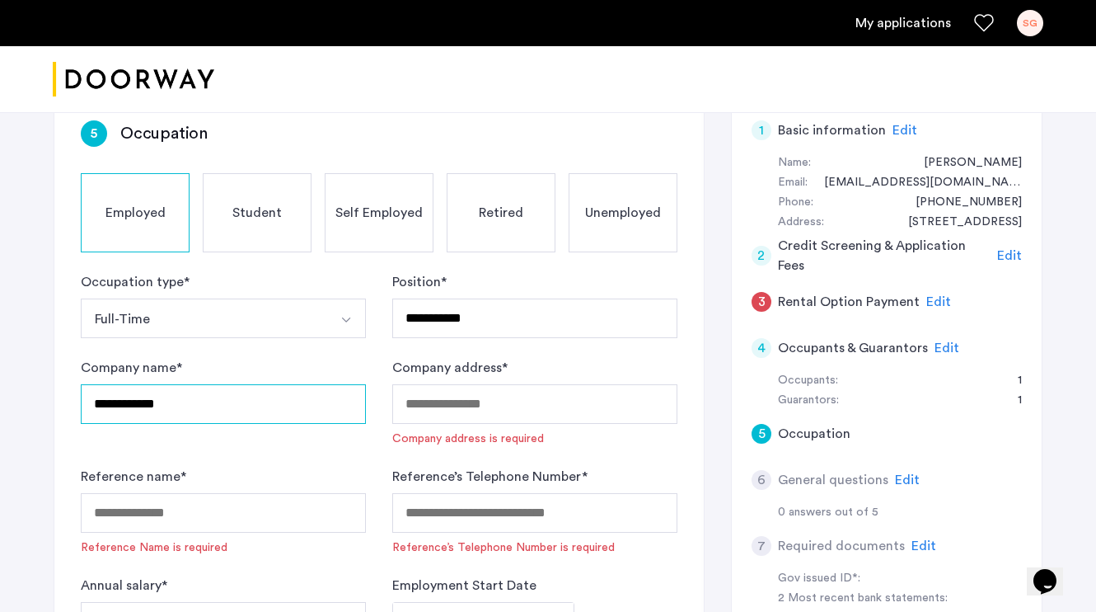
type input "**********"
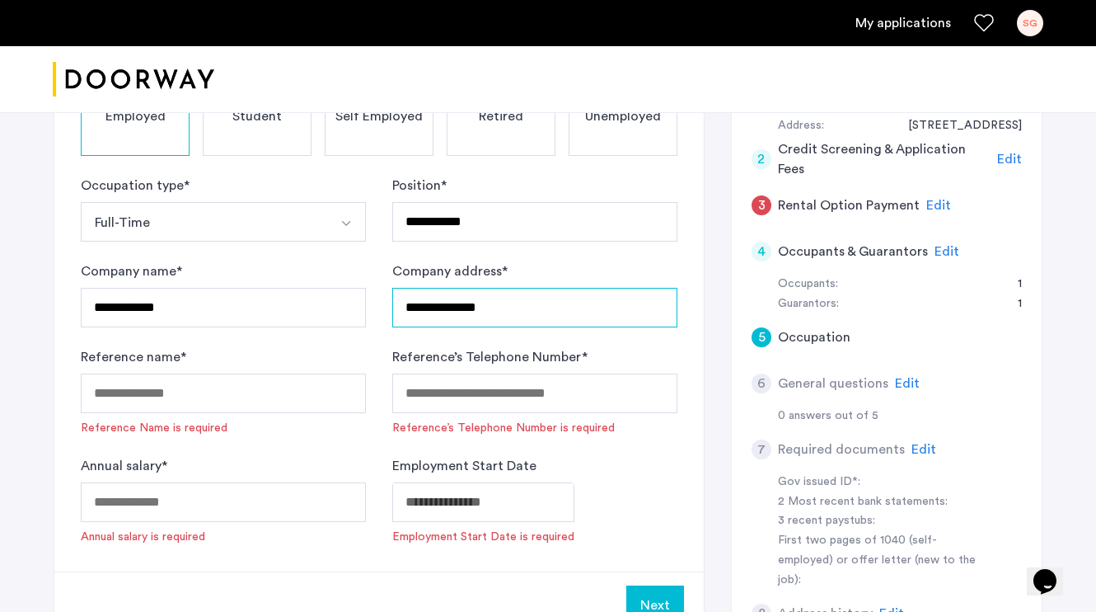
scroll to position [237, 0]
type input "**********"
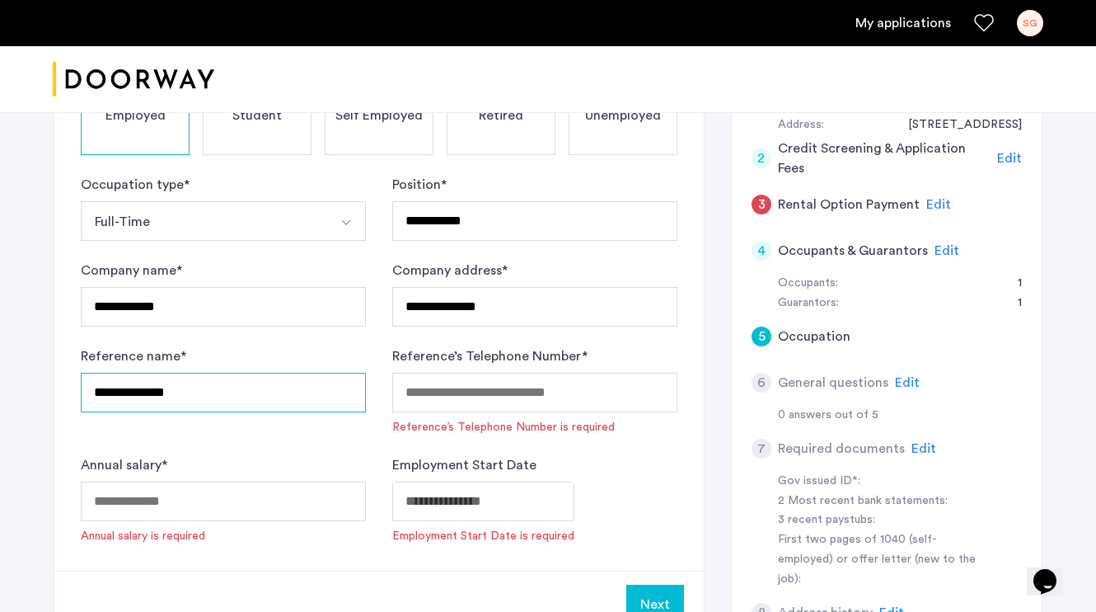
type input "**********"
click at [575, 371] on div "Reference’s Telephone Number * Reference’s Telephone Number is required" at bounding box center [534, 390] width 285 height 89
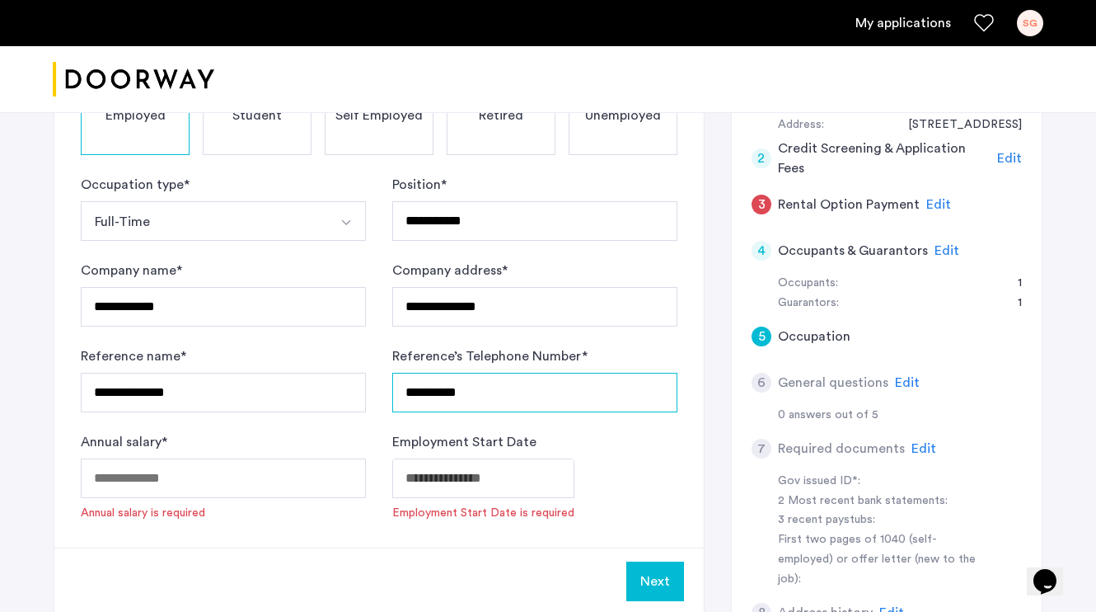
type input "**********"
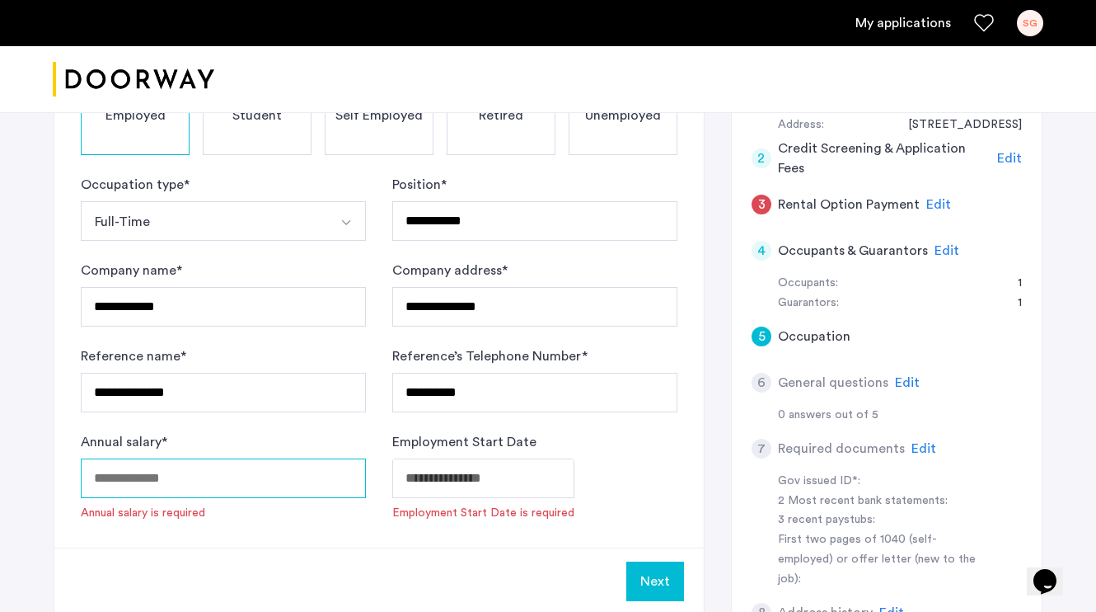
click at [309, 476] on input "Annual salary *" at bounding box center [223, 478] width 285 height 40
type input "*"
type input "*****"
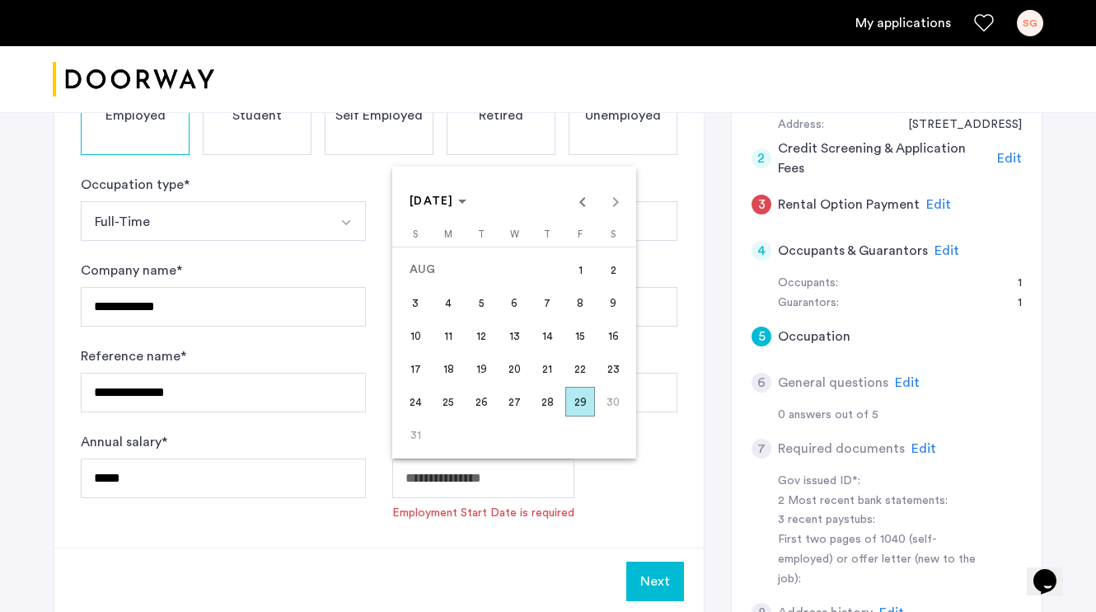
click at [520, 375] on body "**********" at bounding box center [548, 69] width 1096 height 612
click at [466, 197] on span "[DATE]" at bounding box center [438, 201] width 57 height 14
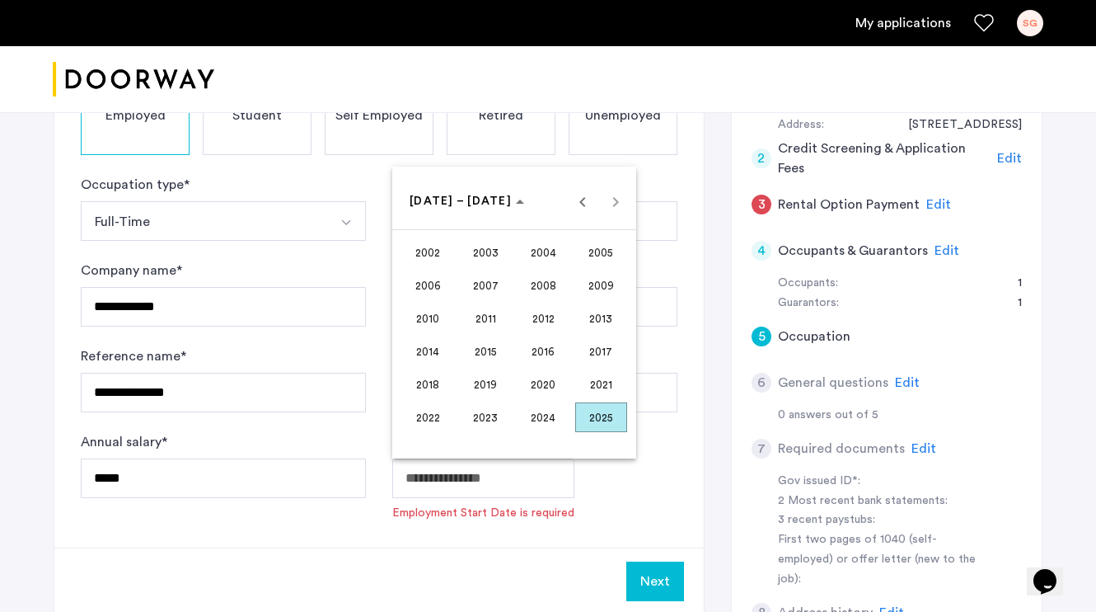
click at [593, 422] on span "2025" at bounding box center [601, 417] width 52 height 30
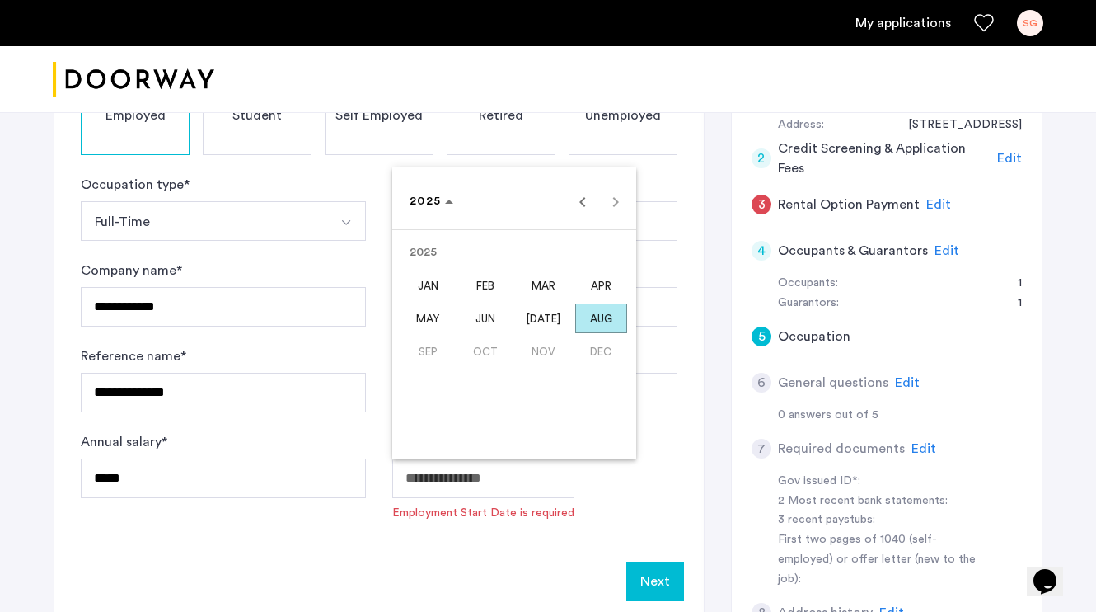
click at [537, 289] on span "MAR" at bounding box center [544, 285] width 52 height 30
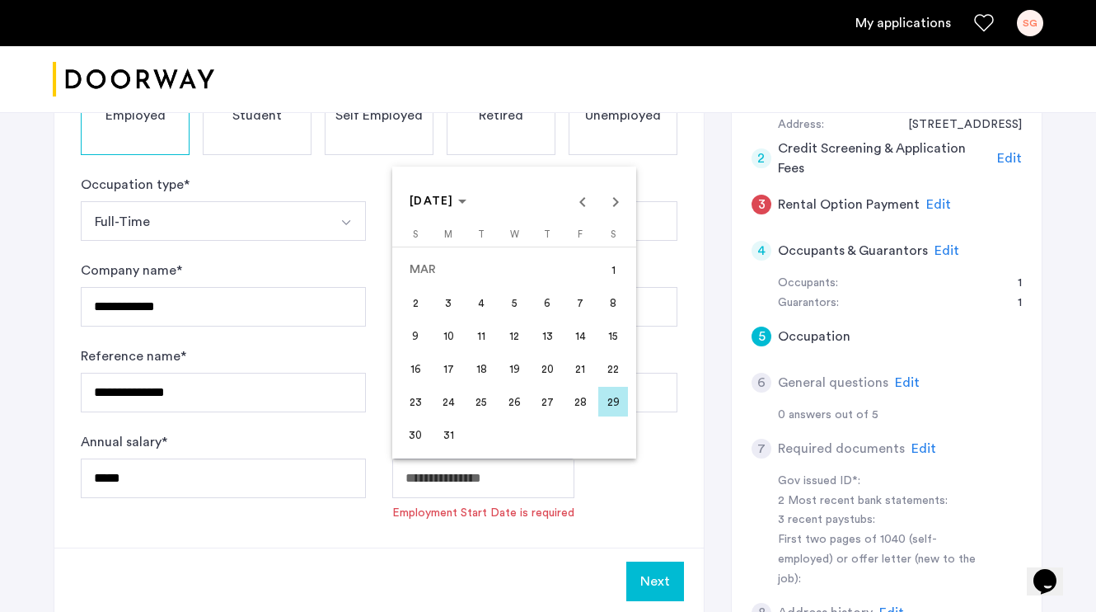
click at [457, 326] on span "10" at bounding box center [449, 336] width 30 height 30
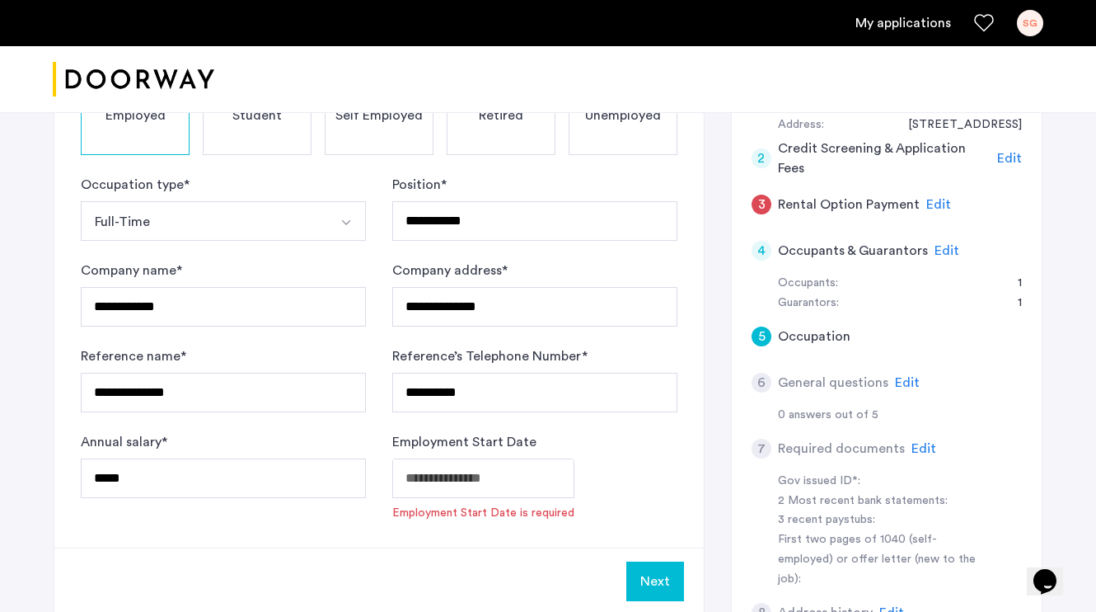
type input "**********"
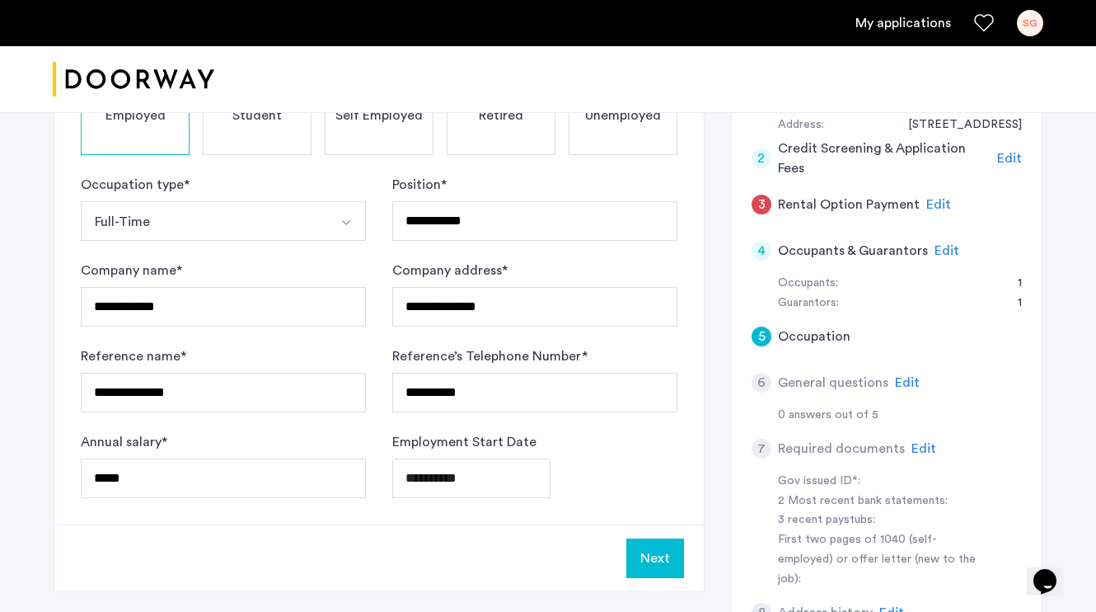
click at [645, 553] on button "Next" at bounding box center [655, 558] width 58 height 40
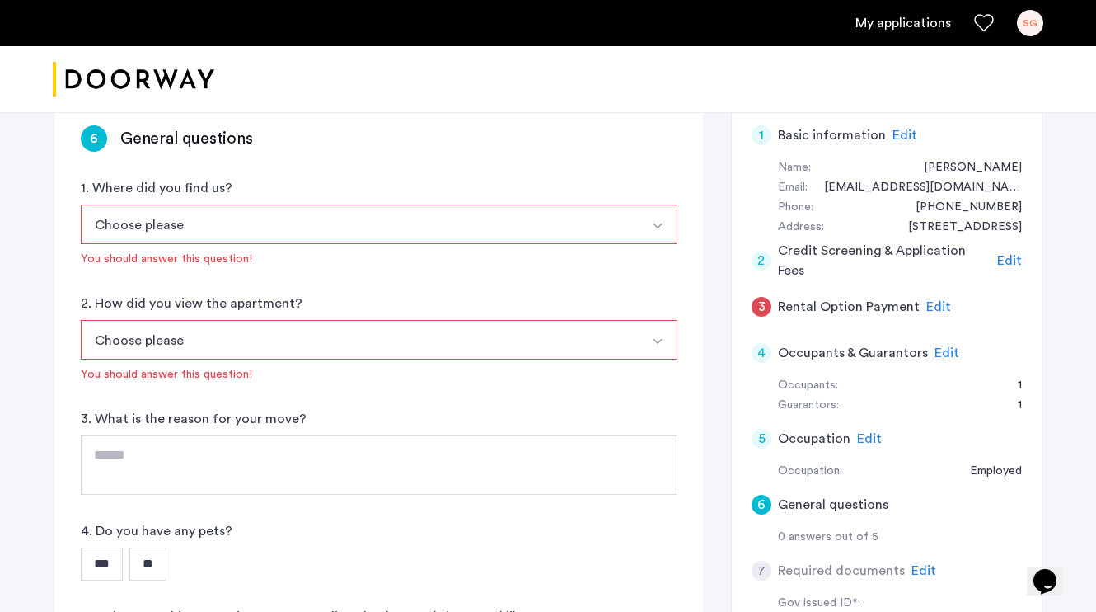
scroll to position [159, 0]
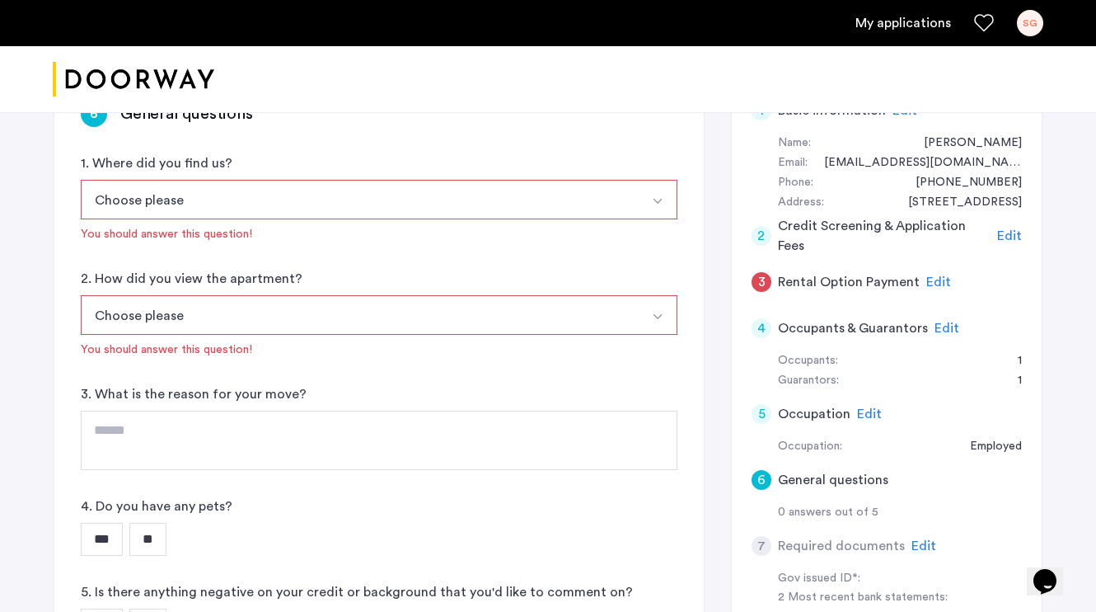
click at [316, 200] on button "Choose please" at bounding box center [360, 200] width 558 height 40
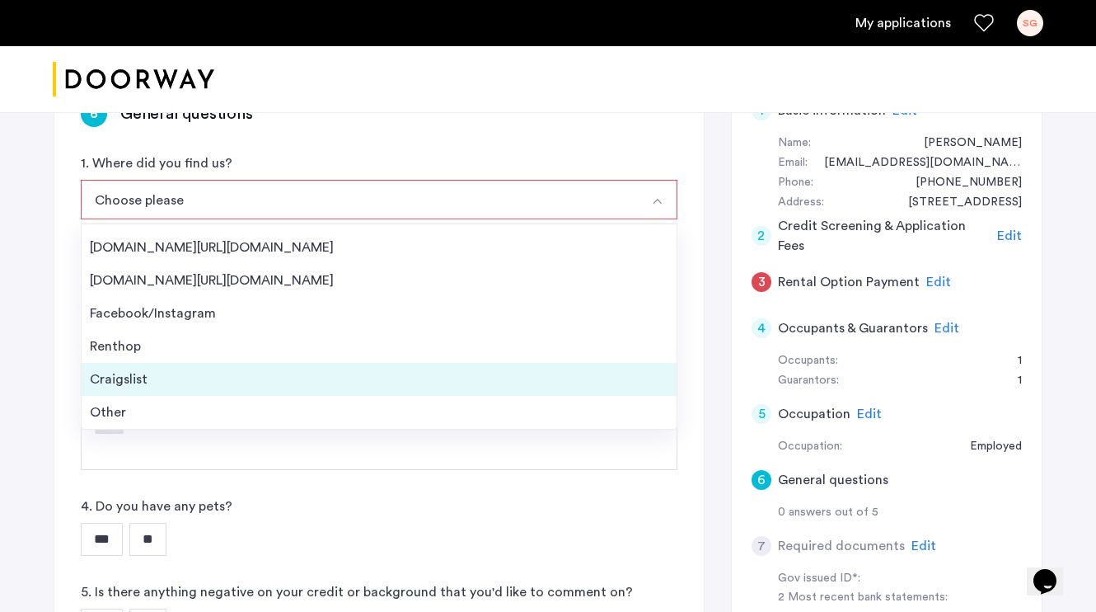
scroll to position [26, 0]
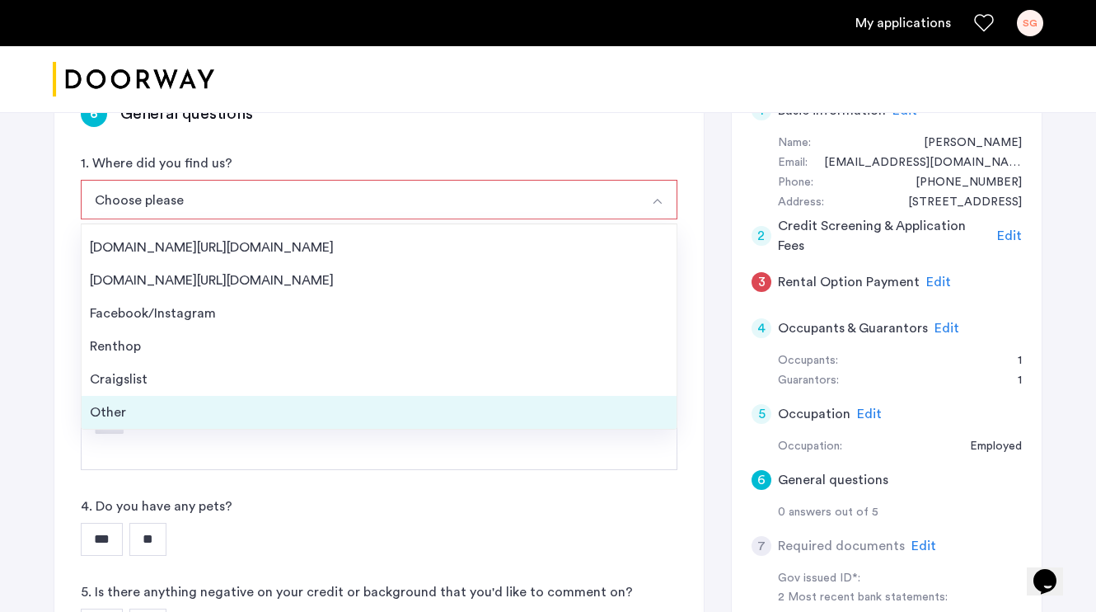
click at [208, 407] on div "Other" at bounding box center [379, 412] width 579 height 20
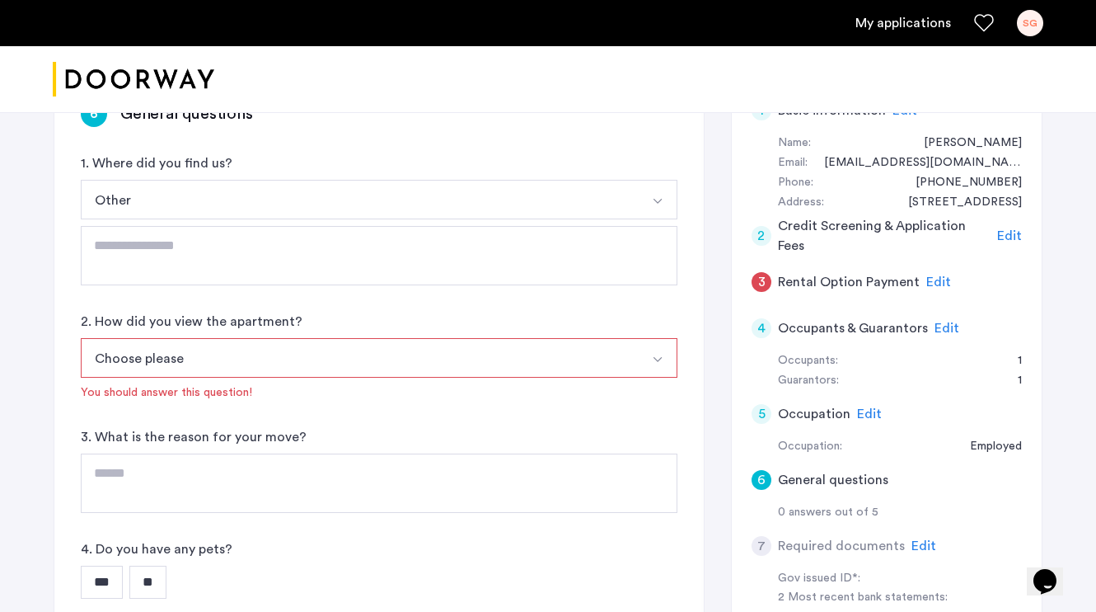
click at [218, 366] on button "Choose please" at bounding box center [360, 358] width 558 height 40
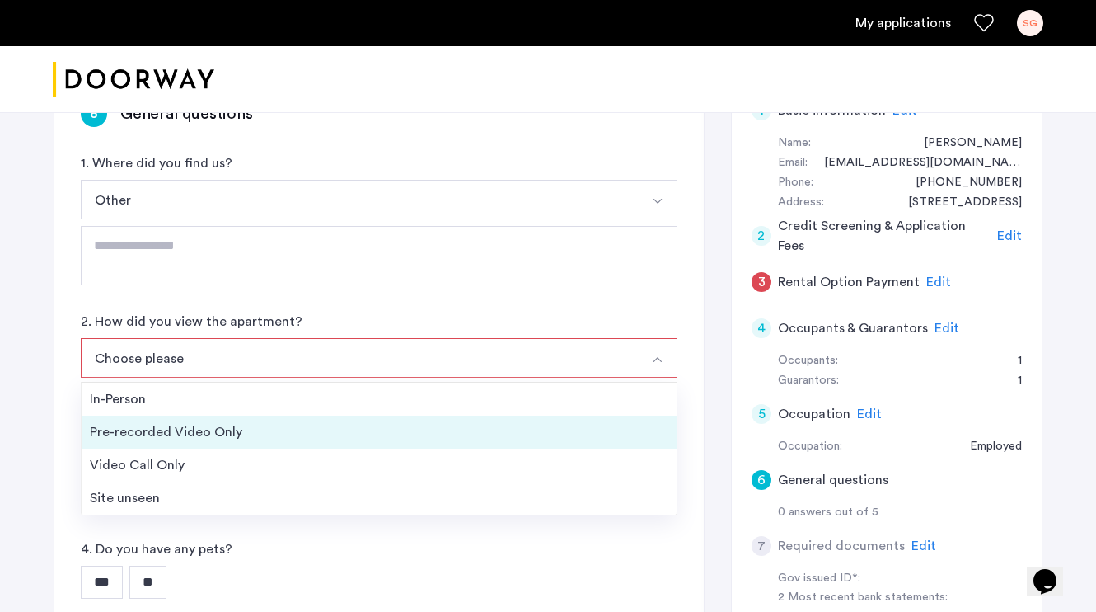
click at [207, 437] on div "Pre-recorded Video Only" at bounding box center [379, 432] width 579 height 20
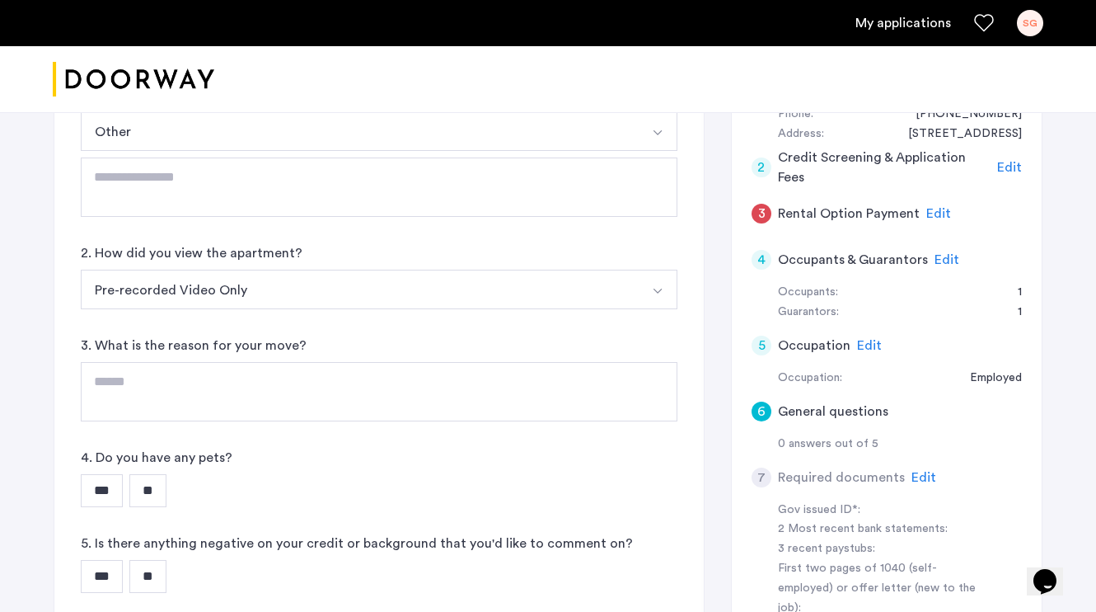
scroll to position [242, 0]
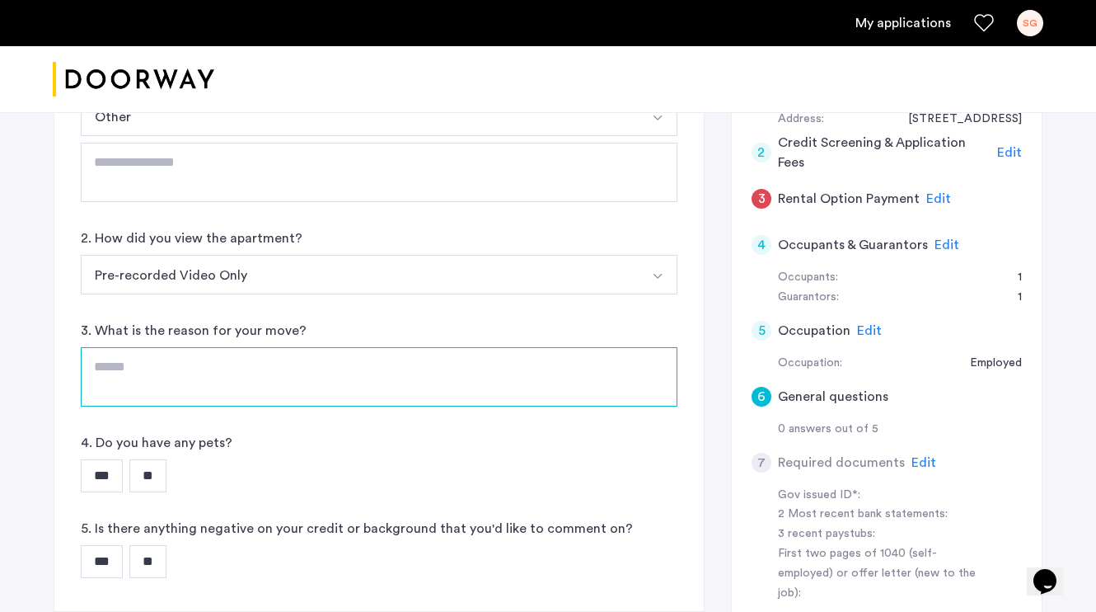
click at [220, 384] on textarea at bounding box center [379, 376] width 597 height 59
type textarea "*"
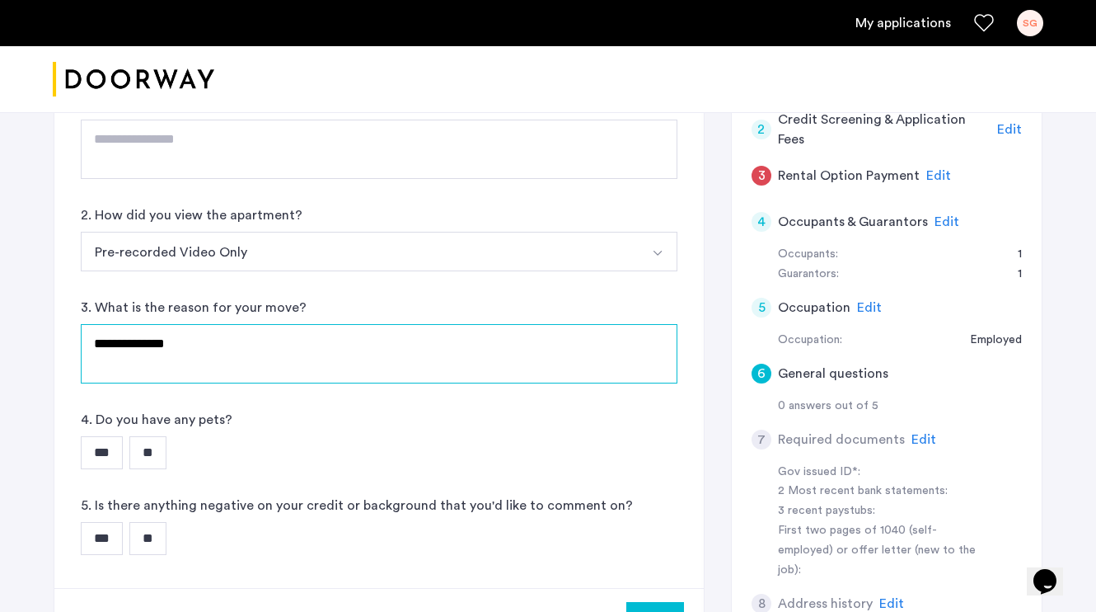
scroll to position [267, 0]
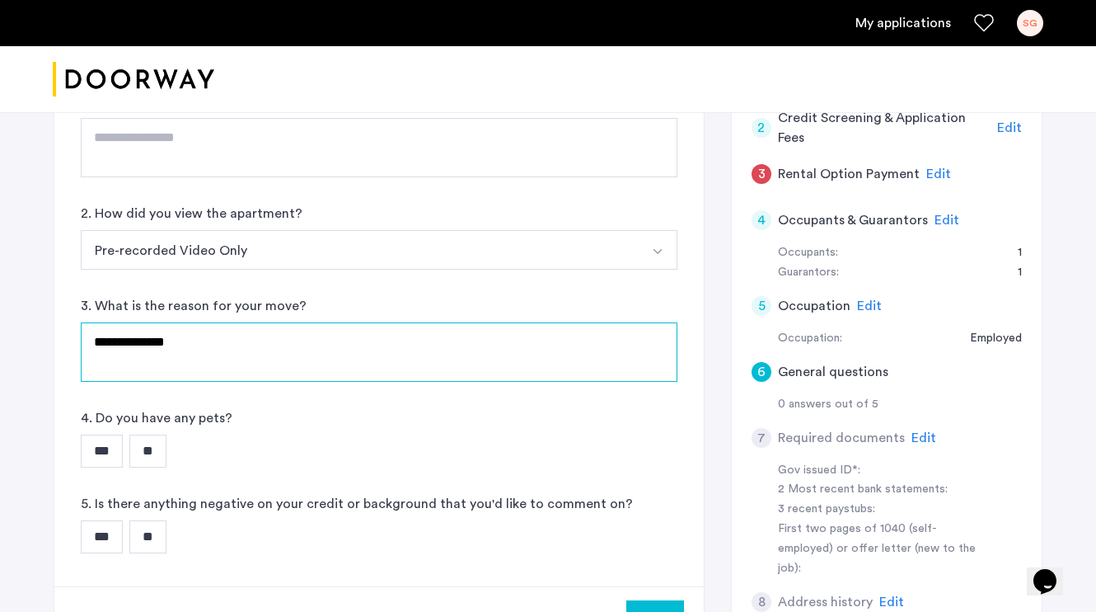
type textarea "**********"
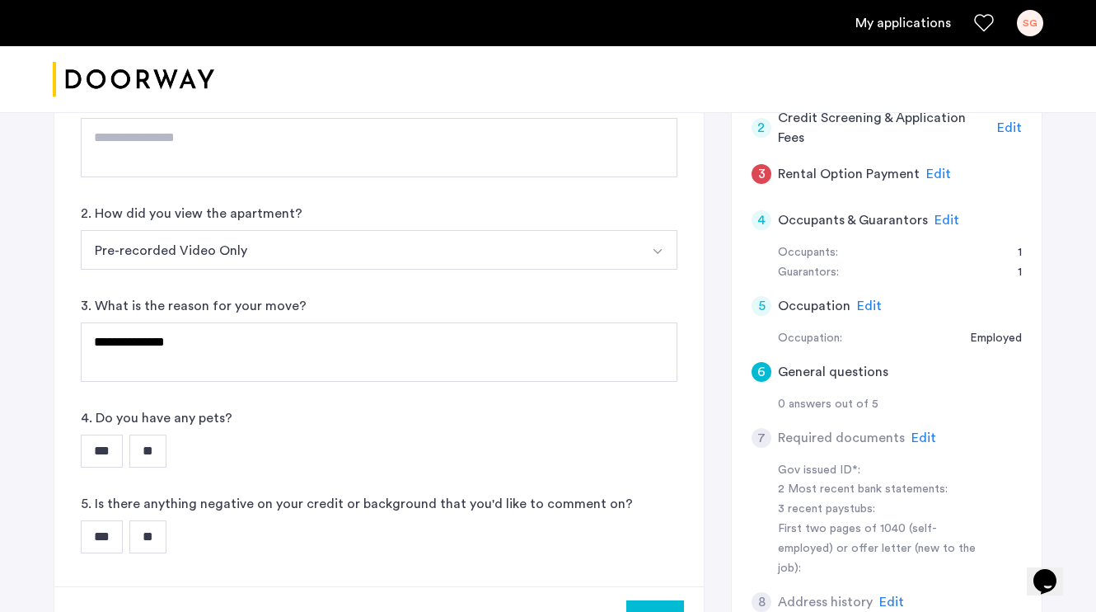
click at [117, 451] on input "***" at bounding box center [102, 450] width 42 height 33
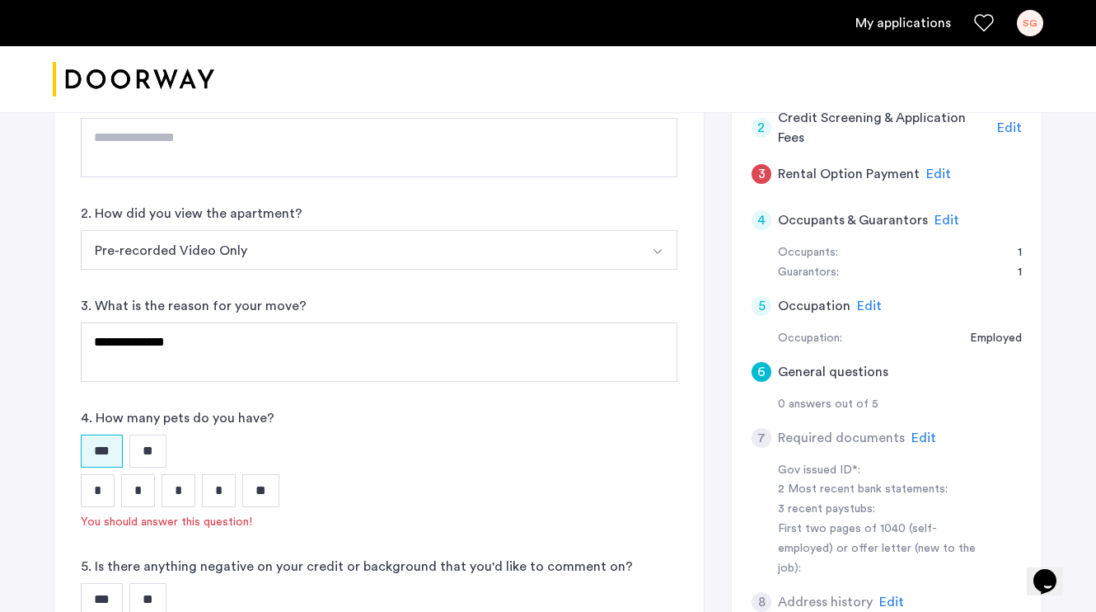
scroll to position [355, 0]
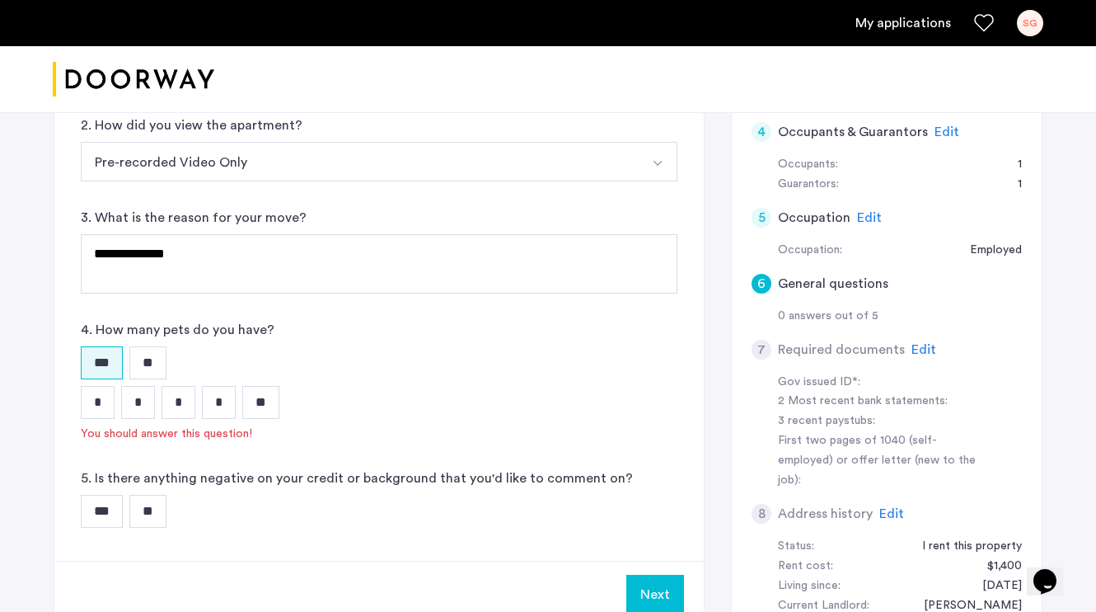
click at [101, 503] on input "***" at bounding box center [102, 510] width 42 height 33
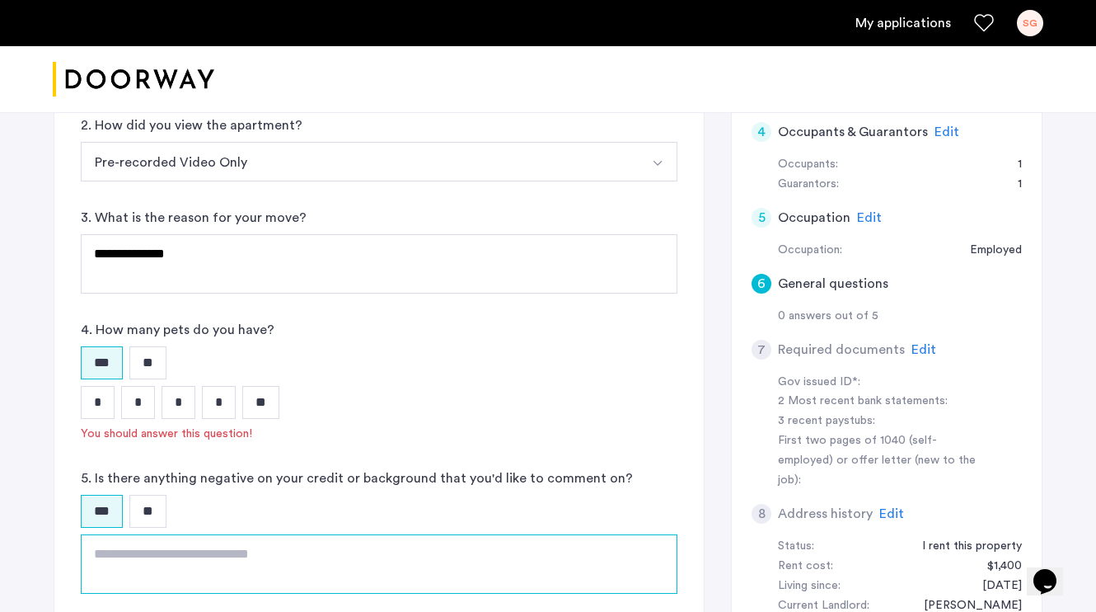
click at [121, 551] on textarea at bounding box center [379, 563] width 597 height 59
type textarea "*"
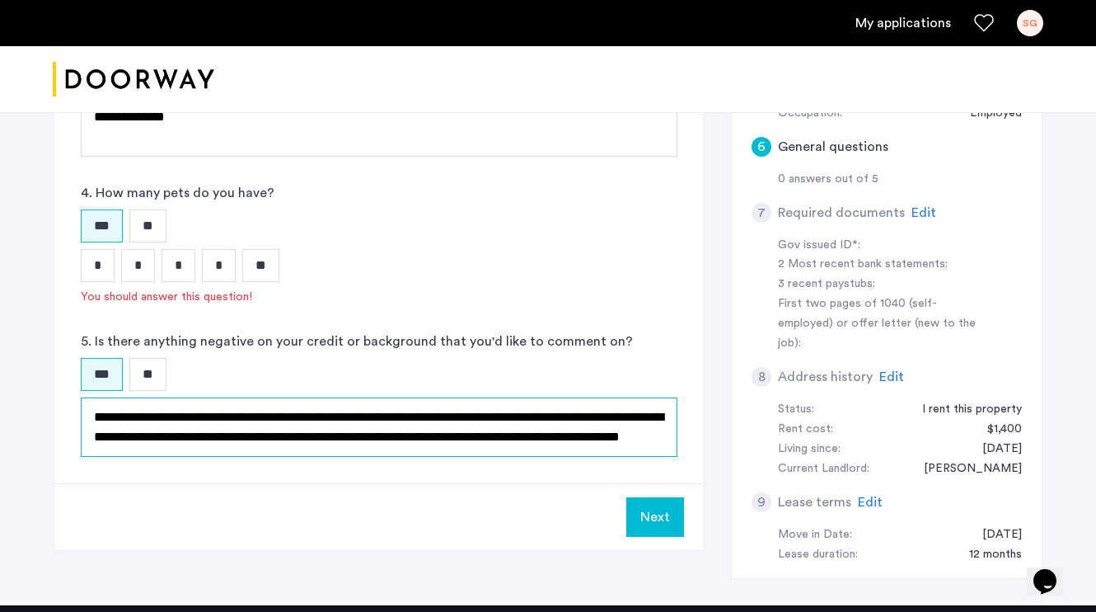
scroll to position [505, 0]
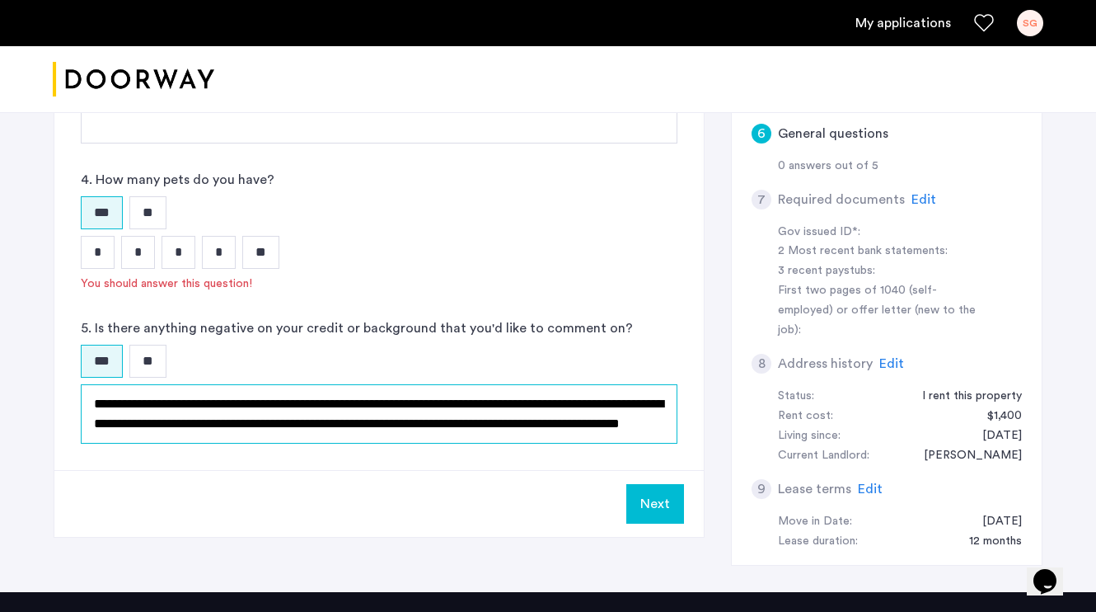
type textarea "**********"
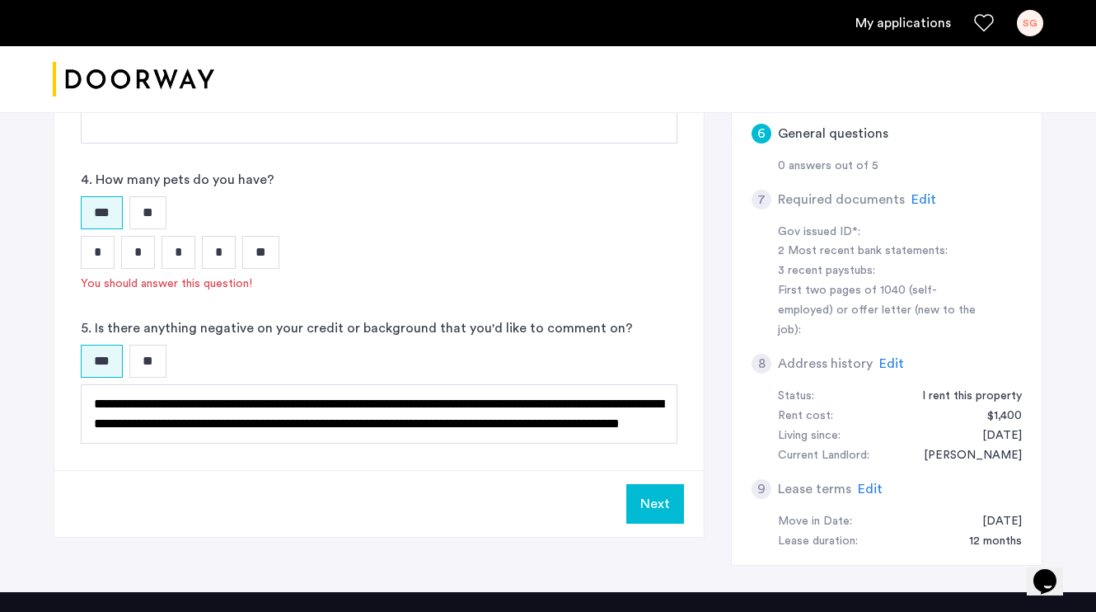
click at [662, 506] on button "Next" at bounding box center [655, 504] width 58 height 40
type textarea "**********"
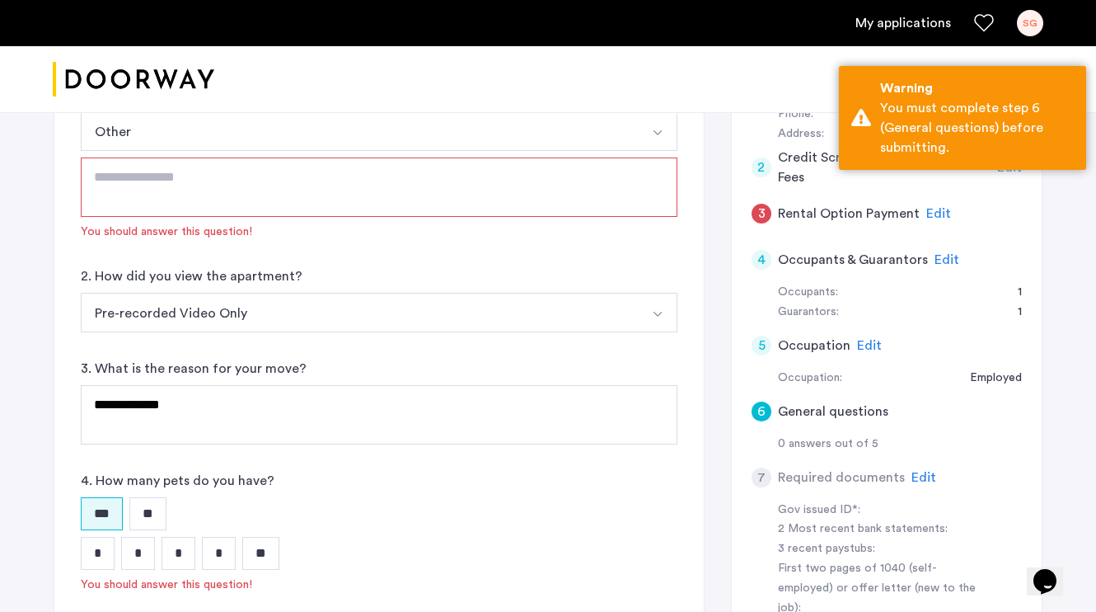
scroll to position [124, 0]
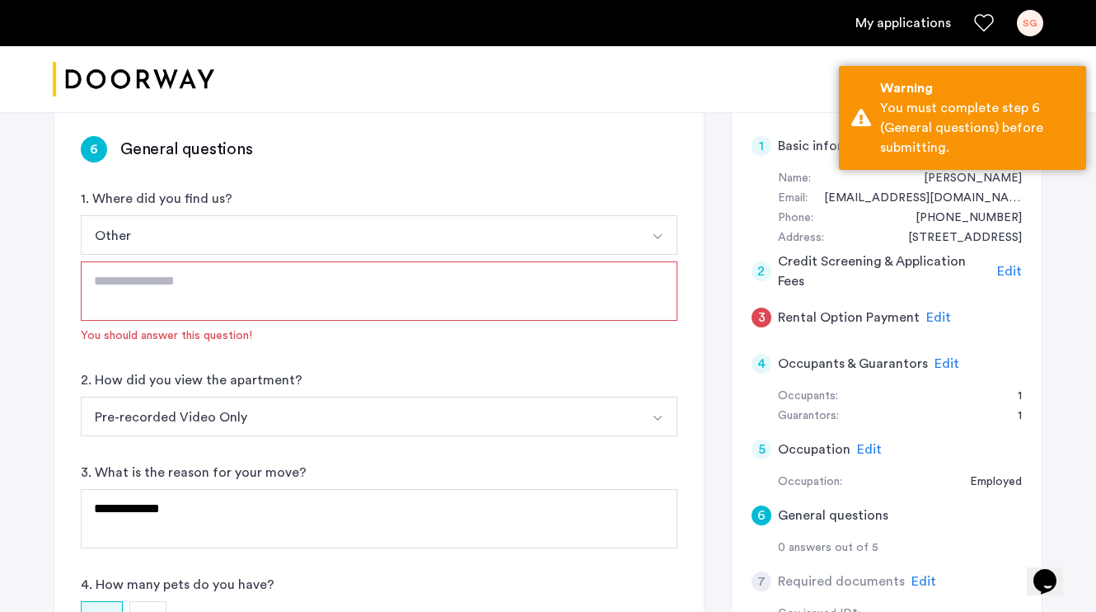
click at [374, 274] on textarea at bounding box center [379, 290] width 597 height 59
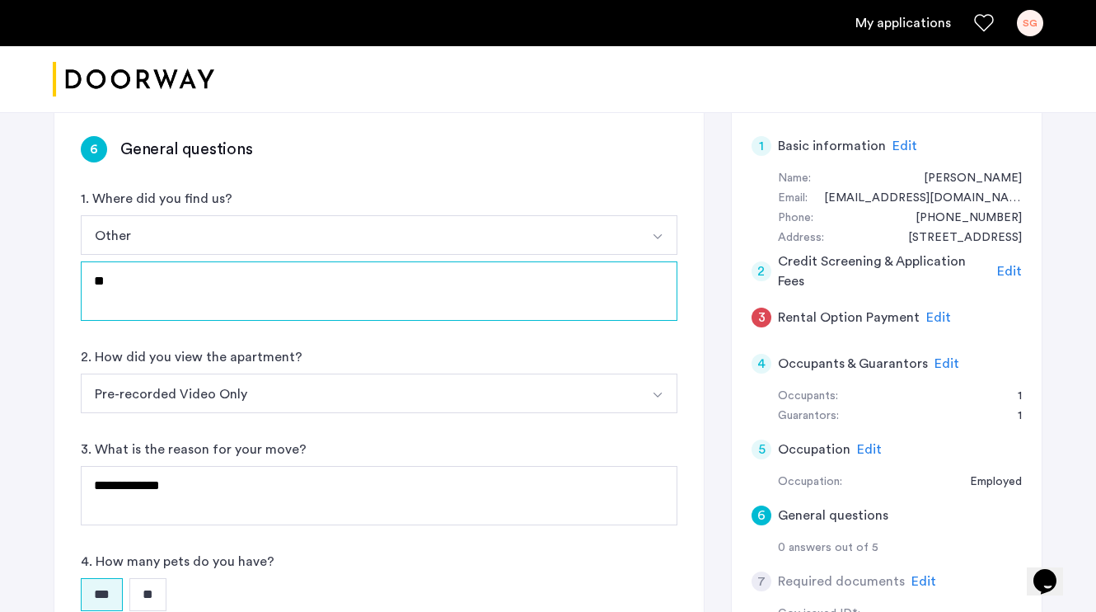
type textarea "*"
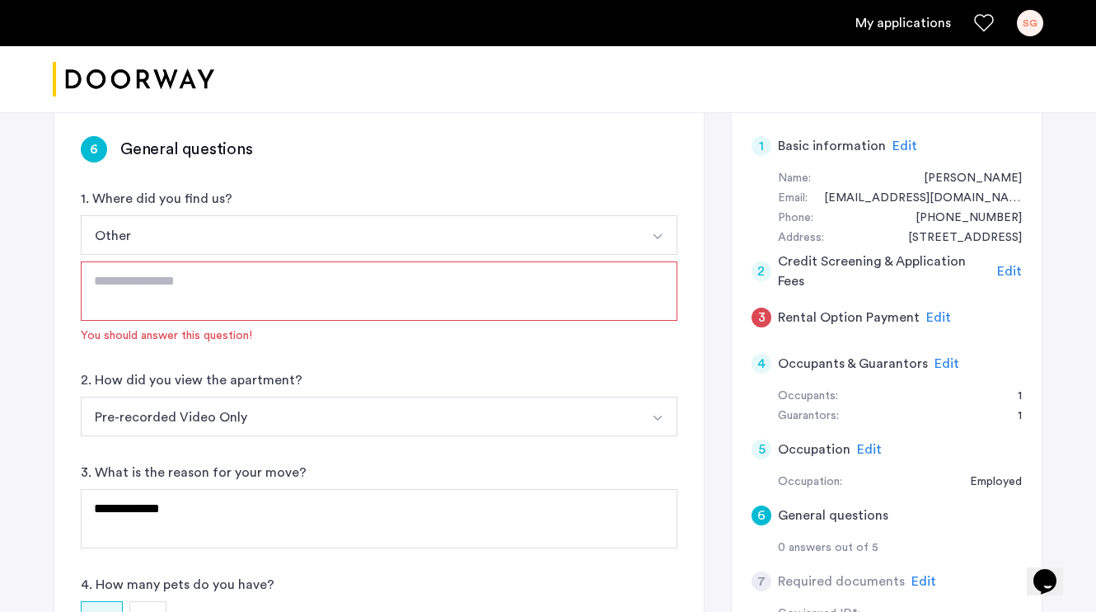
click at [222, 237] on button "Other" at bounding box center [360, 235] width 558 height 40
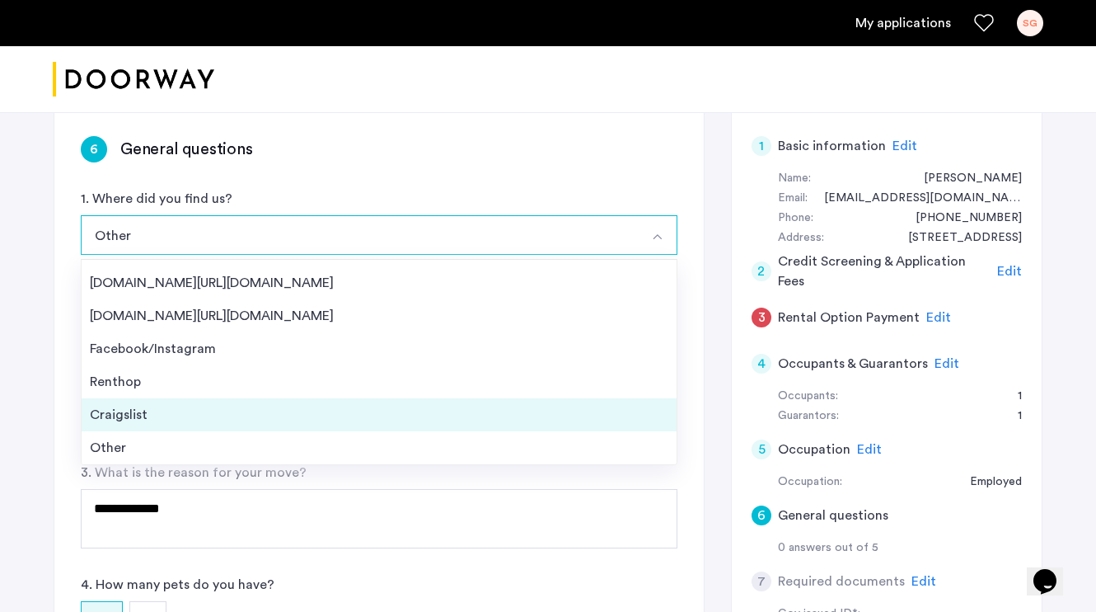
click at [229, 401] on li "Craigslist" at bounding box center [379, 414] width 595 height 33
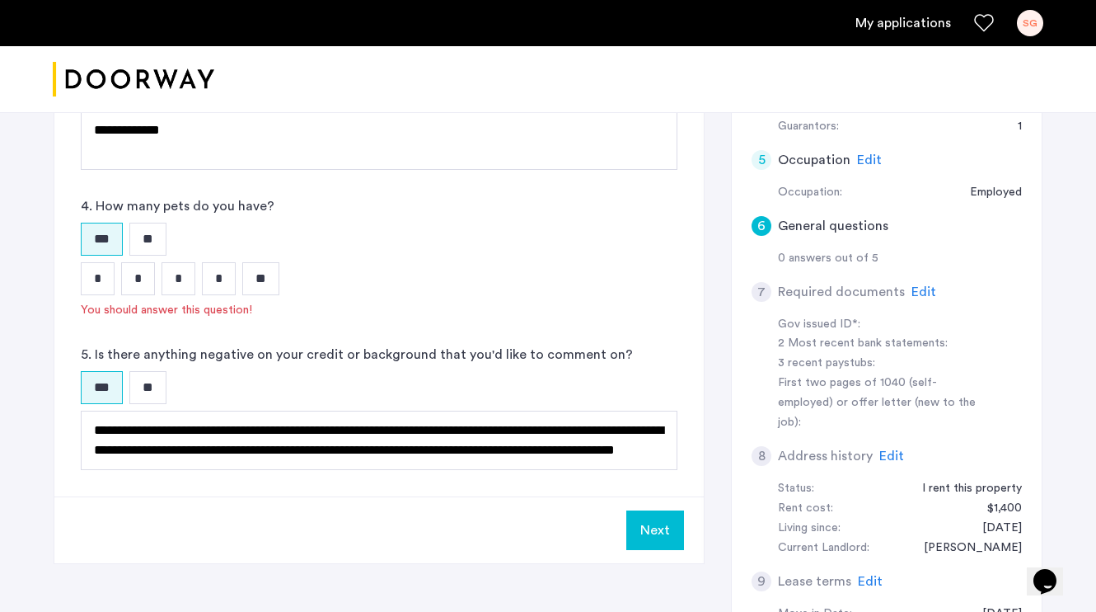
scroll to position [691, 0]
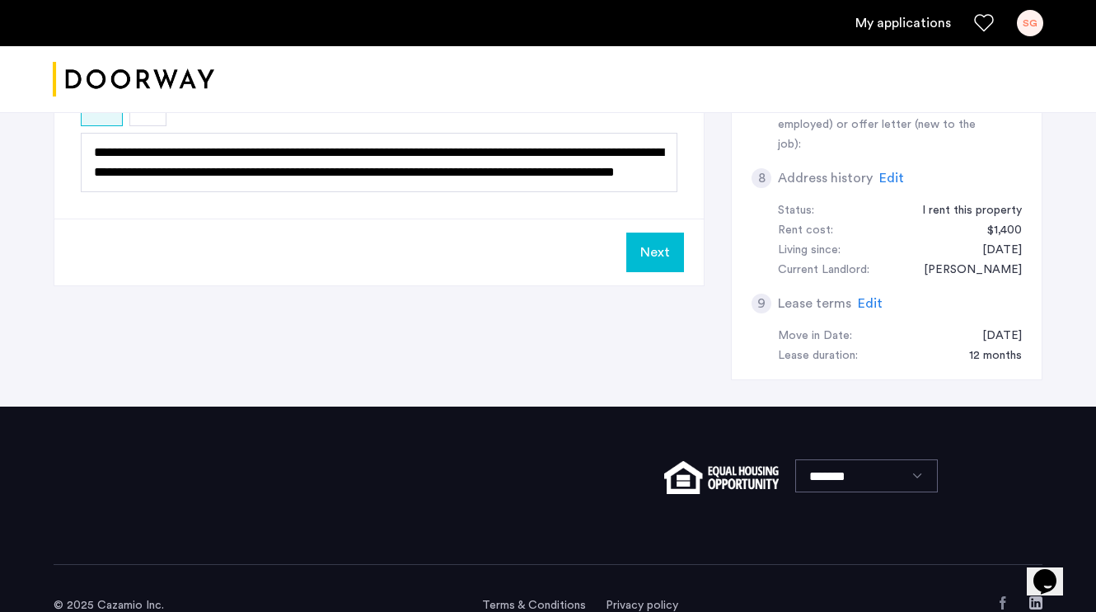
click at [670, 260] on button "Next" at bounding box center [655, 252] width 58 height 40
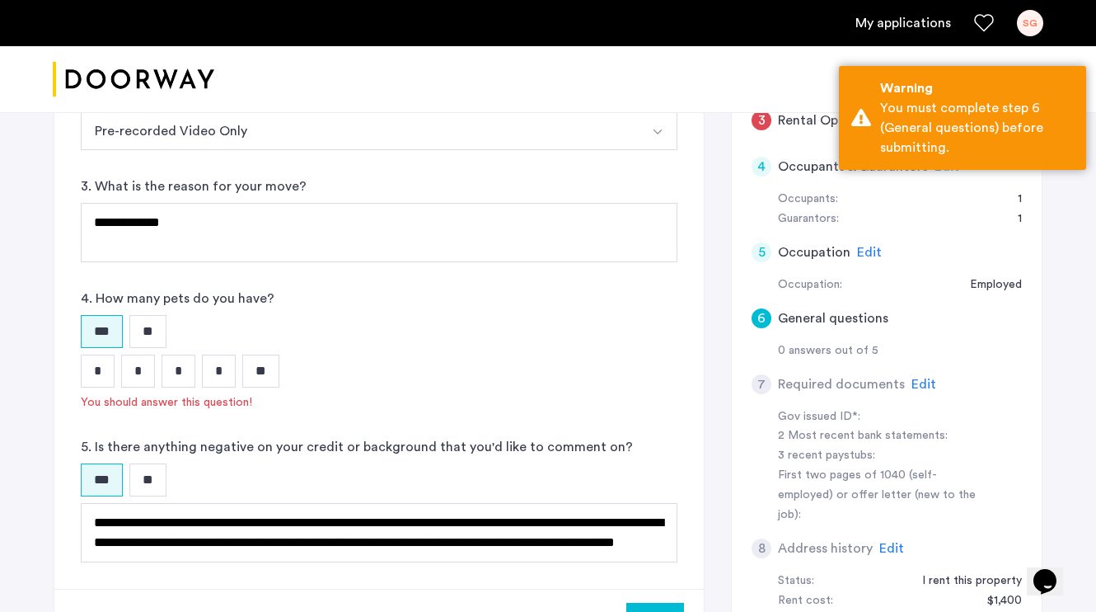
scroll to position [307, 0]
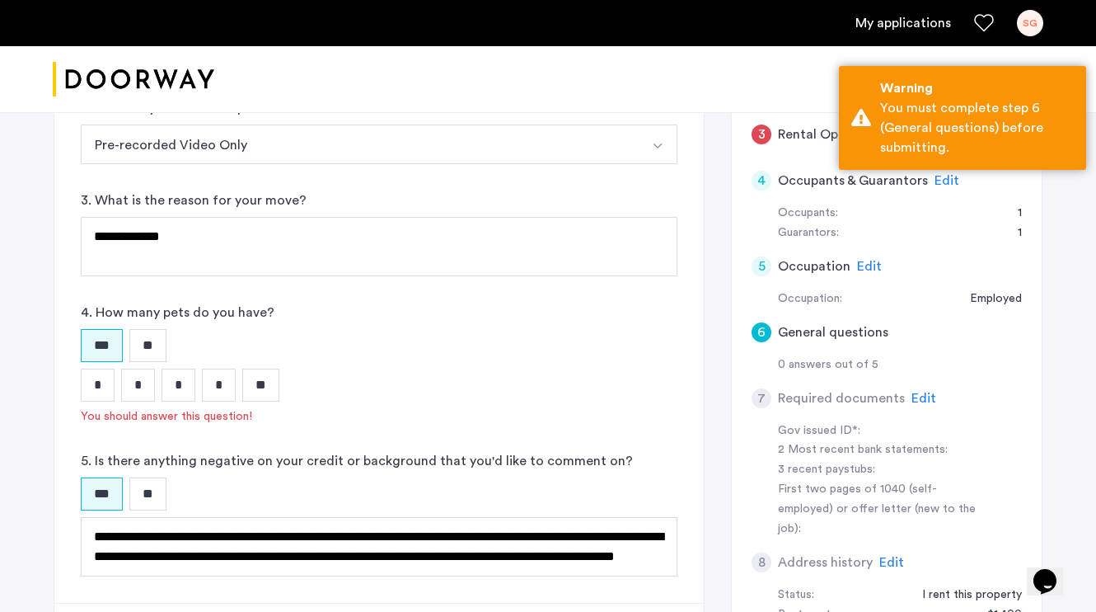
click at [104, 391] on input "*" at bounding box center [98, 384] width 34 height 33
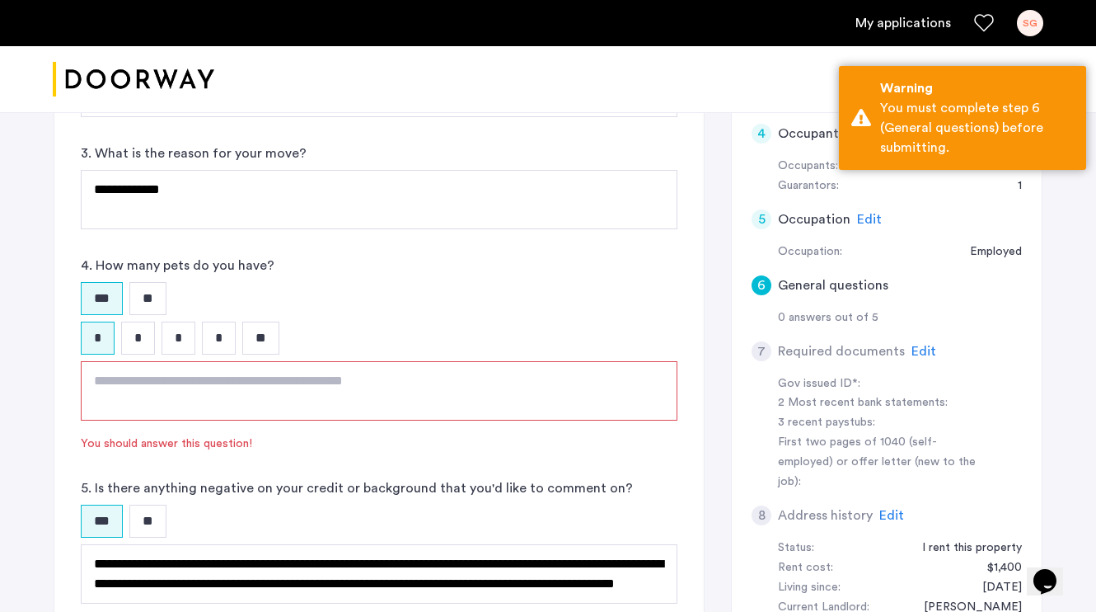
scroll to position [356, 0]
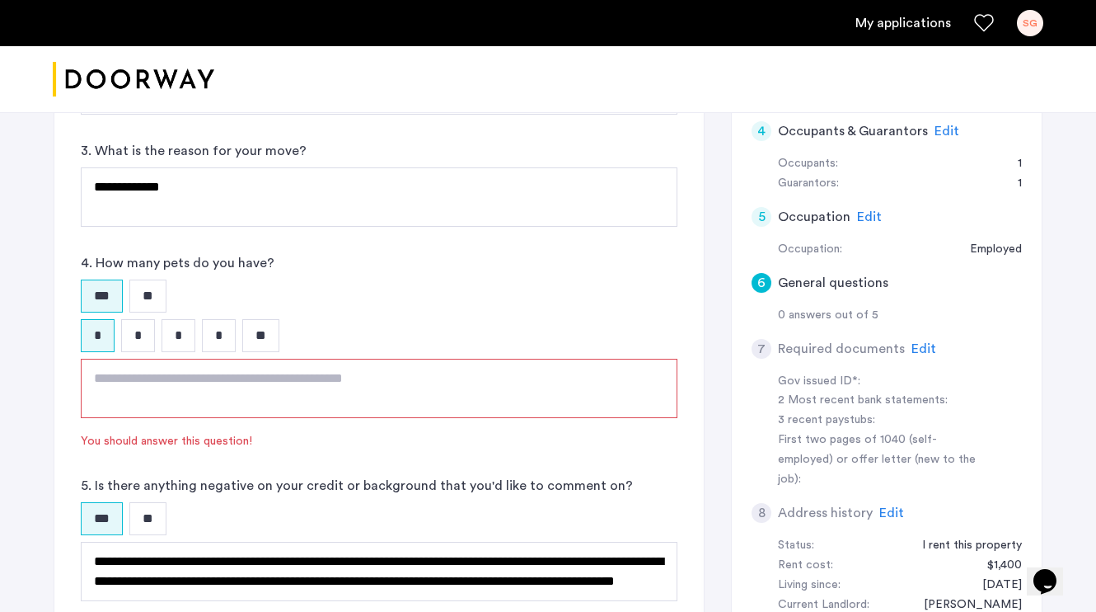
click at [279, 392] on textarea at bounding box center [379, 388] width 597 height 59
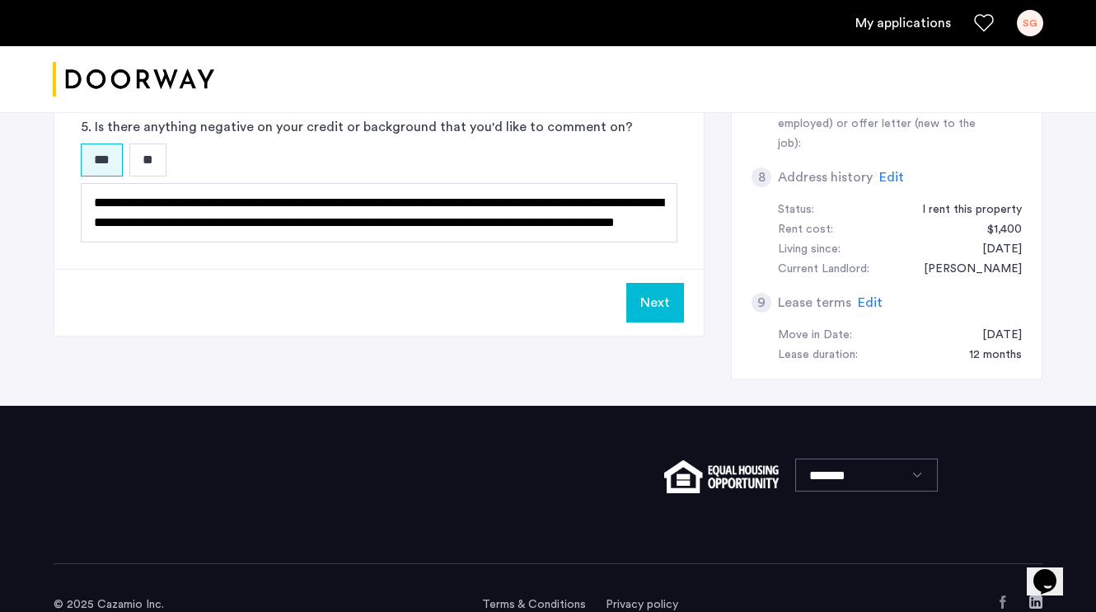
scroll to position [691, 0]
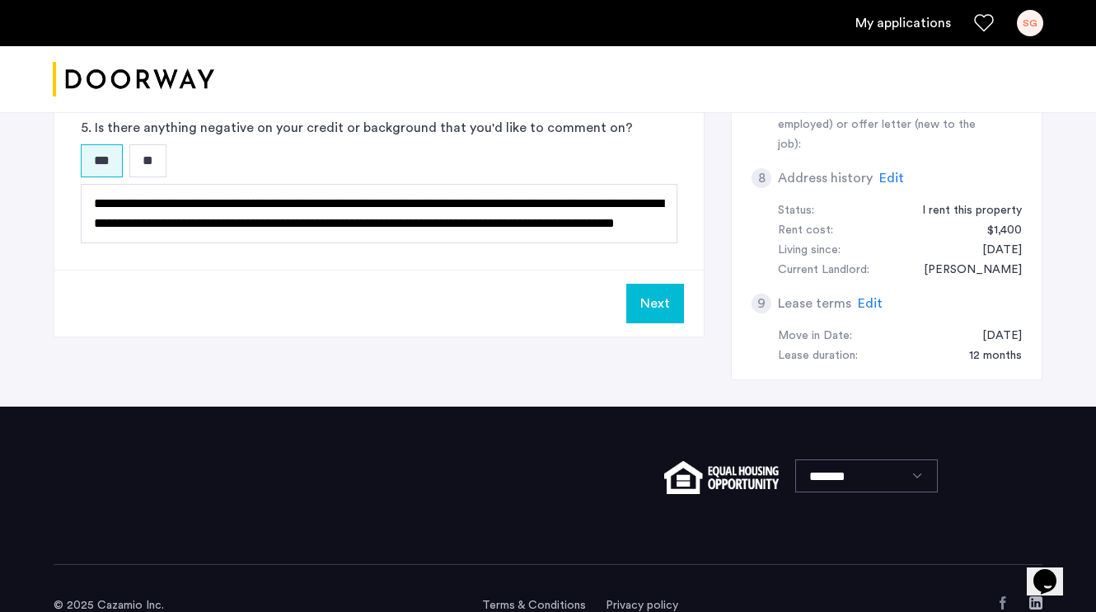
type textarea "***"
click at [662, 307] on button "Next" at bounding box center [655, 304] width 58 height 40
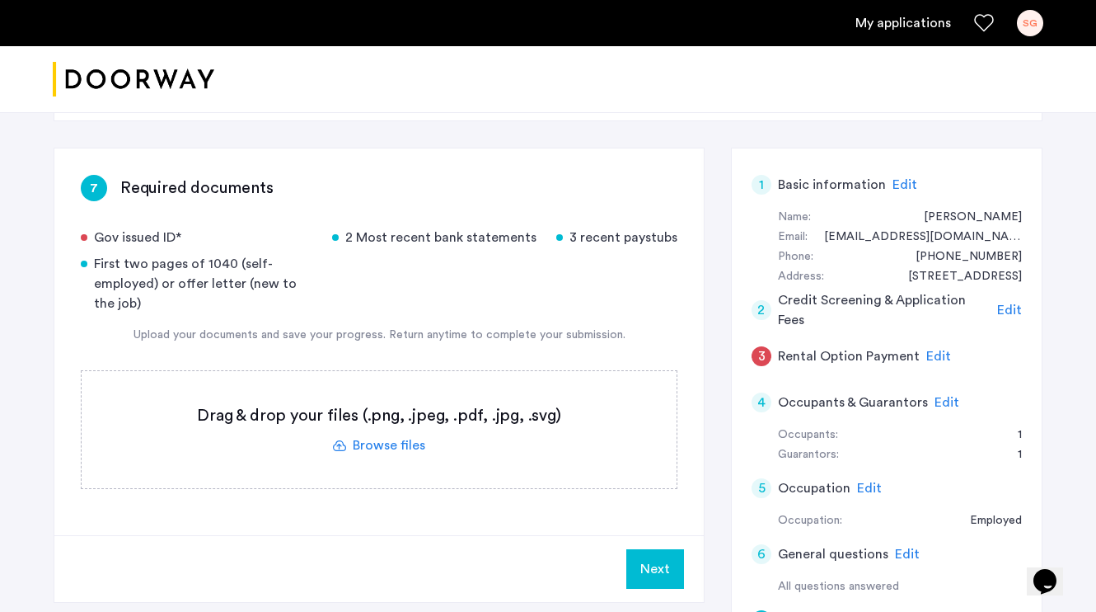
scroll to position [111, 0]
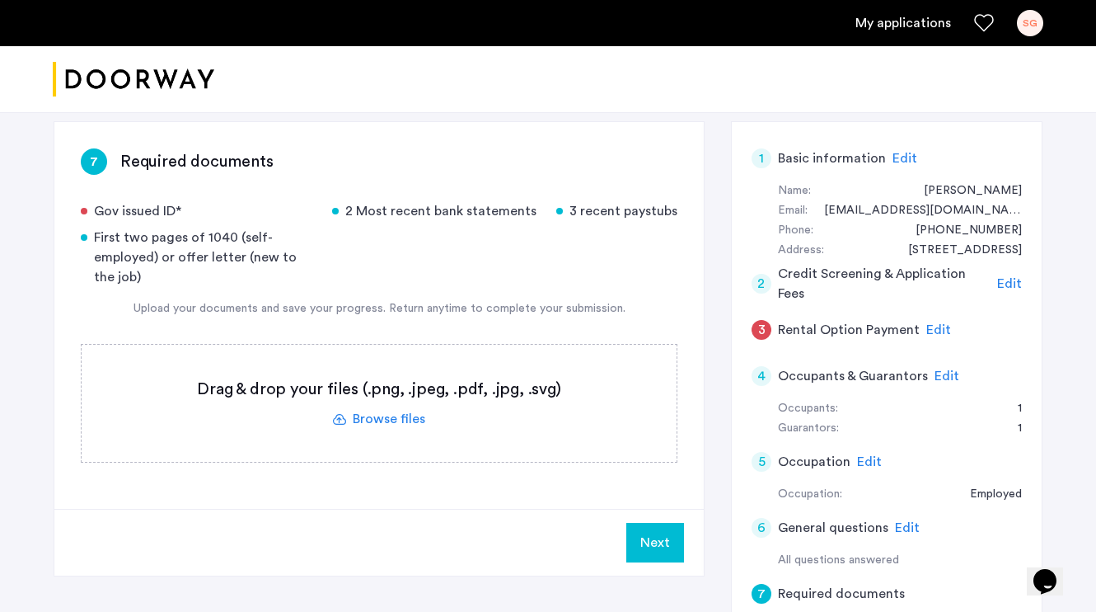
click at [402, 429] on label at bounding box center [379, 402] width 595 height 117
click at [0, 0] on input "file" at bounding box center [0, 0] width 0 height 0
click at [401, 419] on label at bounding box center [379, 402] width 595 height 117
click at [0, 0] on input "file" at bounding box center [0, 0] width 0 height 0
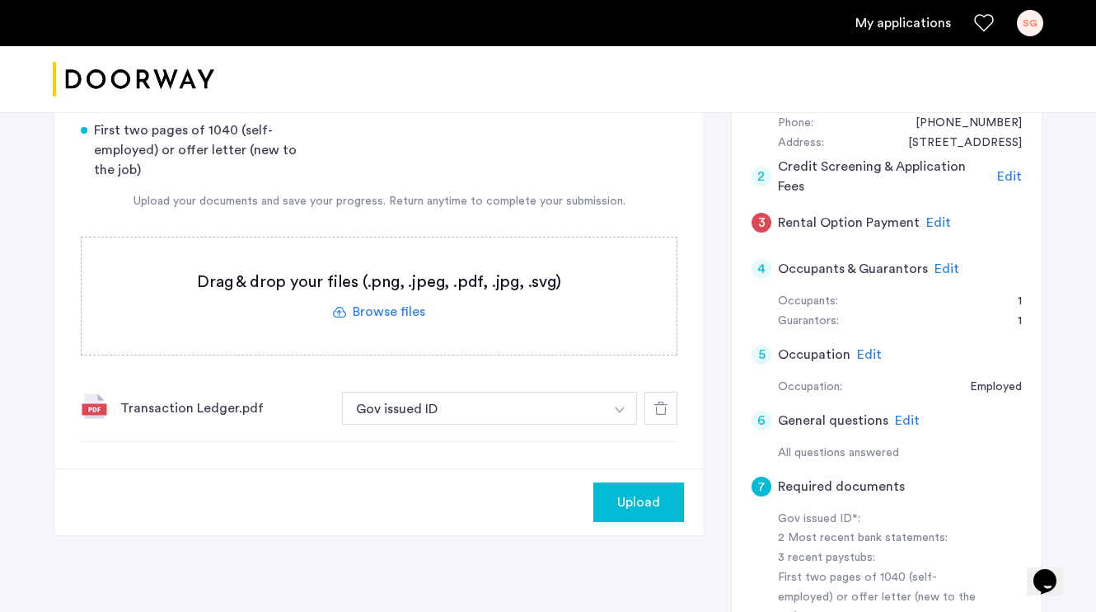
scroll to position [234, 0]
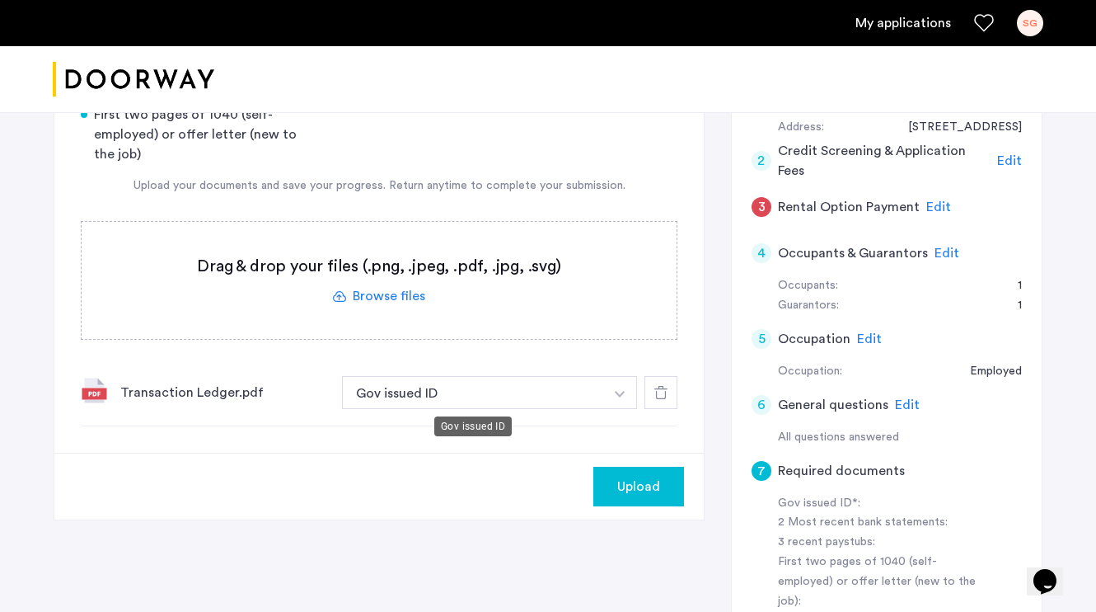
click at [477, 400] on button "Gov issued ID" at bounding box center [473, 392] width 262 height 33
click at [380, 299] on label at bounding box center [379, 280] width 595 height 117
click at [0, 0] on input "file" at bounding box center [0, 0] width 0 height 0
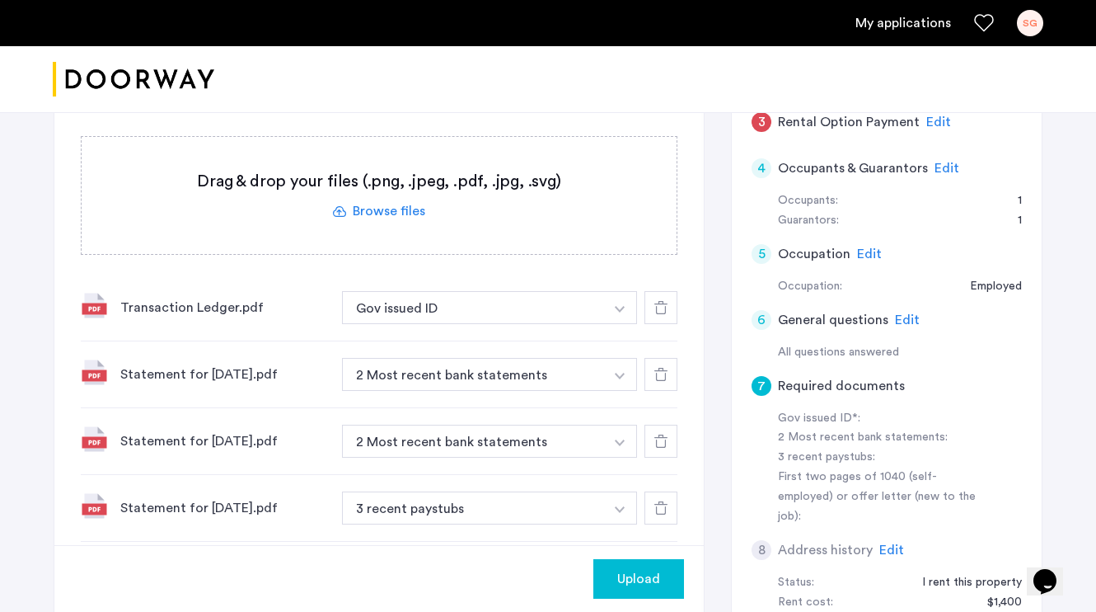
scroll to position [252, 0]
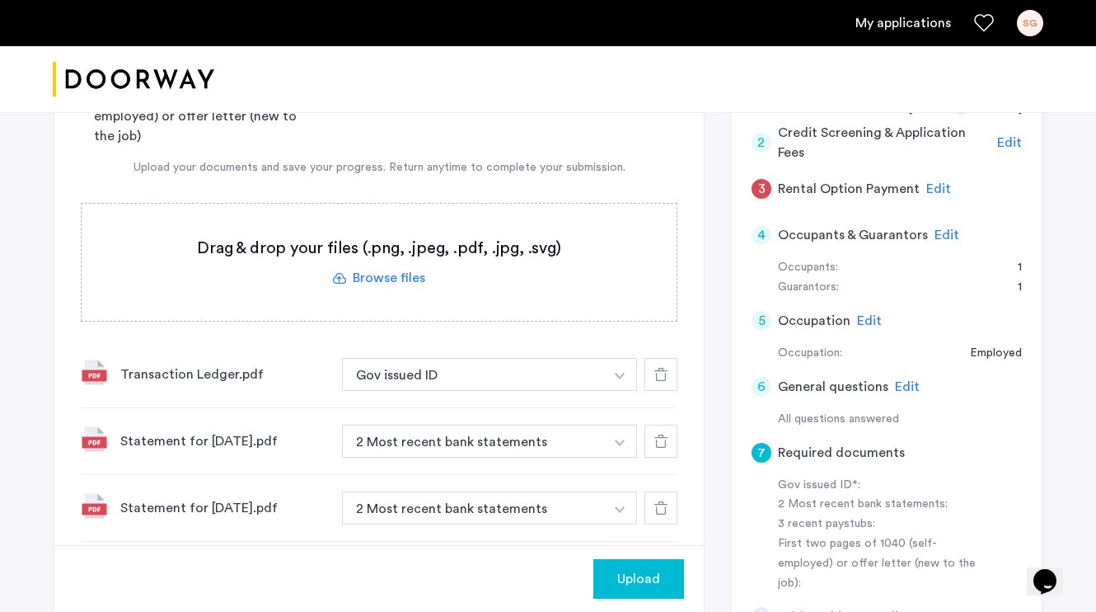
click at [392, 274] on label at bounding box center [379, 262] width 595 height 117
click at [0, 0] on input "file" at bounding box center [0, 0] width 0 height 0
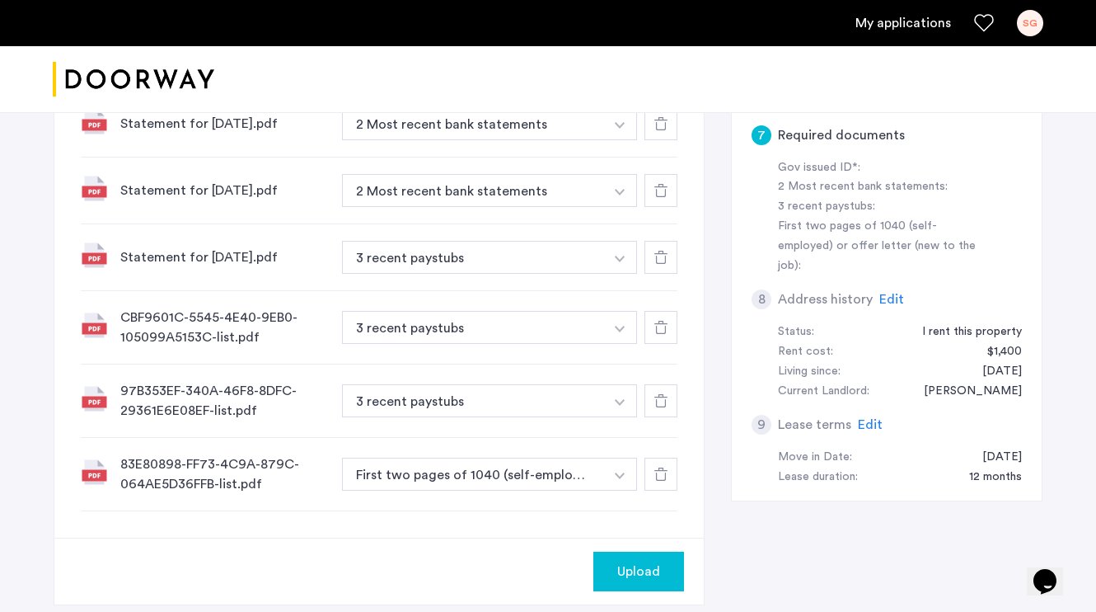
scroll to position [598, 0]
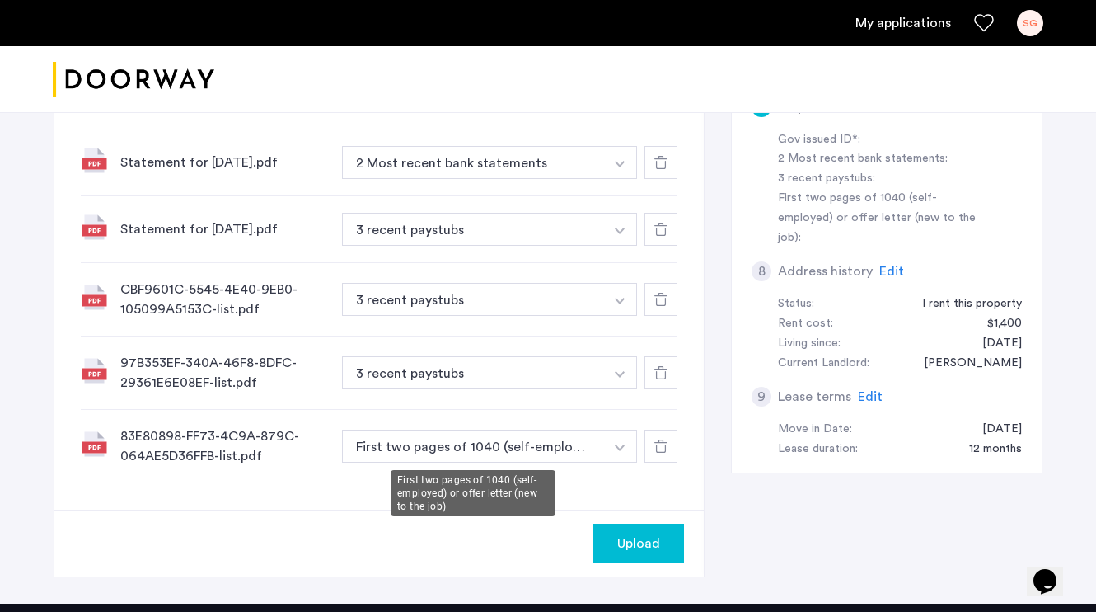
click at [482, 445] on button "First two pages of 1040 (self-employed) or offer letter (new to the job)" at bounding box center [473, 445] width 262 height 33
click at [225, 443] on div "83E80898-FF73-4C9A-879C-064AE5D36FFB-list.pdf" at bounding box center [224, 446] width 209 height 40
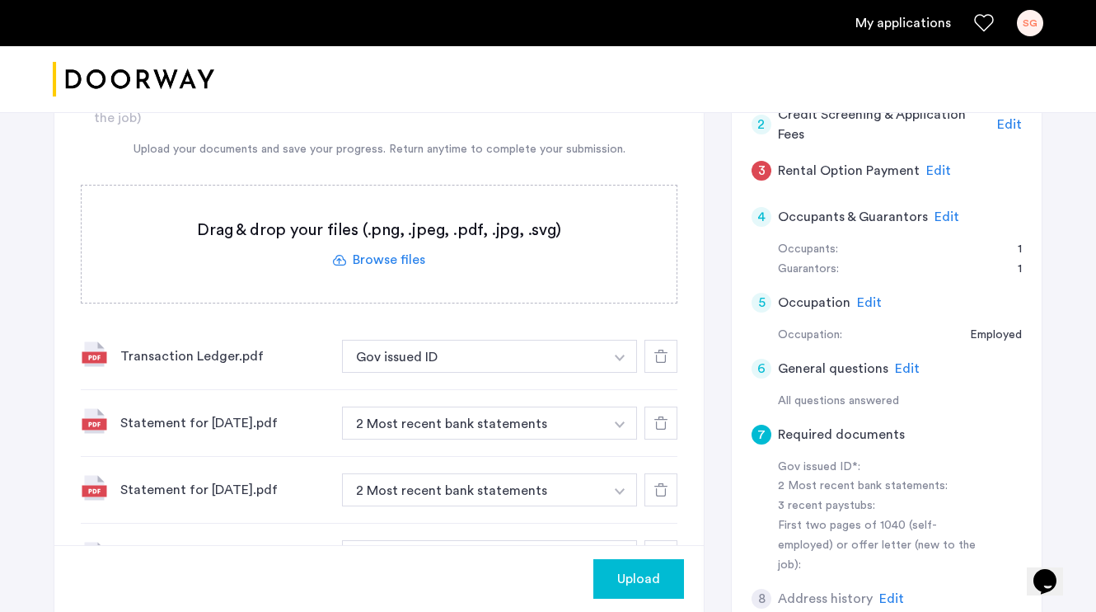
scroll to position [220, 0]
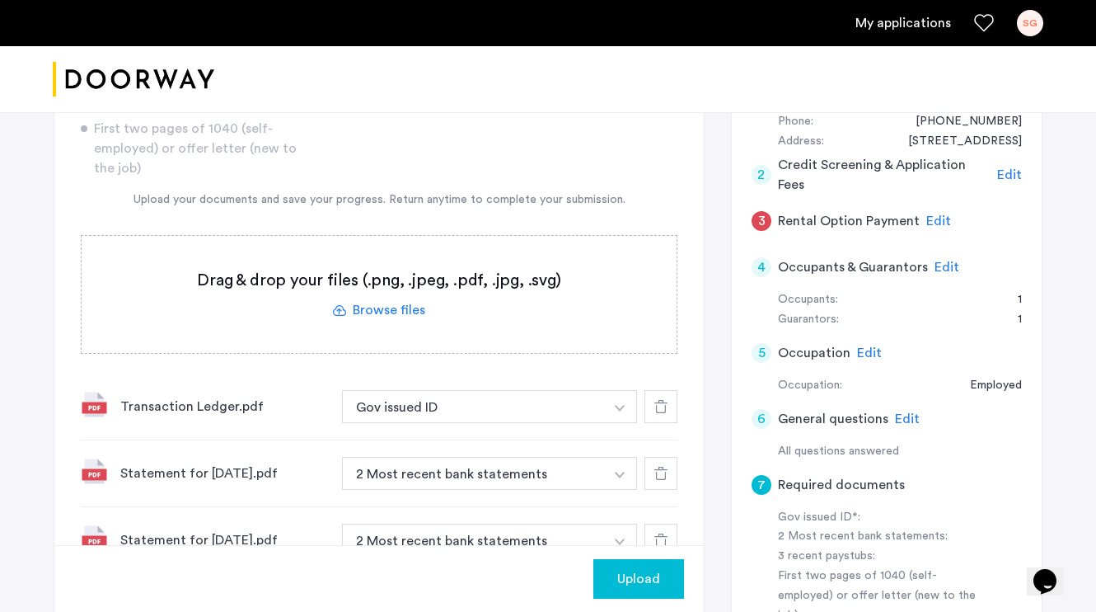
click at [375, 307] on label at bounding box center [379, 294] width 595 height 117
click at [0, 0] on input "file" at bounding box center [0, 0] width 0 height 0
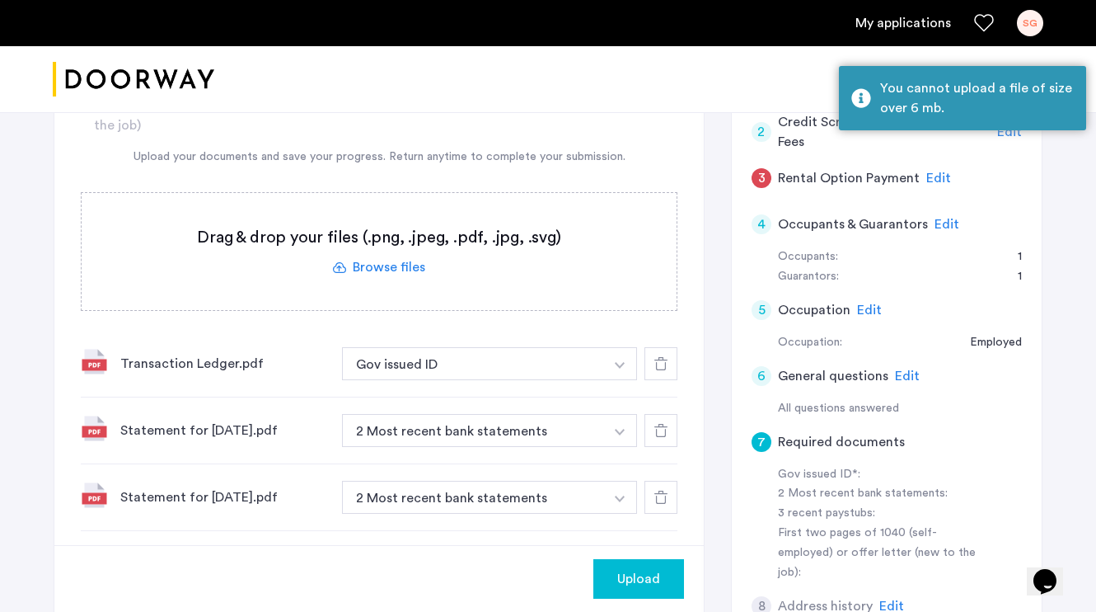
scroll to position [216, 0]
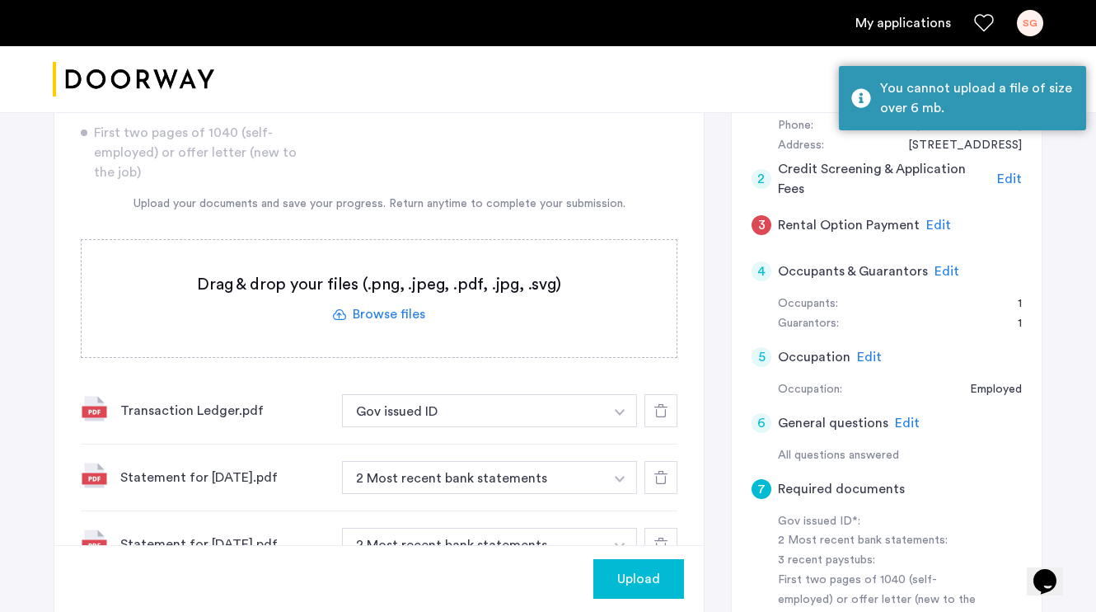
click at [391, 304] on label at bounding box center [379, 298] width 595 height 117
click at [0, 0] on input "file" at bounding box center [0, 0] width 0 height 0
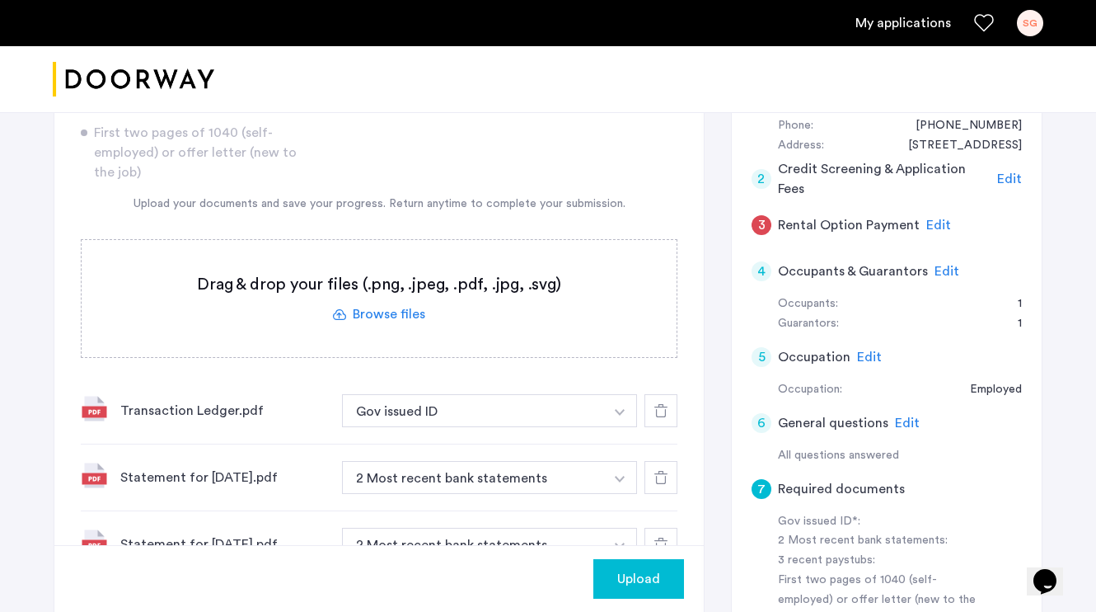
click at [382, 314] on label at bounding box center [379, 298] width 595 height 117
click at [0, 0] on input "file" at bounding box center [0, 0] width 0 height 0
click at [404, 299] on label at bounding box center [379, 298] width 595 height 117
click at [0, 0] on input "file" at bounding box center [0, 0] width 0 height 0
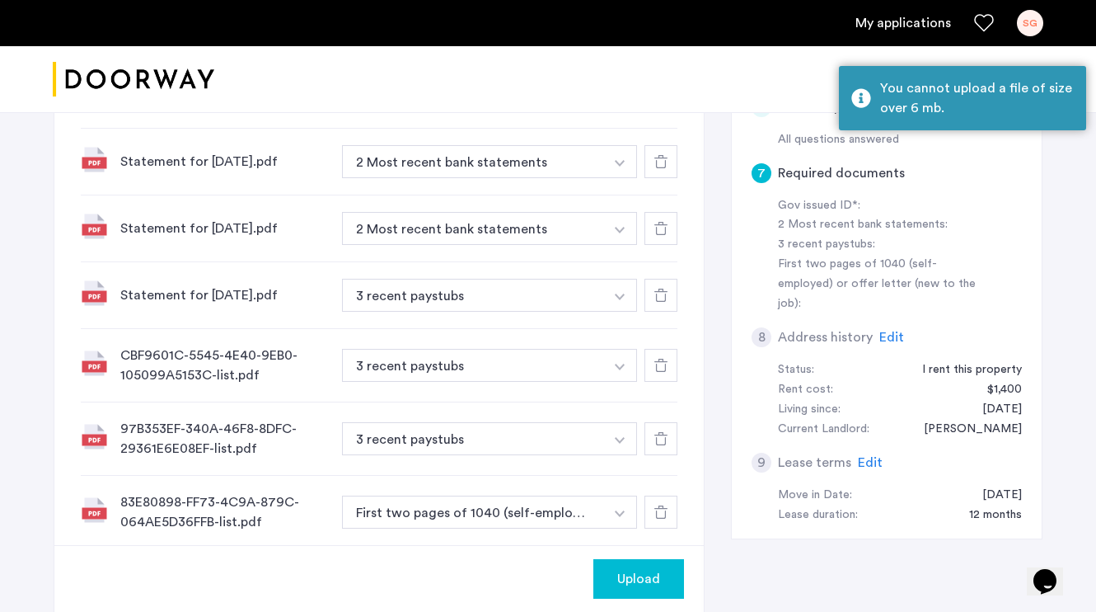
scroll to position [271, 0]
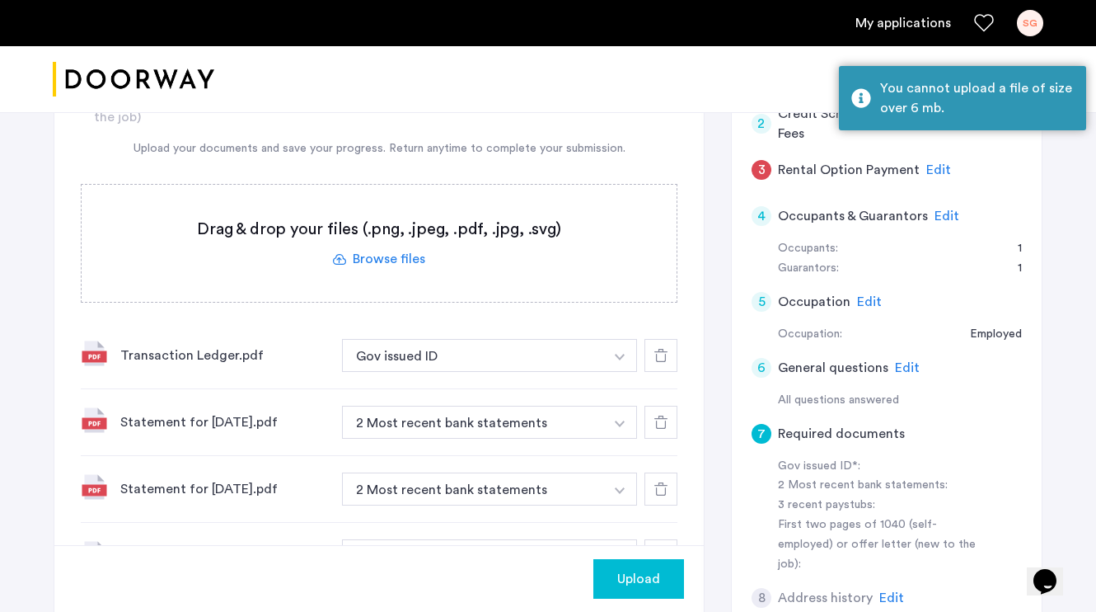
click at [431, 269] on label at bounding box center [379, 243] width 595 height 117
click at [0, 0] on input "file" at bounding box center [0, 0] width 0 height 0
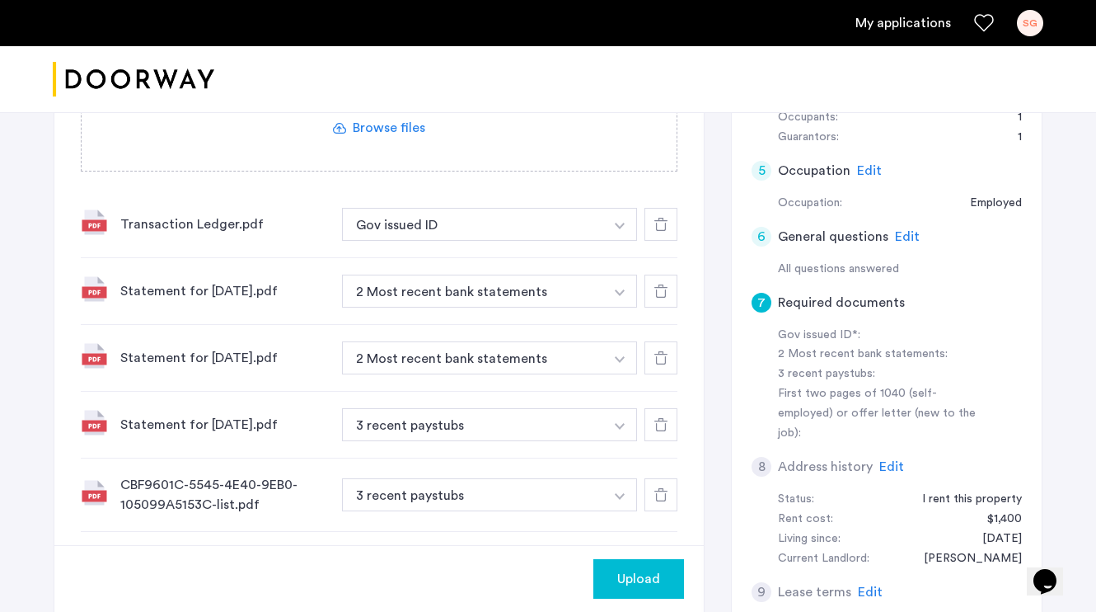
scroll to position [269, 0]
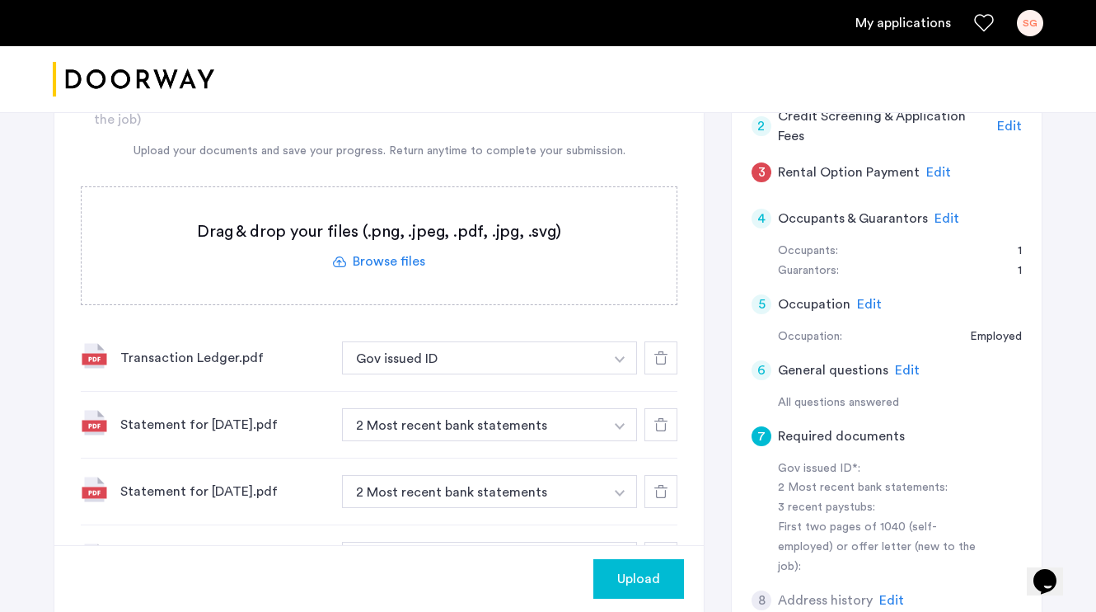
click at [393, 259] on label at bounding box center [379, 245] width 595 height 117
click at [0, 0] on input "file" at bounding box center [0, 0] width 0 height 0
click at [839, 428] on h5 "Required documents" at bounding box center [841, 436] width 127 height 20
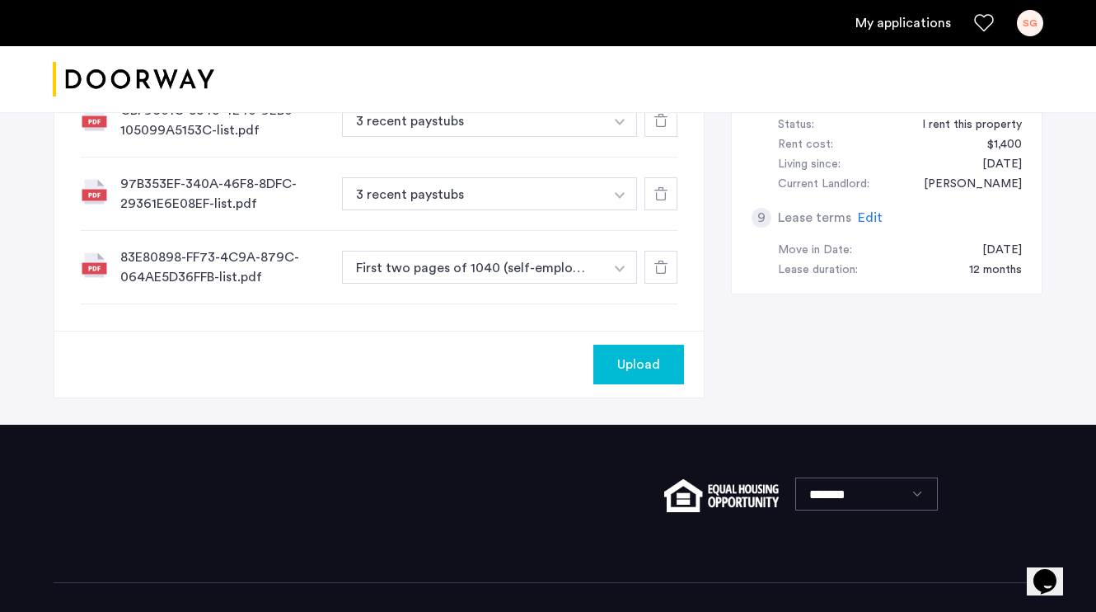
scroll to position [771, 0]
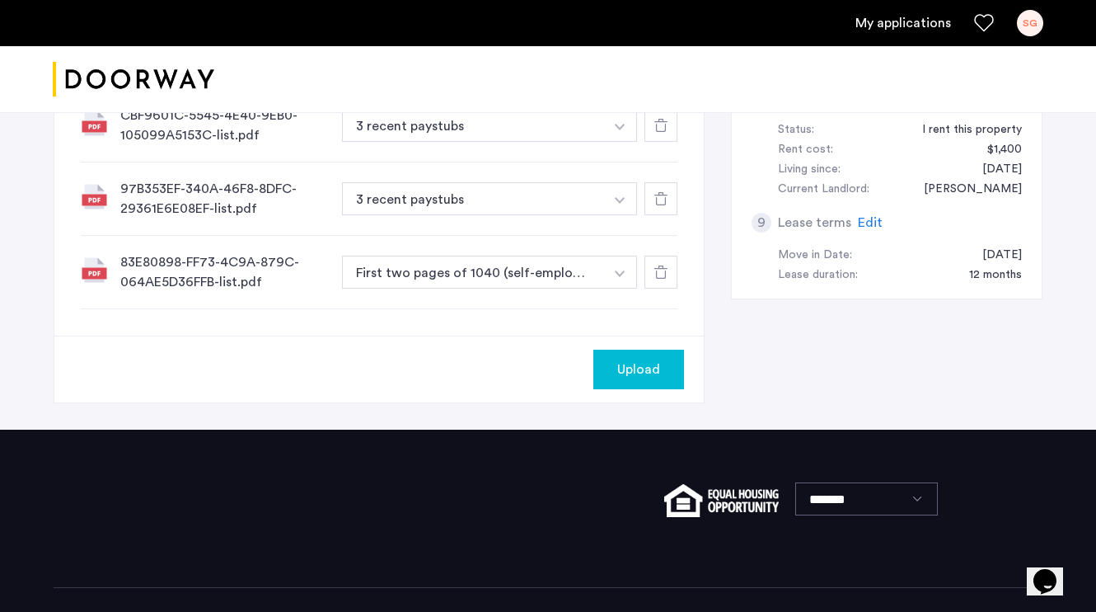
click at [621, 370] on span "Upload" at bounding box center [638, 369] width 43 height 20
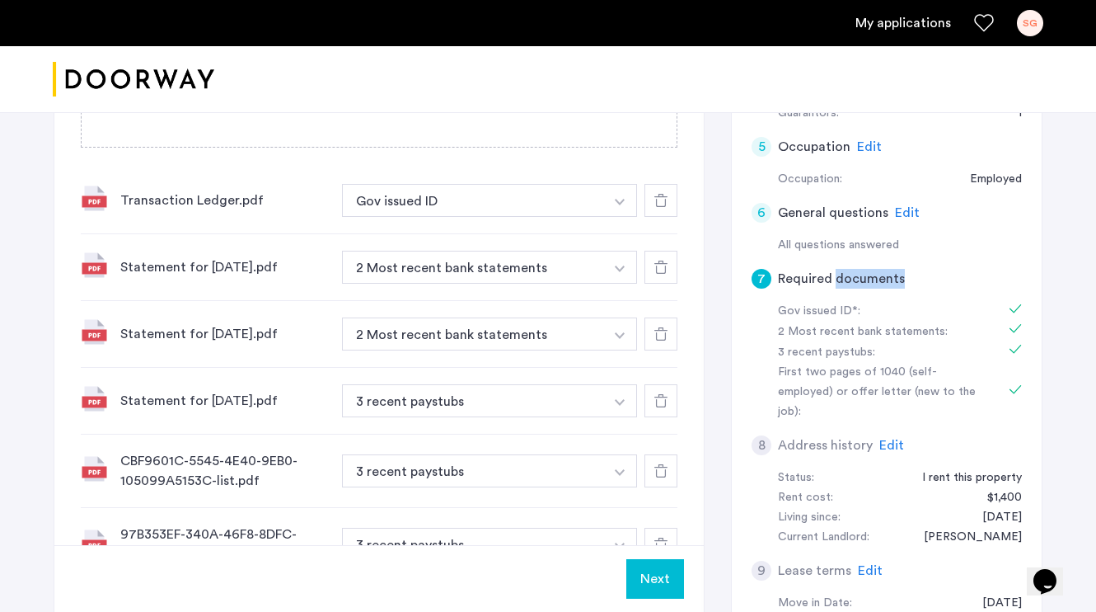
scroll to position [423, 0]
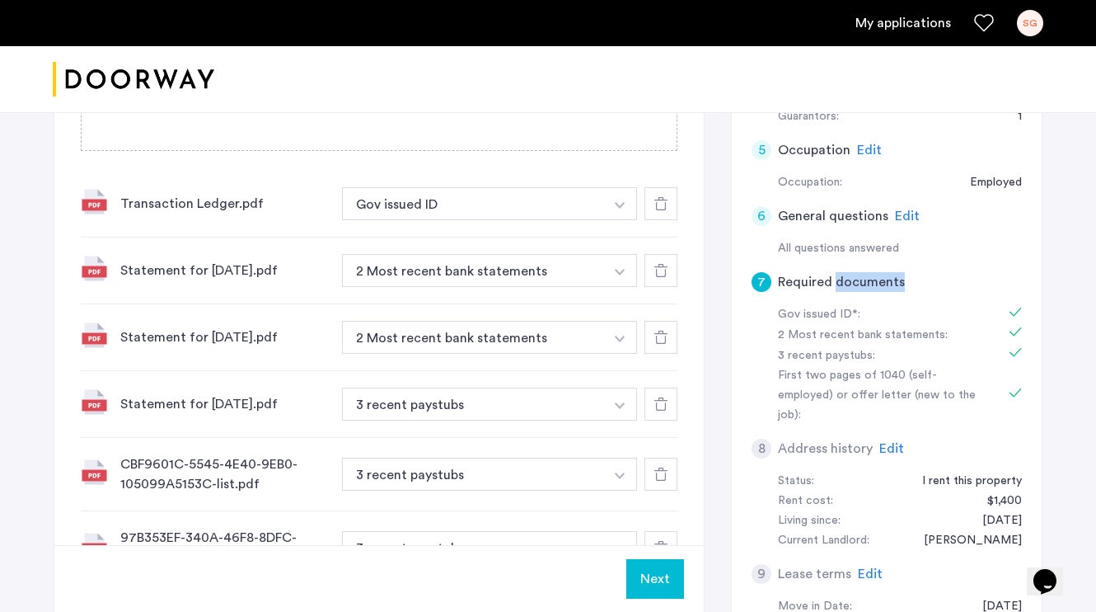
click at [660, 583] on button "Next" at bounding box center [655, 579] width 58 height 40
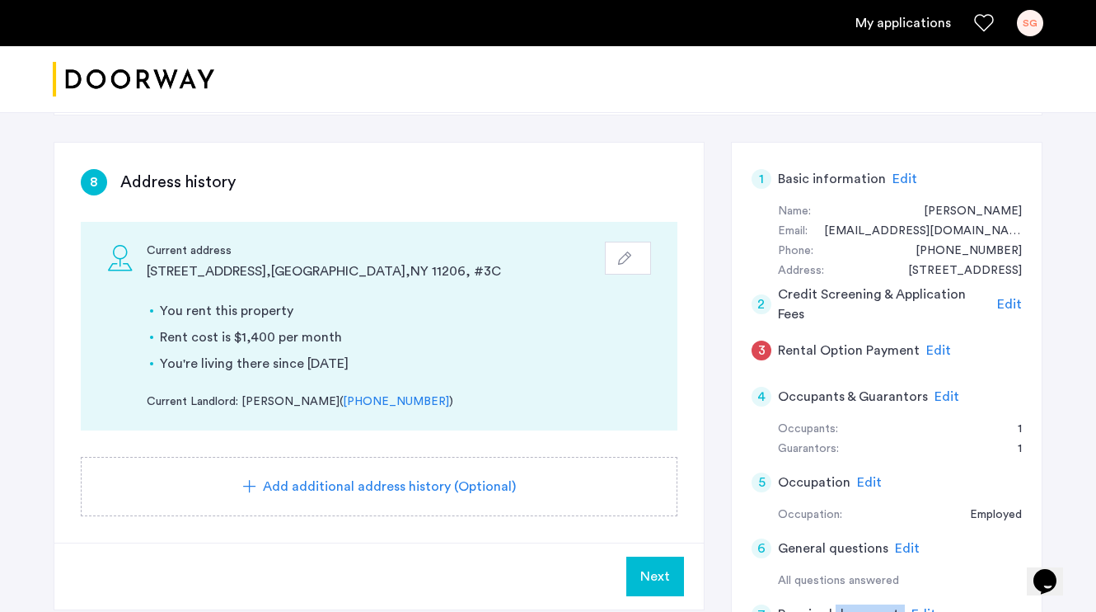
scroll to position [126, 0]
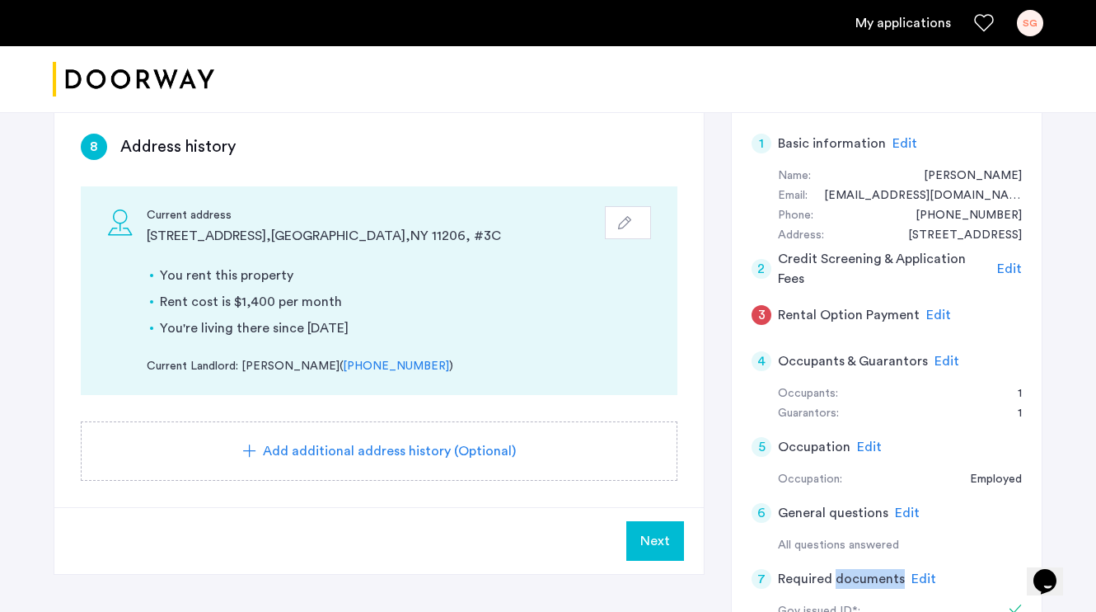
click at [654, 532] on span "Next" at bounding box center [655, 541] width 30 height 20
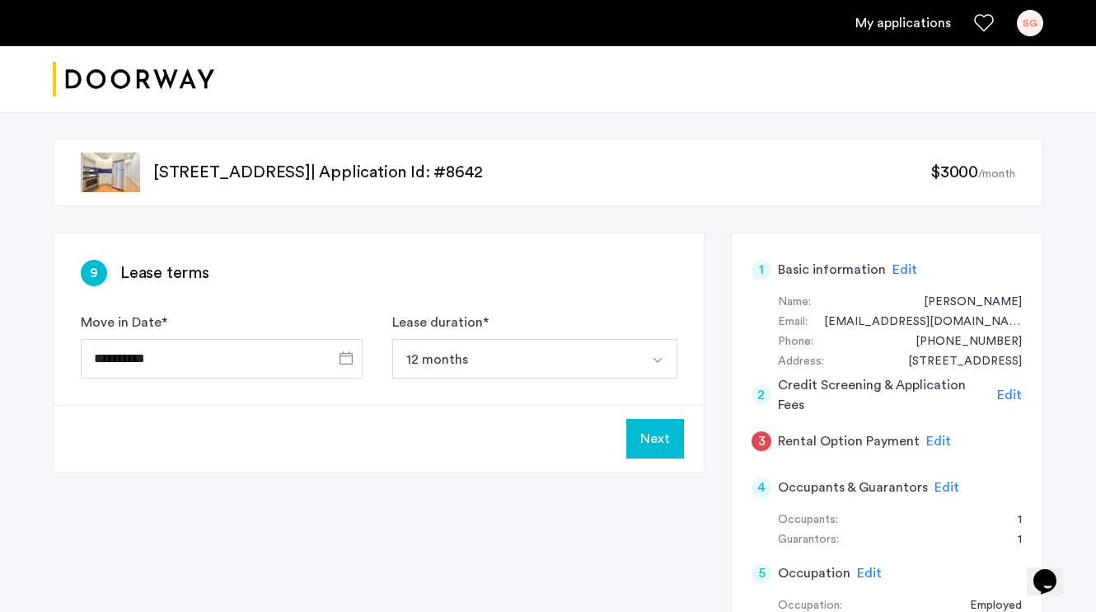
click at [669, 439] on button "Next" at bounding box center [655, 439] width 58 height 40
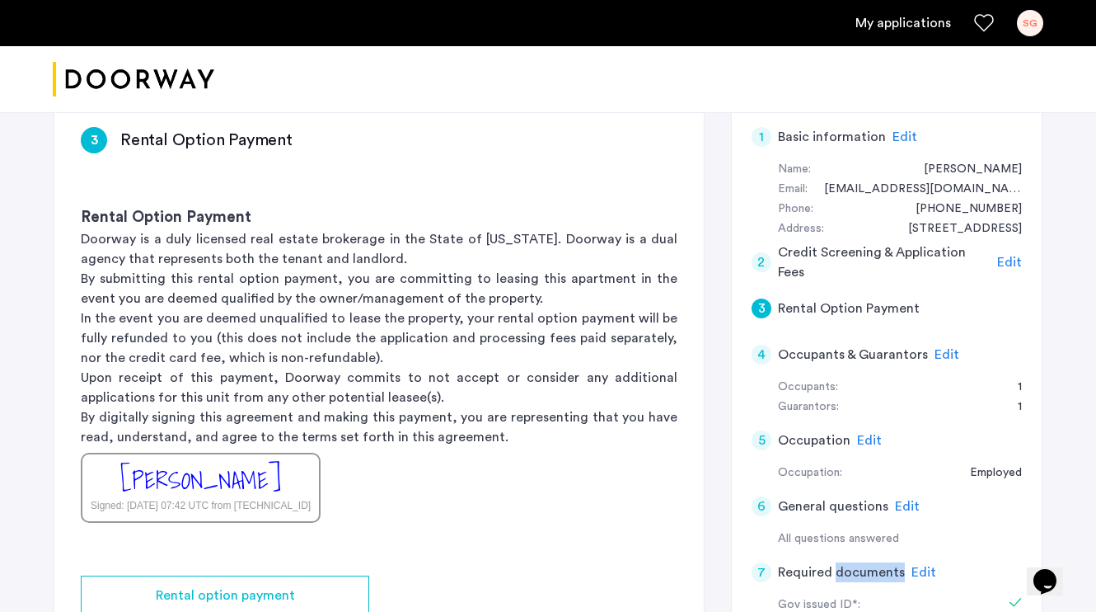
scroll to position [179, 0]
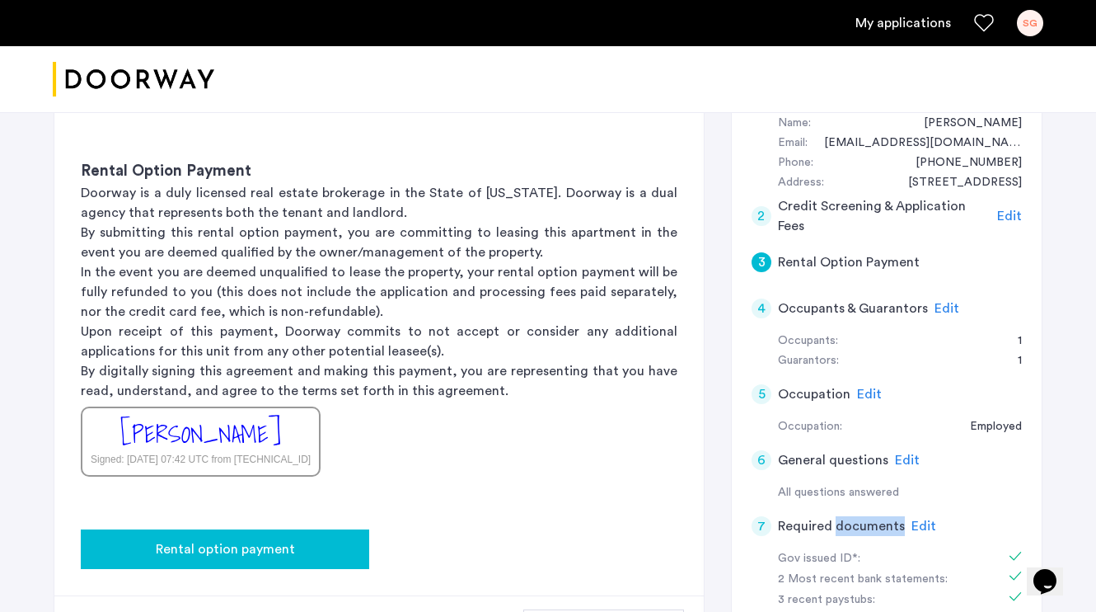
click at [309, 537] on button "Rental option payment" at bounding box center [225, 549] width 288 height 40
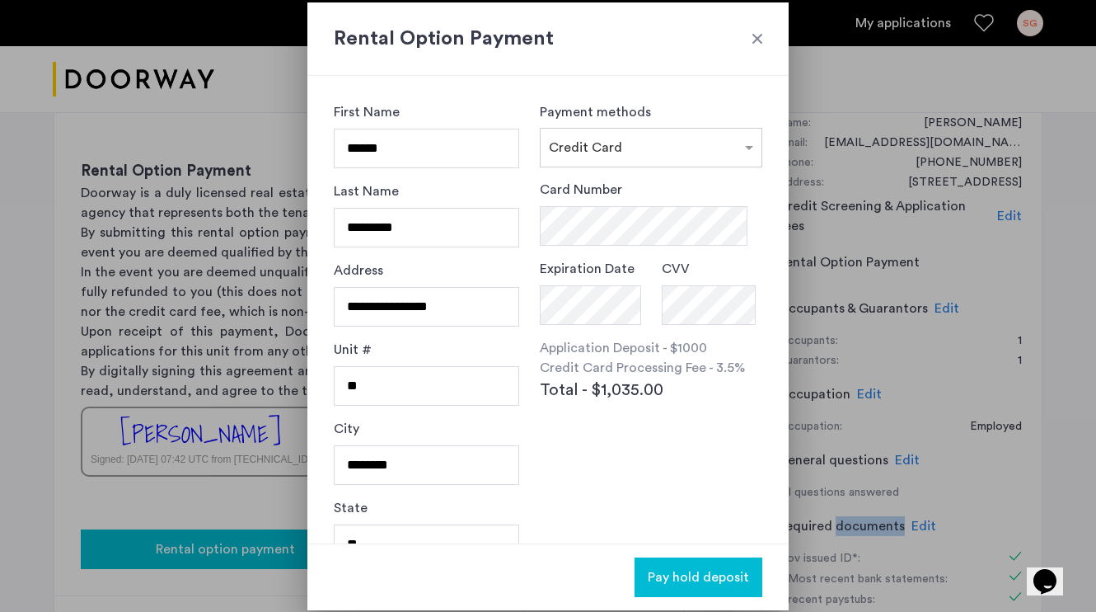
scroll to position [0, 0]
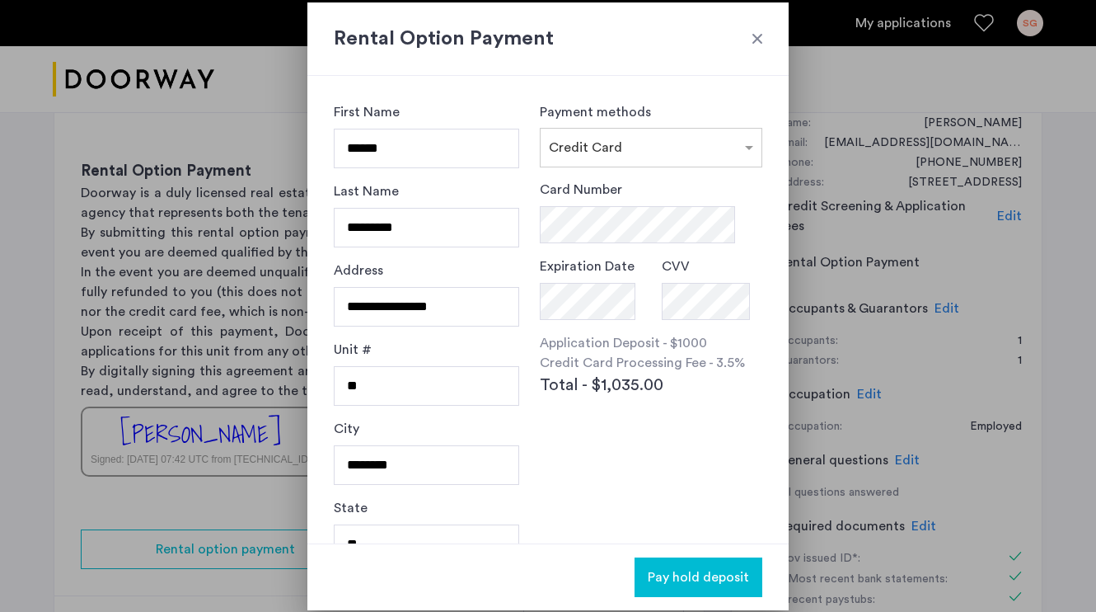
click at [626, 451] on div "Card Number Expiration Date CVV Application Deposit - $1000 Credit Card Process…" at bounding box center [651, 331] width 223 height 303
click at [759, 44] on div at bounding box center [757, 38] width 16 height 16
